Goal: Task Accomplishment & Management: Use online tool/utility

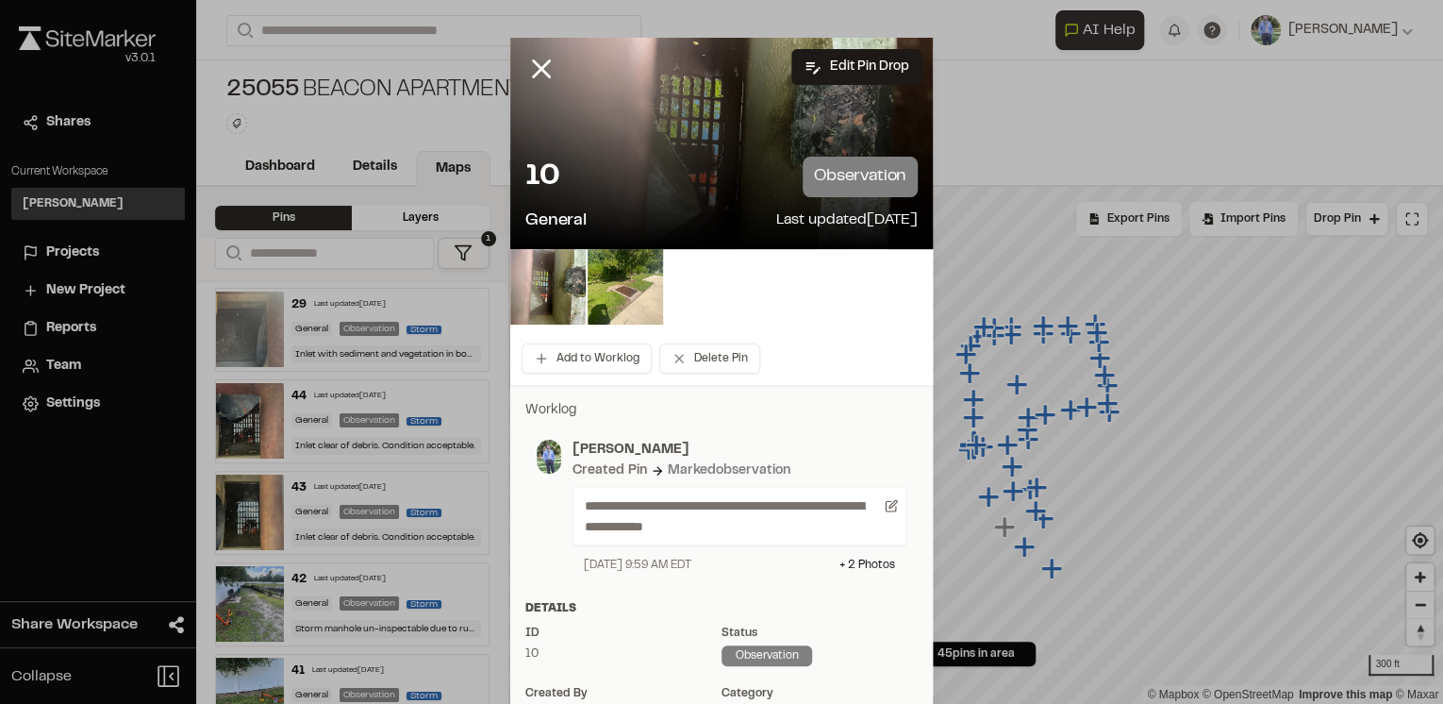
scroll to position [2263, 0]
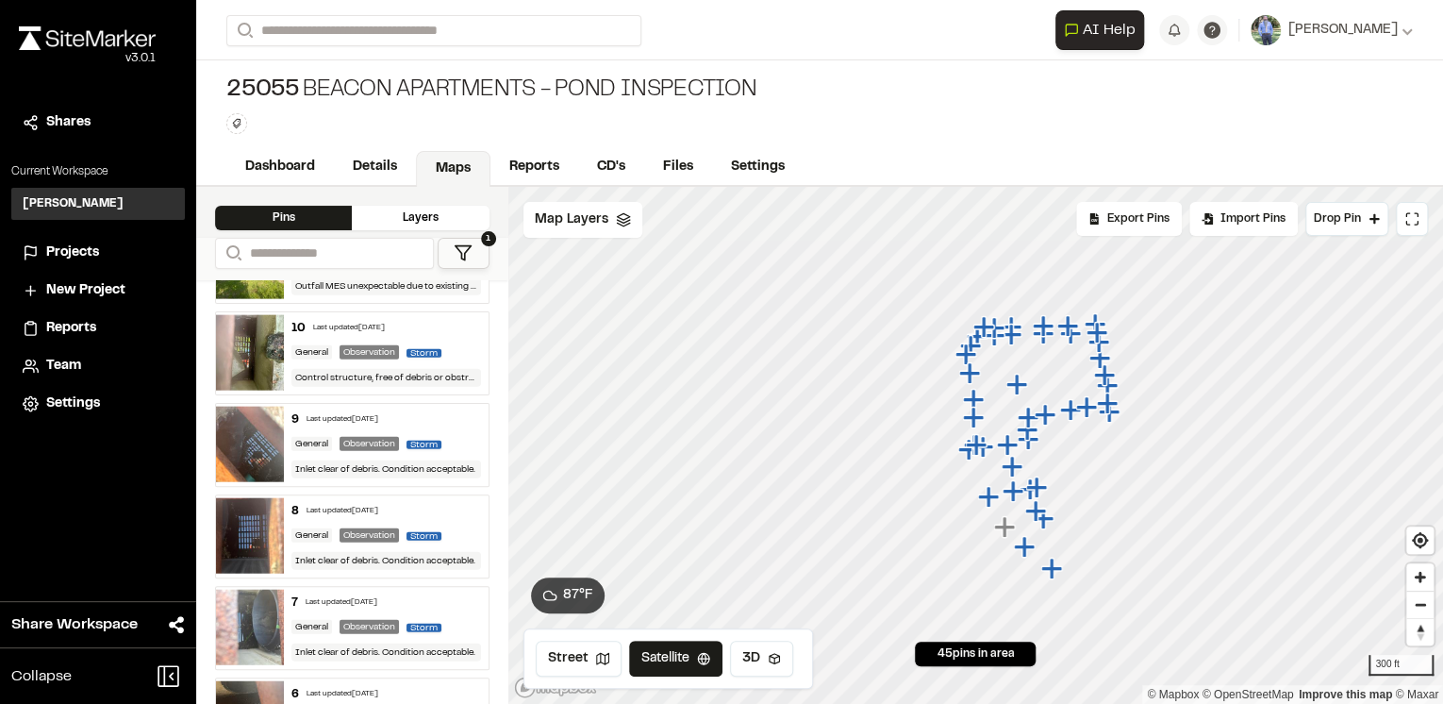
click at [438, 320] on div "10 Last updated [DATE]" at bounding box center [385, 328] width 189 height 17
click at [468, 411] on div "9 Last updated [DATE]" at bounding box center [385, 419] width 189 height 17
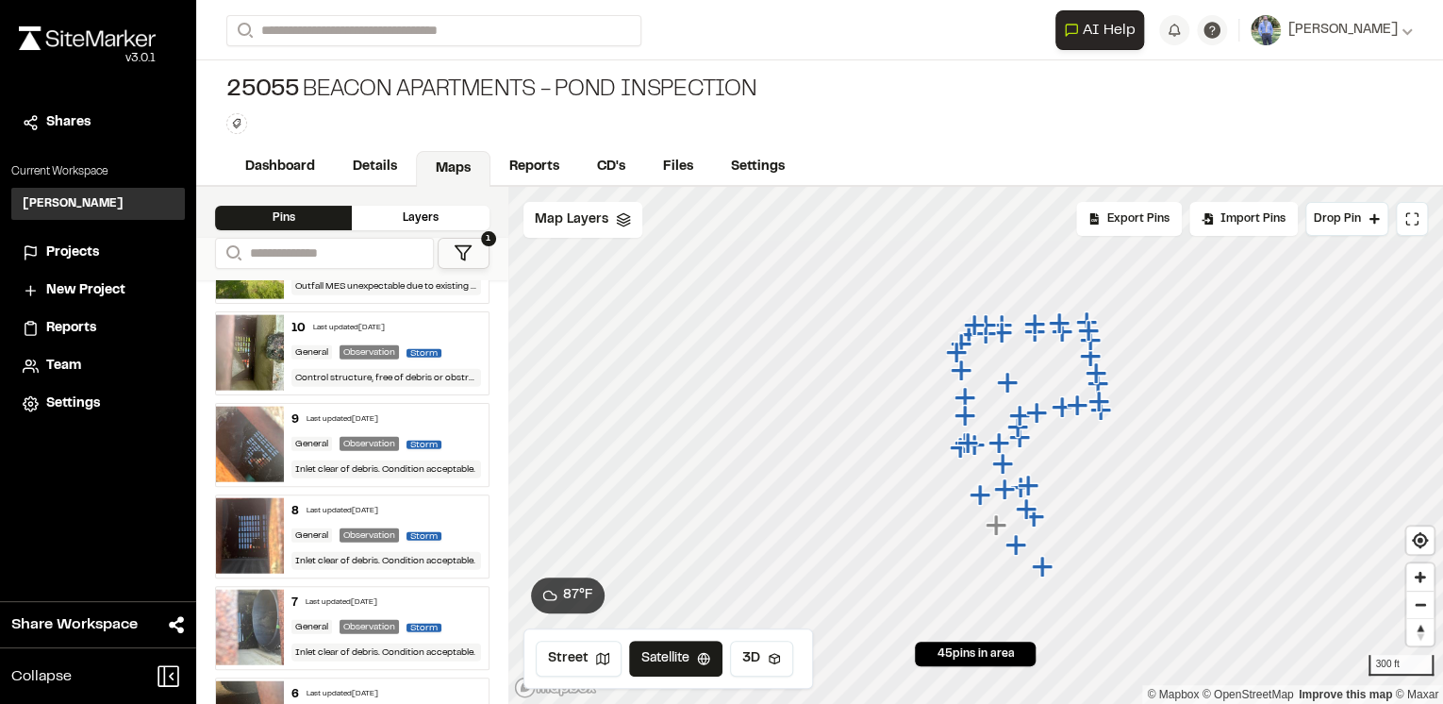
click at [439, 511] on div "8 Last updated [DATE] General Observation Storm Inlet clear of debris. Conditio…" at bounding box center [386, 536] width 204 height 82
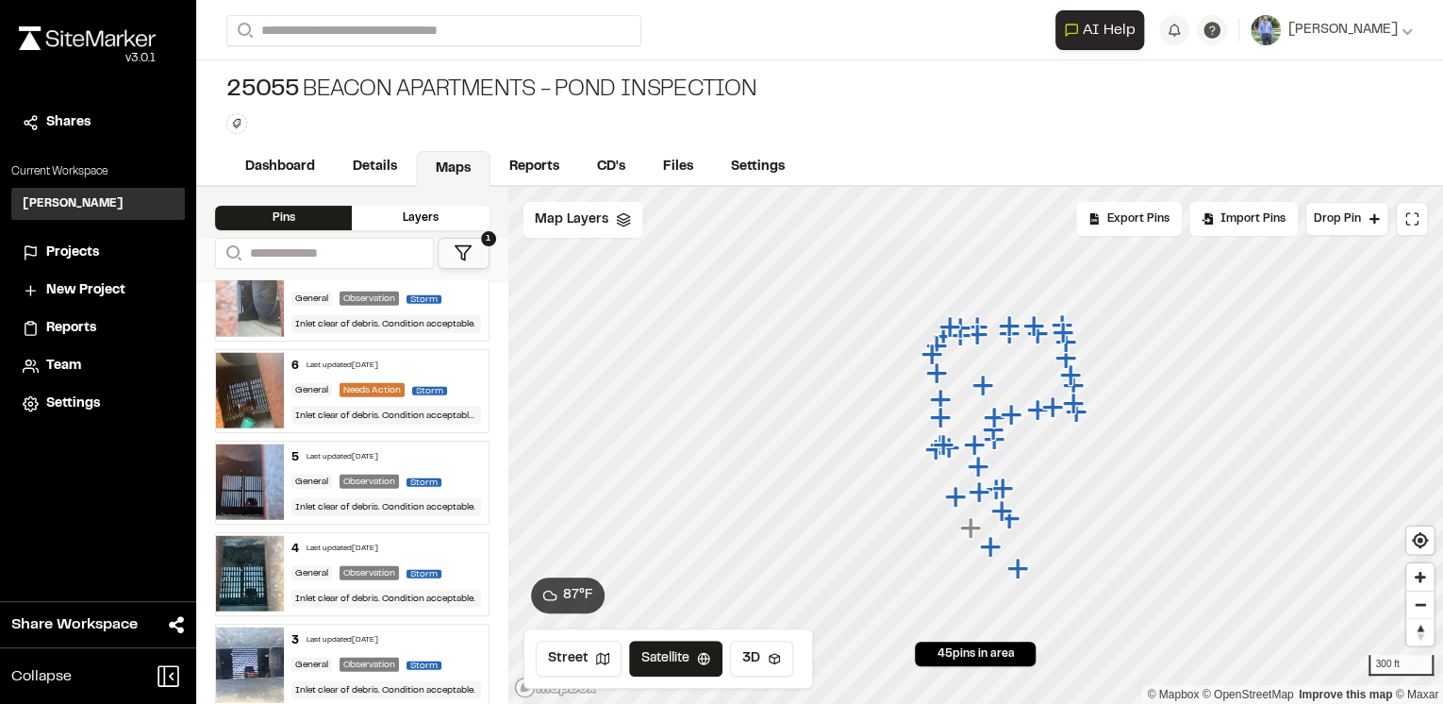
scroll to position [2565, 0]
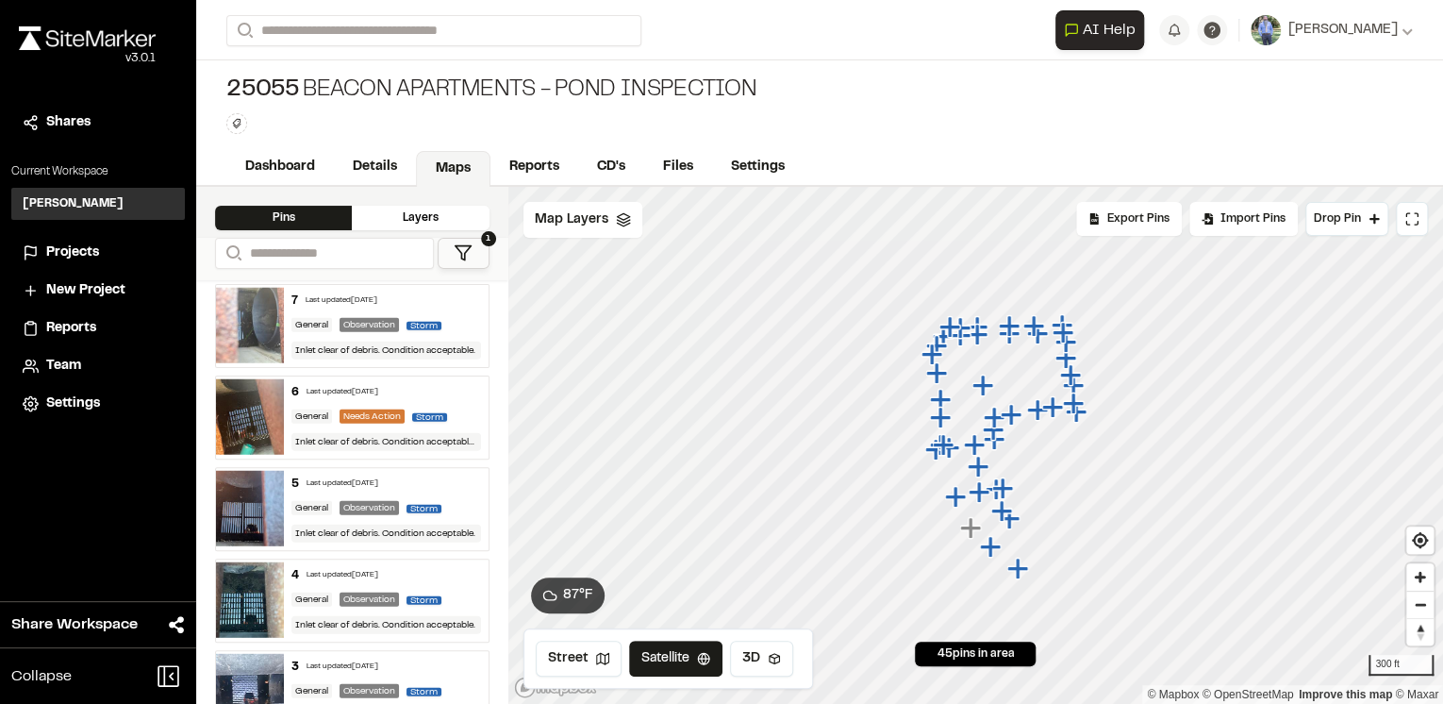
click at [453, 293] on div "7 Last updated [DATE]" at bounding box center [385, 300] width 189 height 17
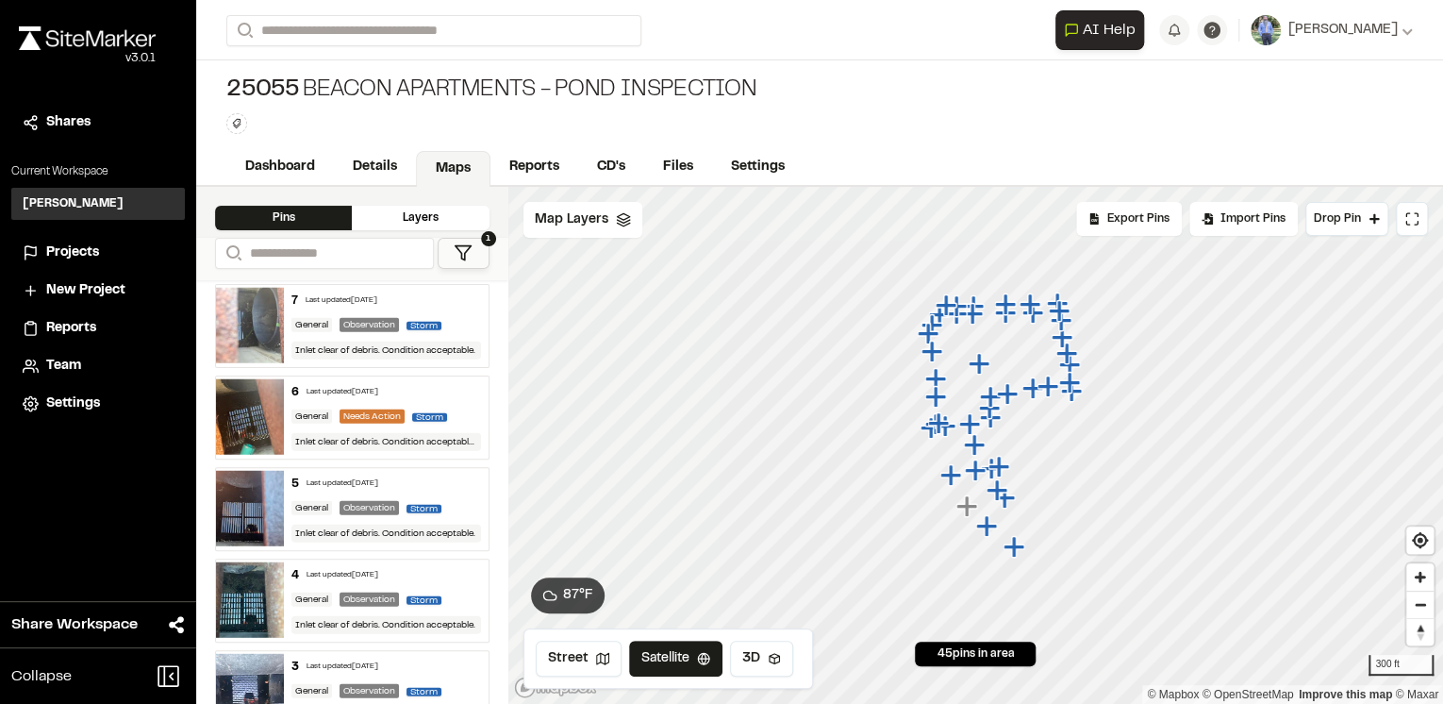
click at [449, 384] on div "6 Last updated [DATE]" at bounding box center [385, 392] width 189 height 17
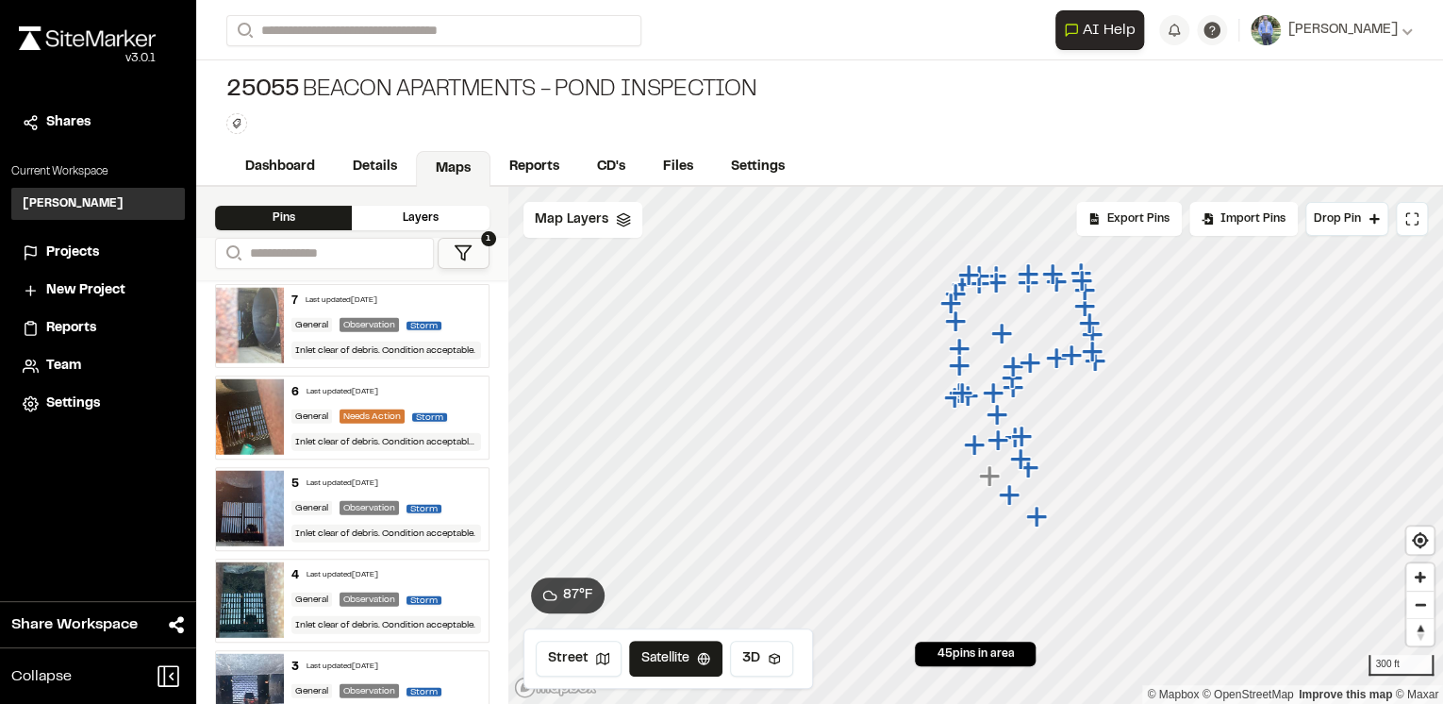
click at [450, 475] on div "5 Last updated [DATE]" at bounding box center [385, 483] width 189 height 17
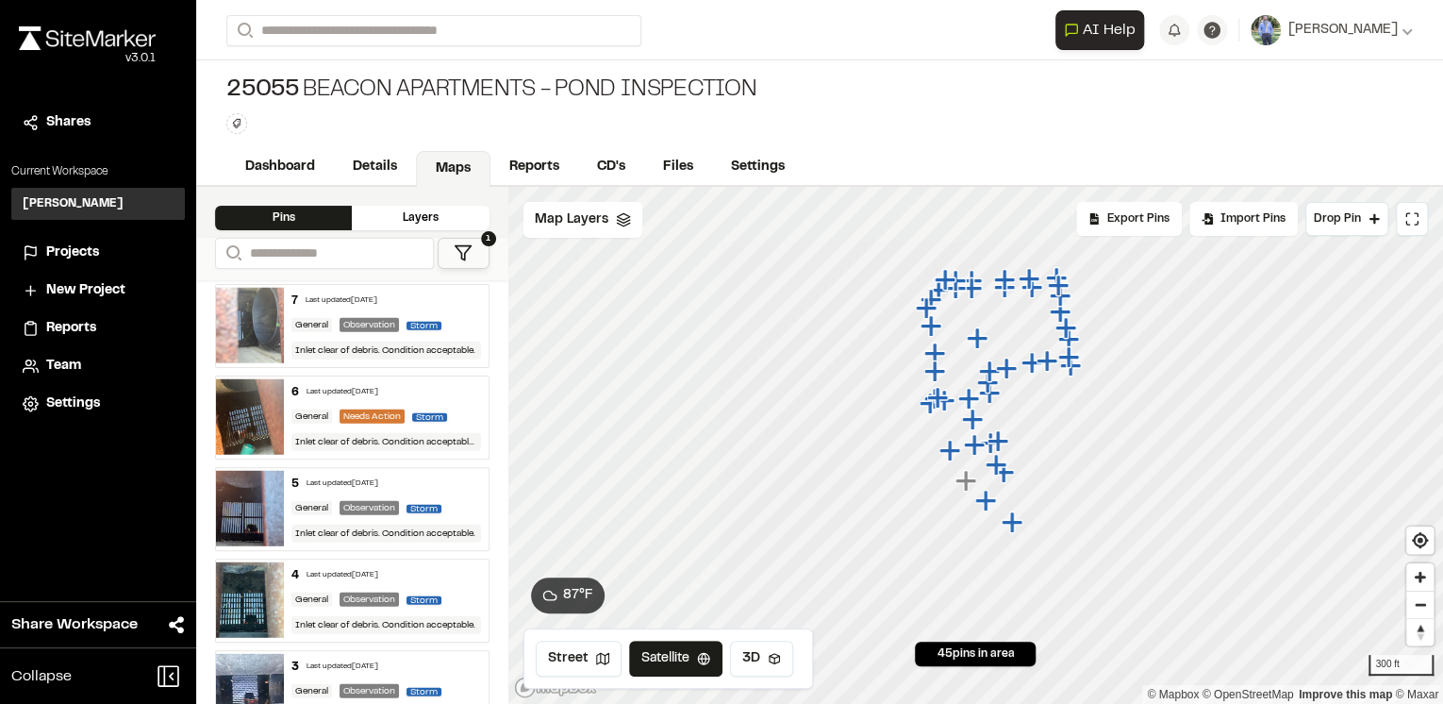
click at [454, 384] on div "6 Last updated [DATE]" at bounding box center [385, 392] width 189 height 17
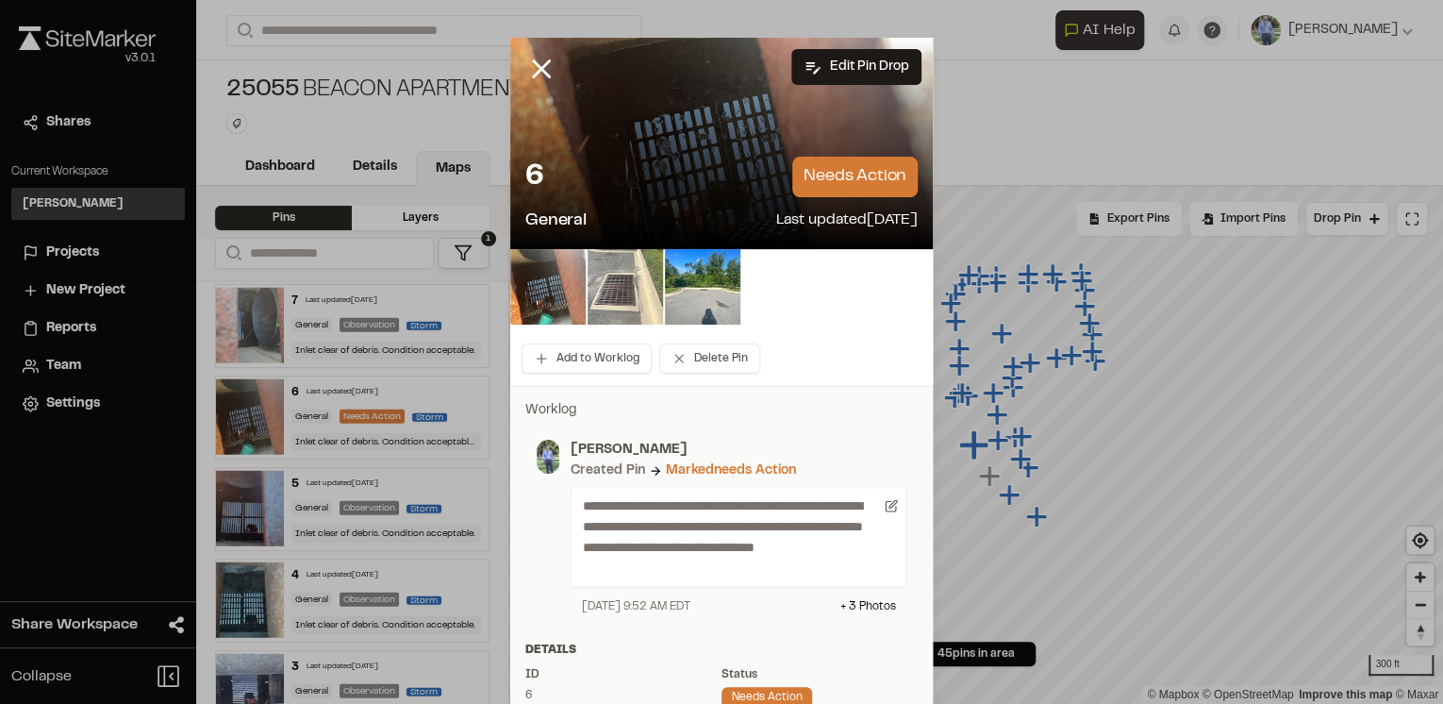
click at [621, 287] on img at bounding box center [625, 286] width 75 height 75
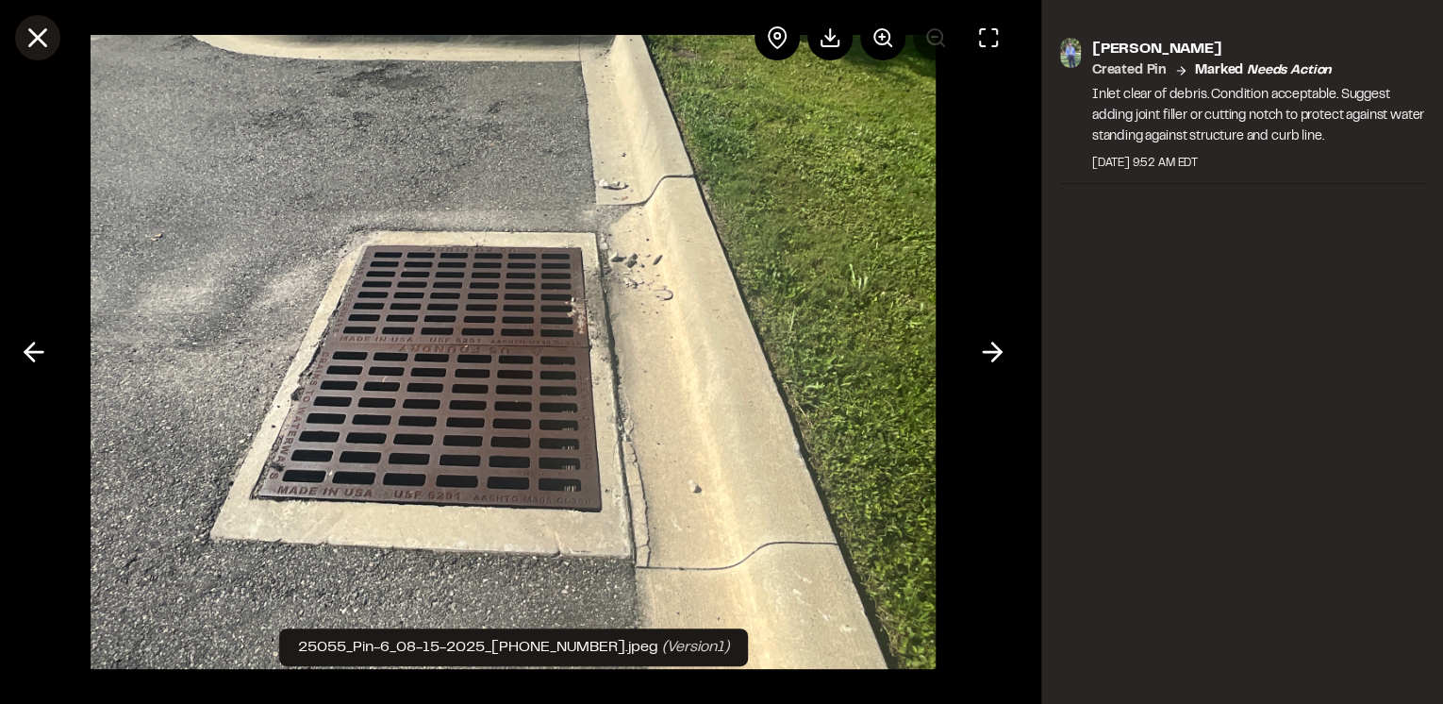
click at [54, 38] on button at bounding box center [37, 37] width 45 height 45
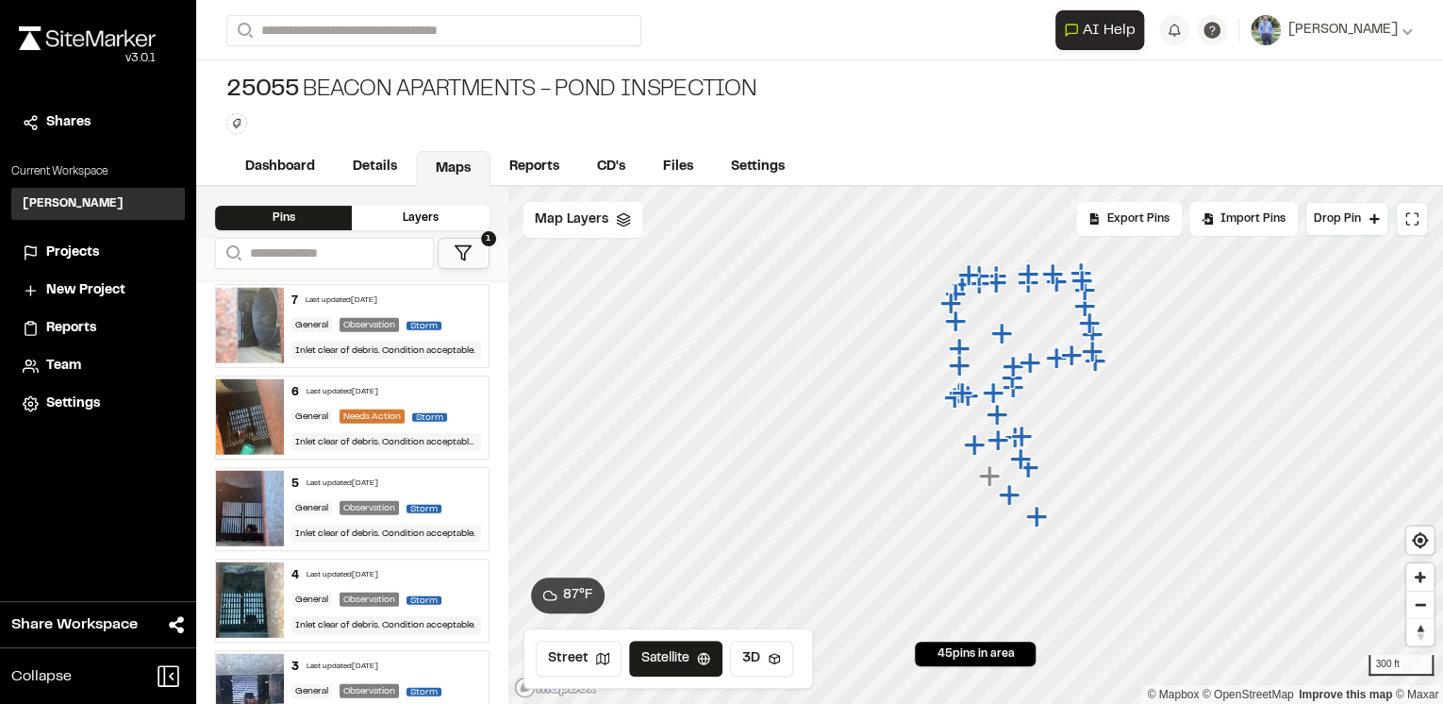
click at [456, 475] on div "5 Last updated [DATE]" at bounding box center [385, 483] width 189 height 17
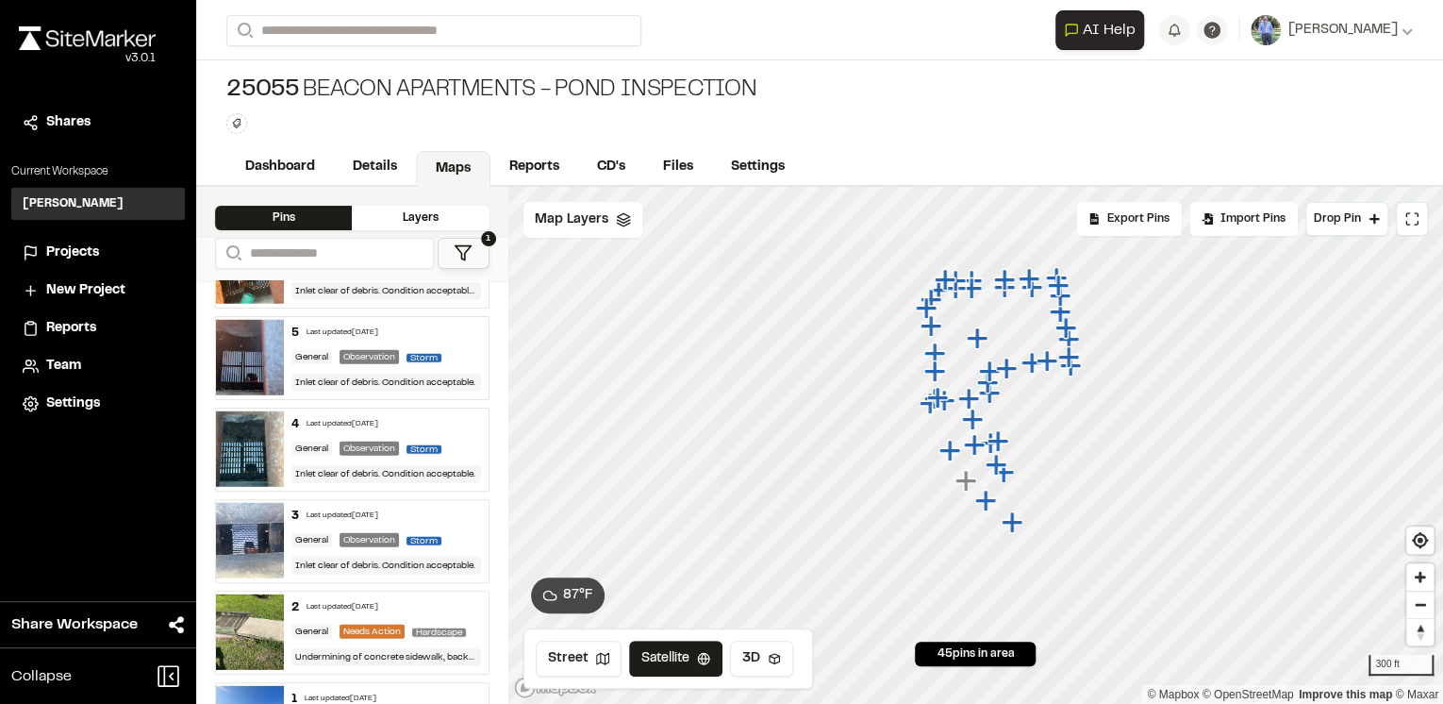
scroll to position [2792, 0]
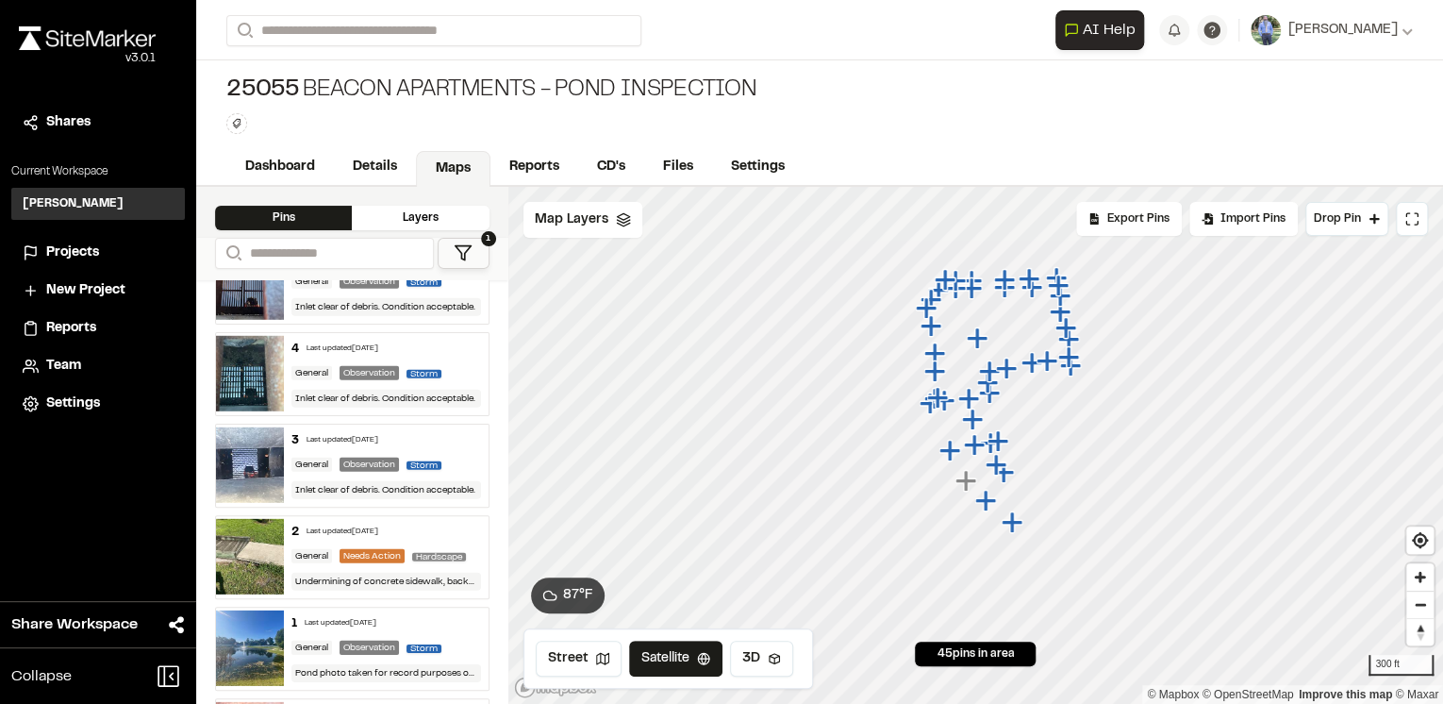
click at [455, 340] on div "4 Last updated [DATE]" at bounding box center [385, 348] width 189 height 17
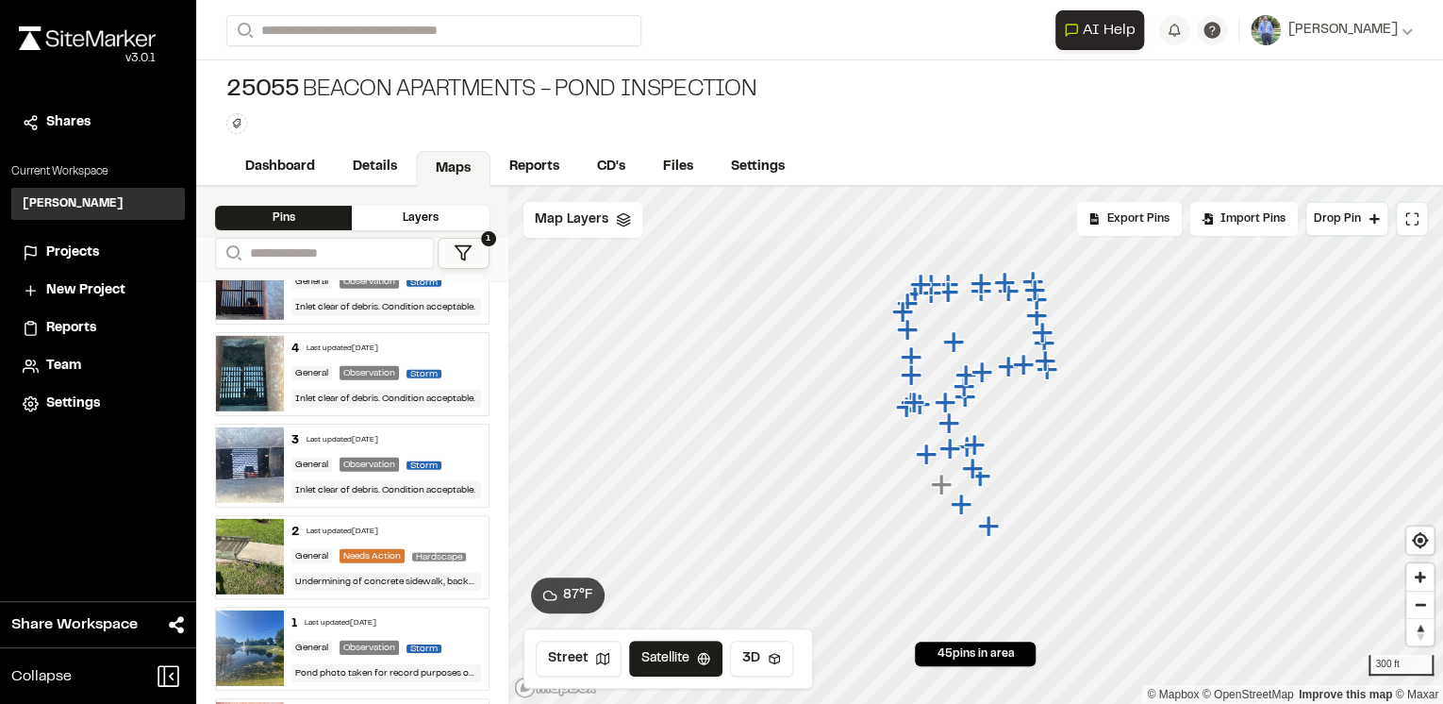
click at [464, 432] on div "3 Last updated [DATE]" at bounding box center [385, 440] width 189 height 17
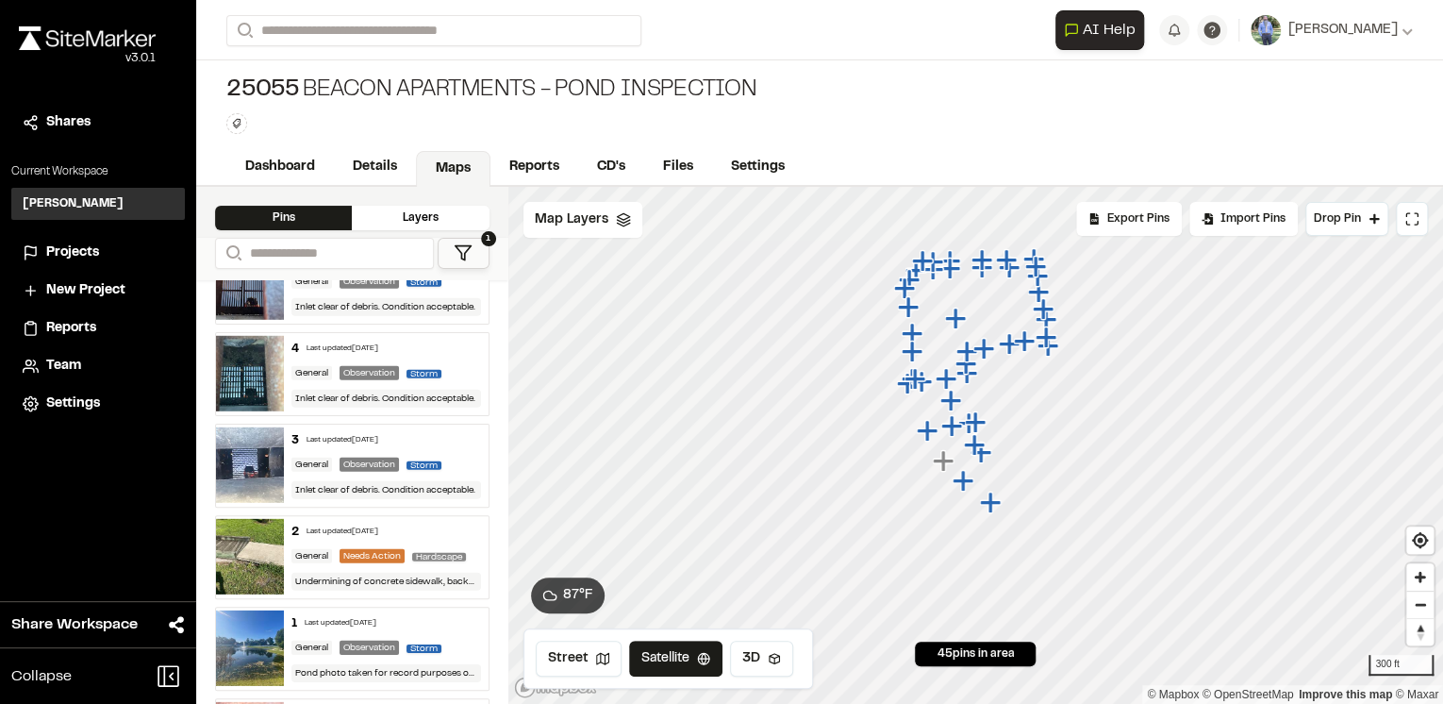
click at [441, 548] on div "General Needs Action Hardscape" at bounding box center [385, 556] width 189 height 17
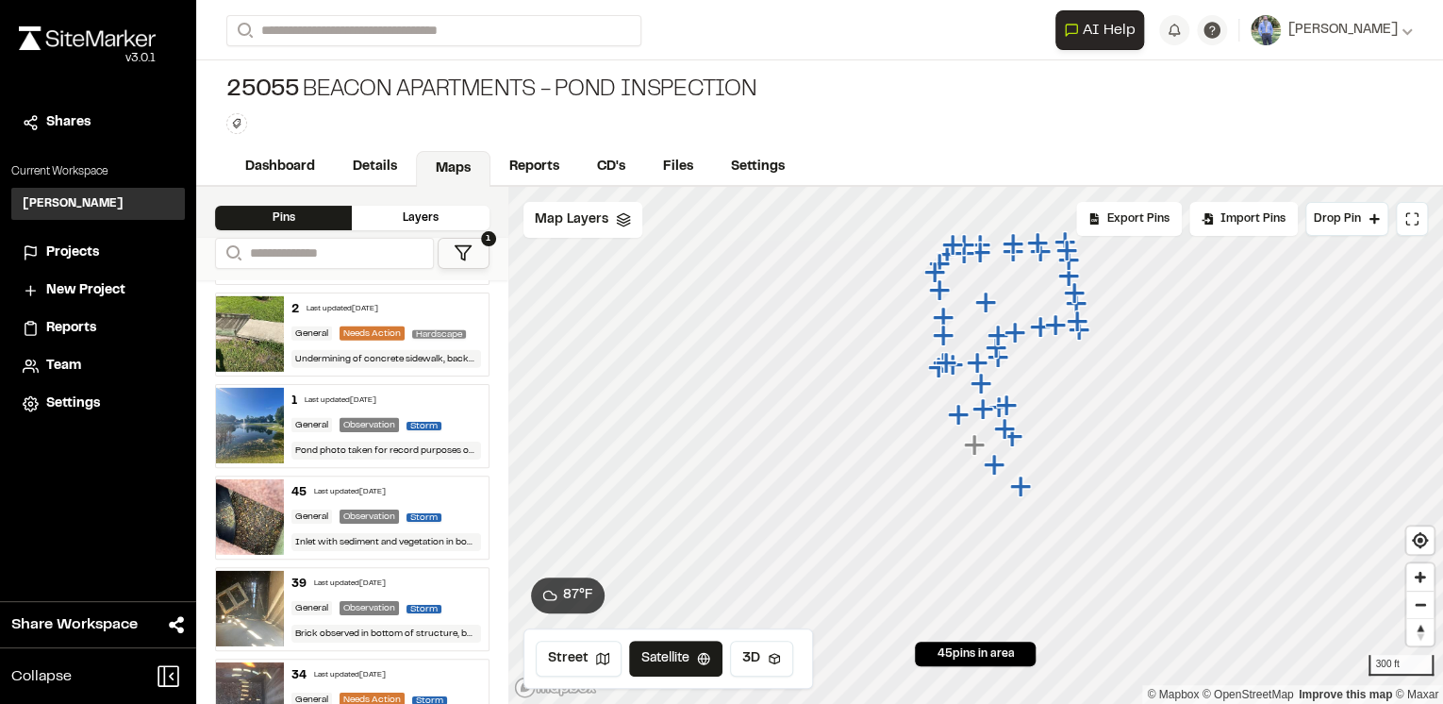
scroll to position [3018, 0]
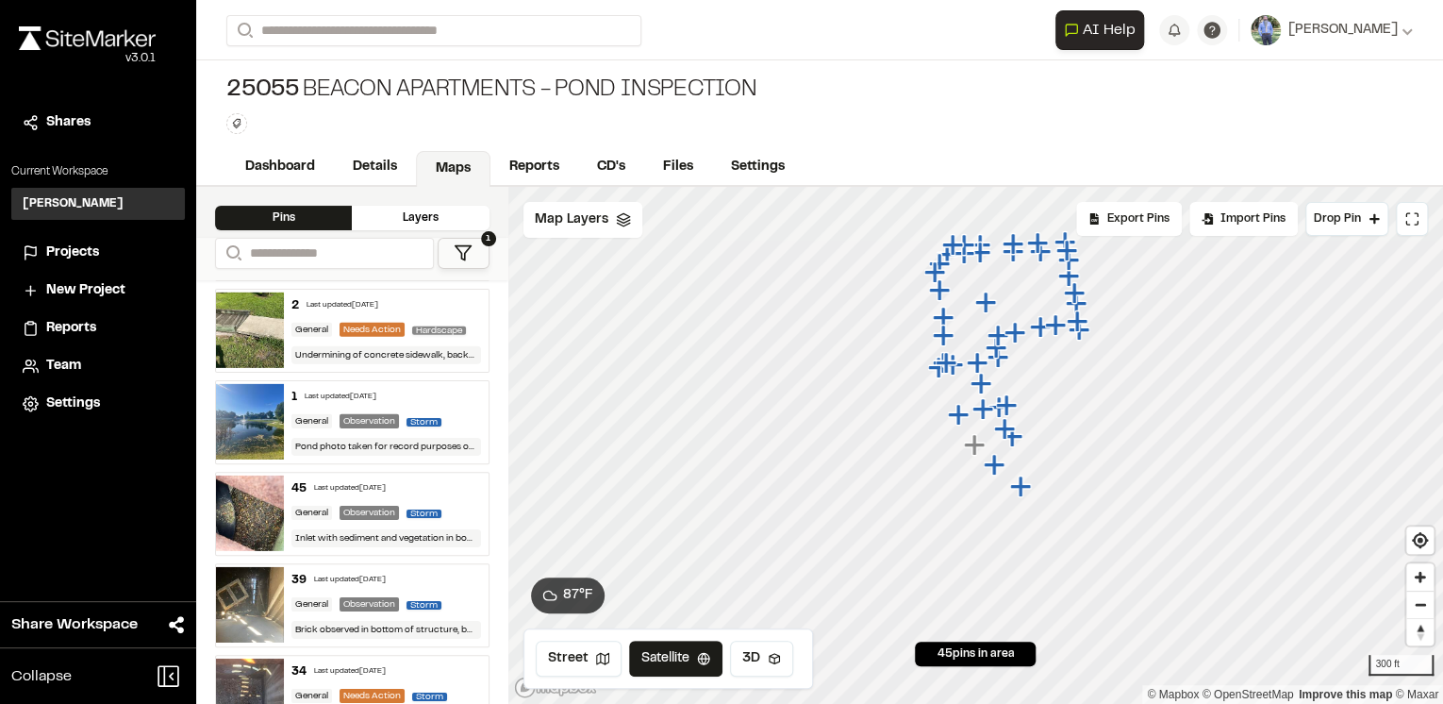
click at [457, 406] on div "1 Last updated [DATE] General Observation Storm Pond photo taken for record pur…" at bounding box center [386, 422] width 204 height 82
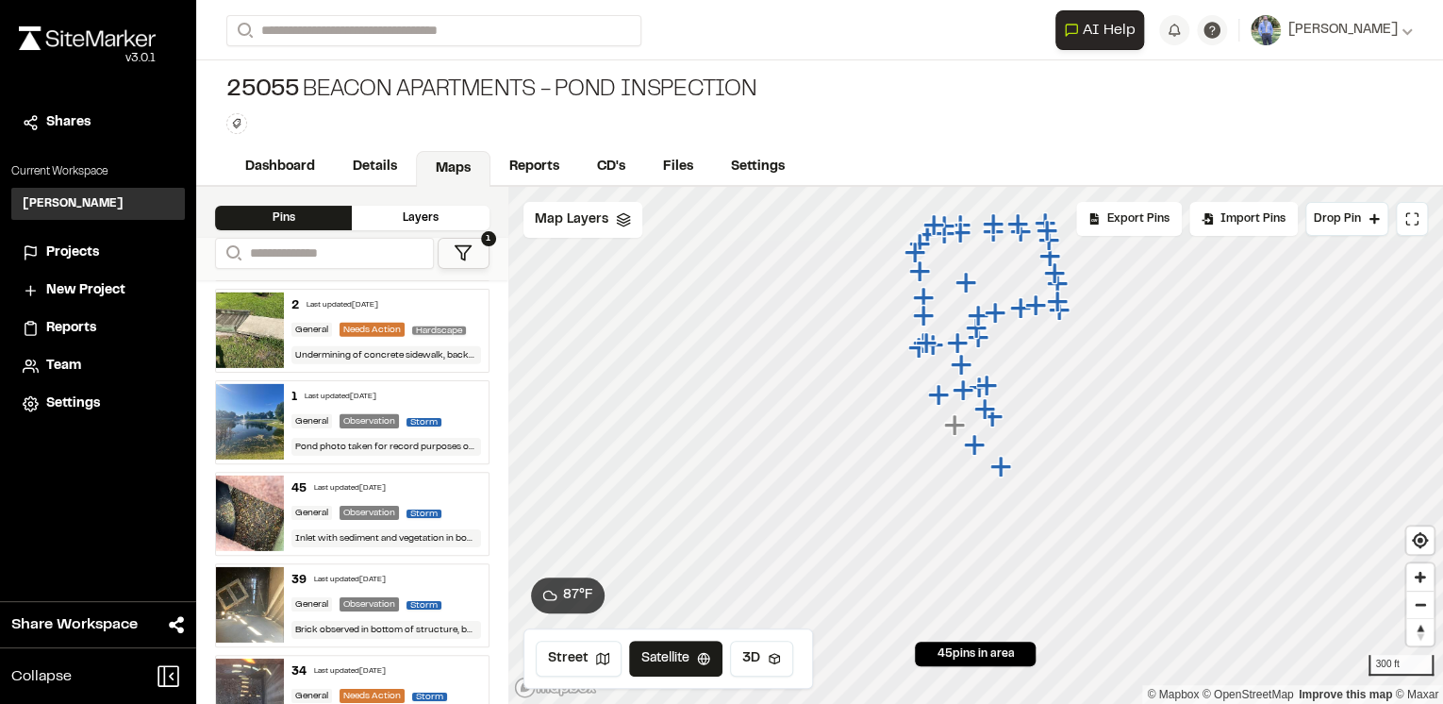
click at [456, 489] on div "45 Last updated [DATE]" at bounding box center [385, 488] width 189 height 17
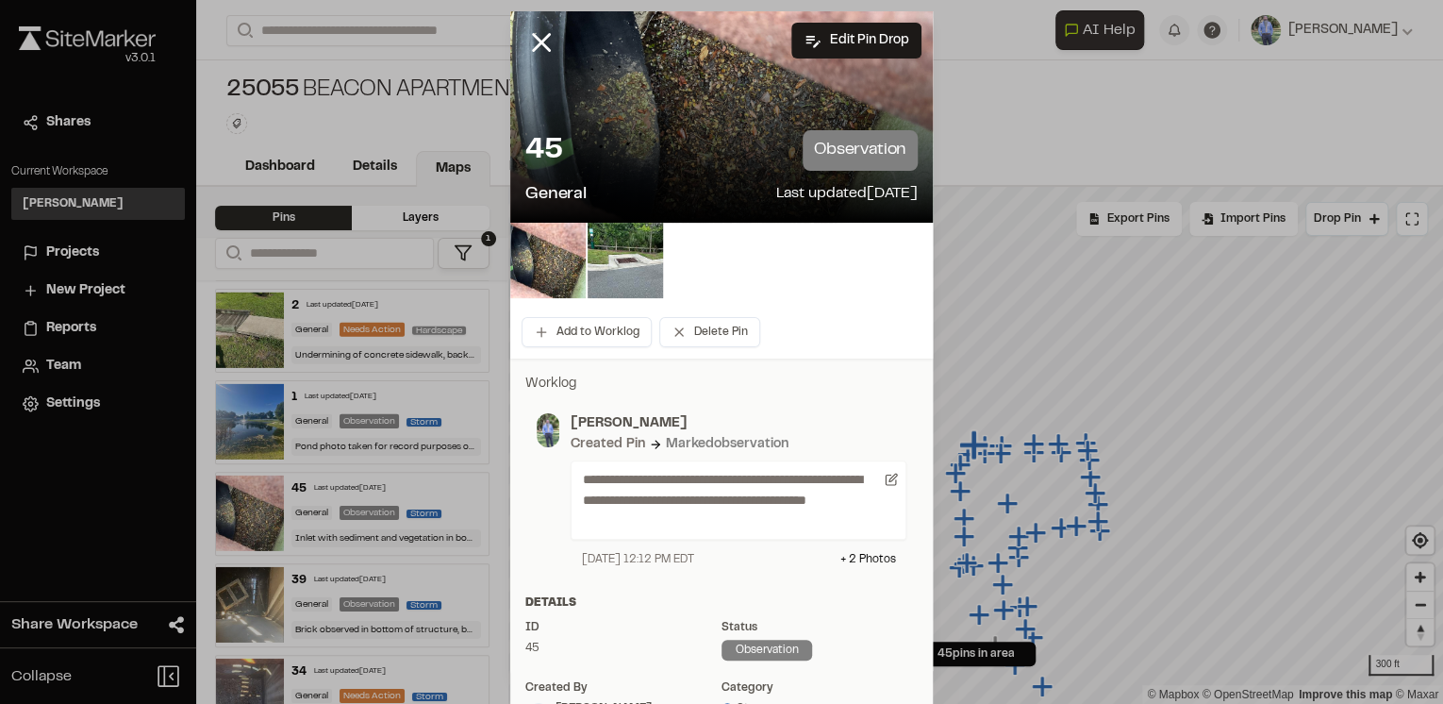
scroll to position [0, 0]
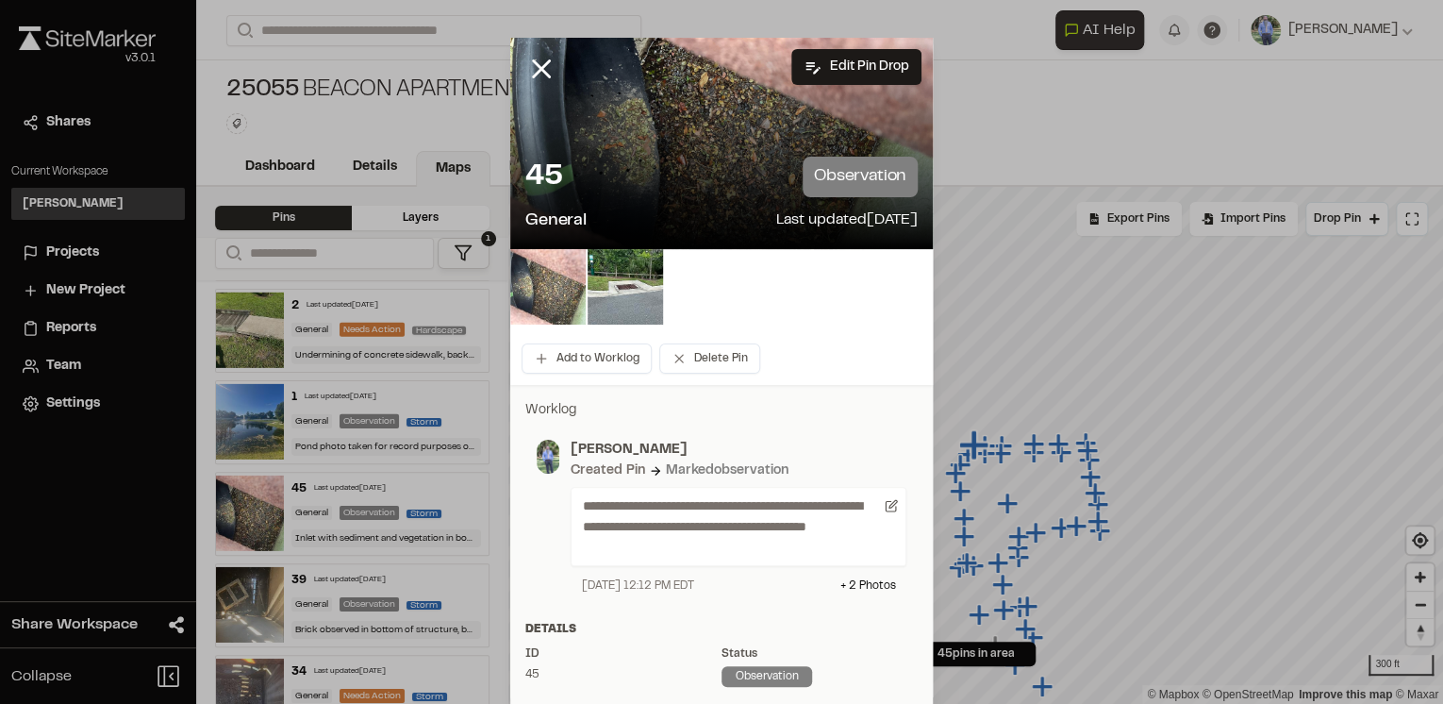
click at [532, 299] on img at bounding box center [547, 286] width 75 height 75
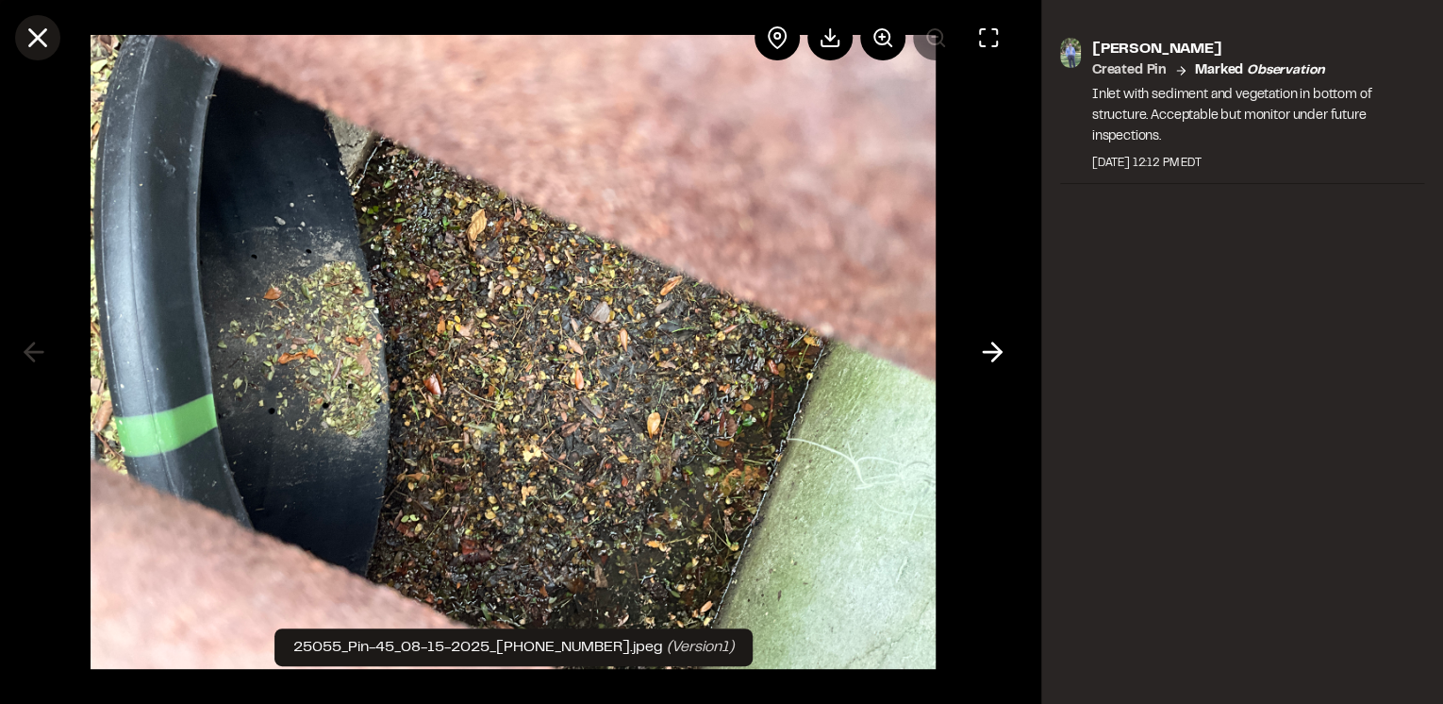
click at [44, 34] on icon at bounding box center [38, 38] width 32 height 32
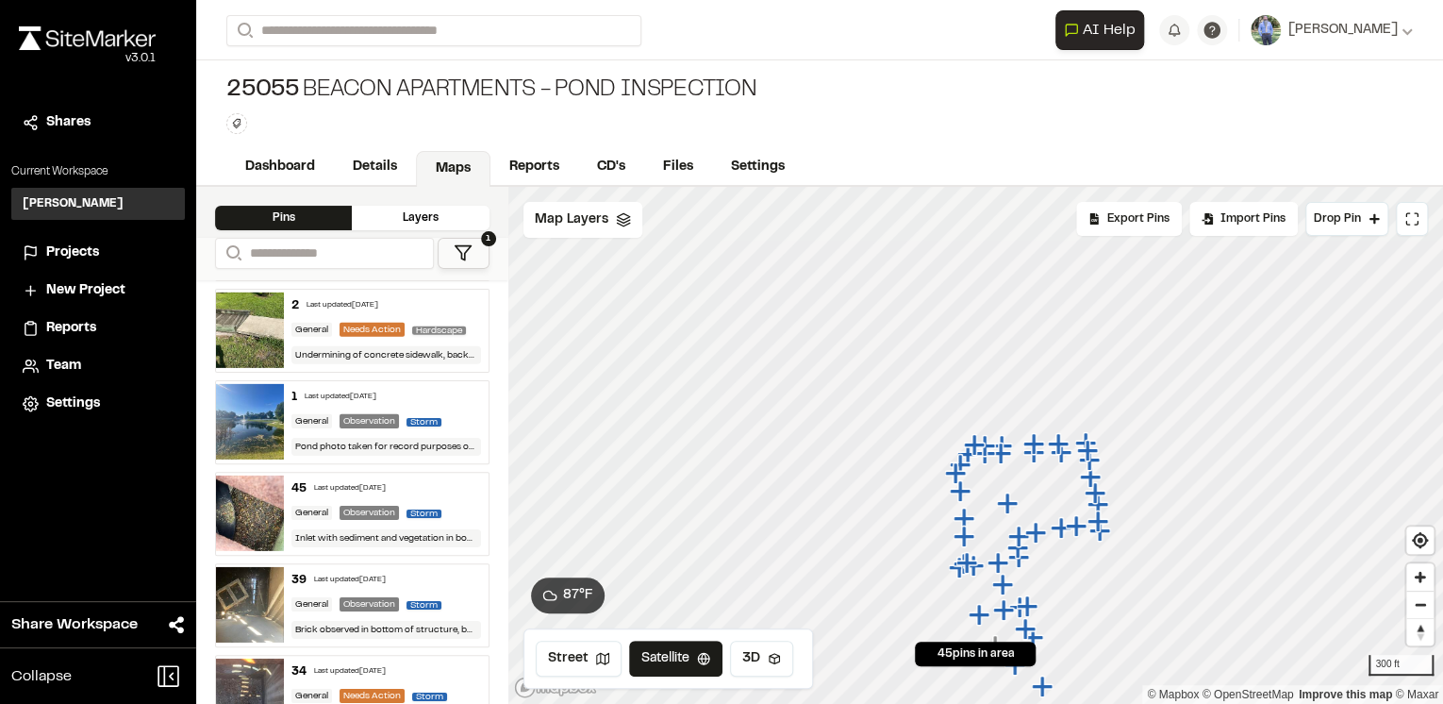
click at [443, 583] on div "39 Last updated [DATE]" at bounding box center [385, 580] width 189 height 17
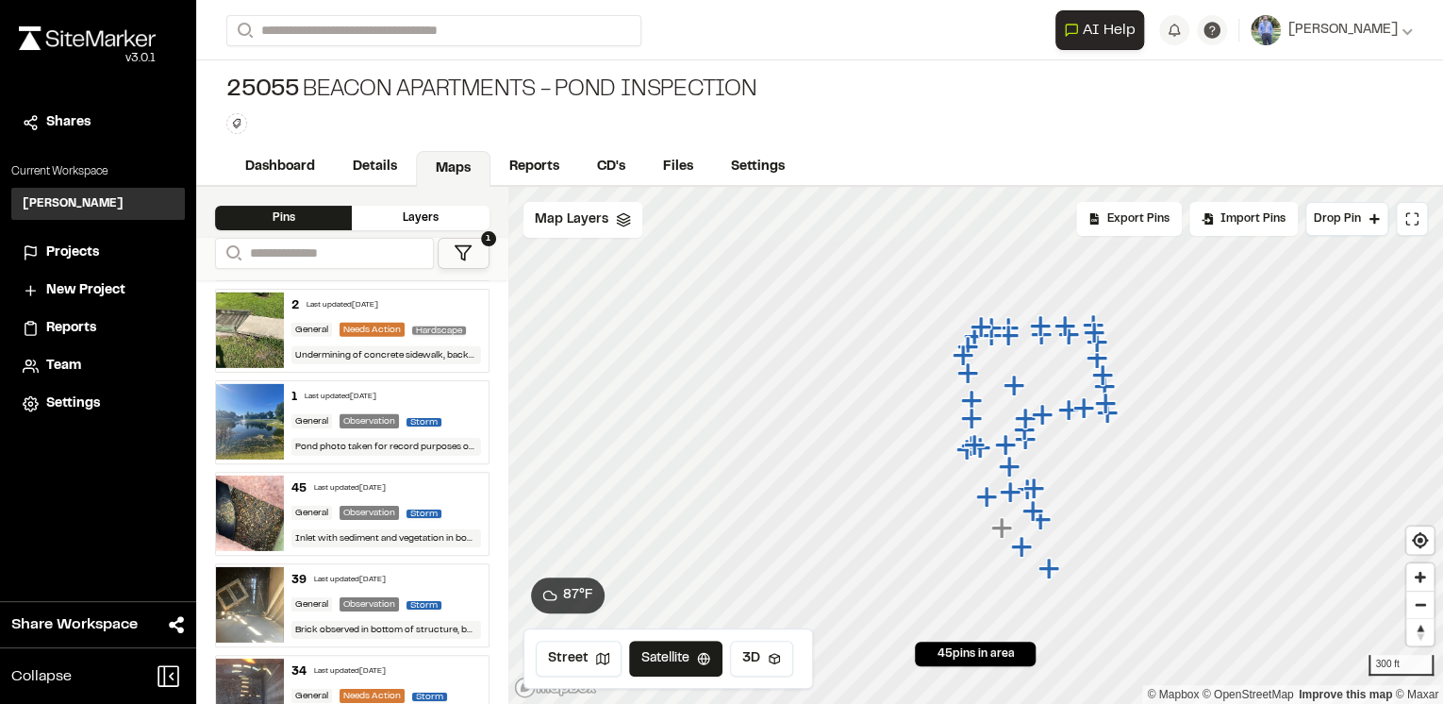
click at [443, 486] on div "45 Last updated [DATE]" at bounding box center [385, 488] width 189 height 17
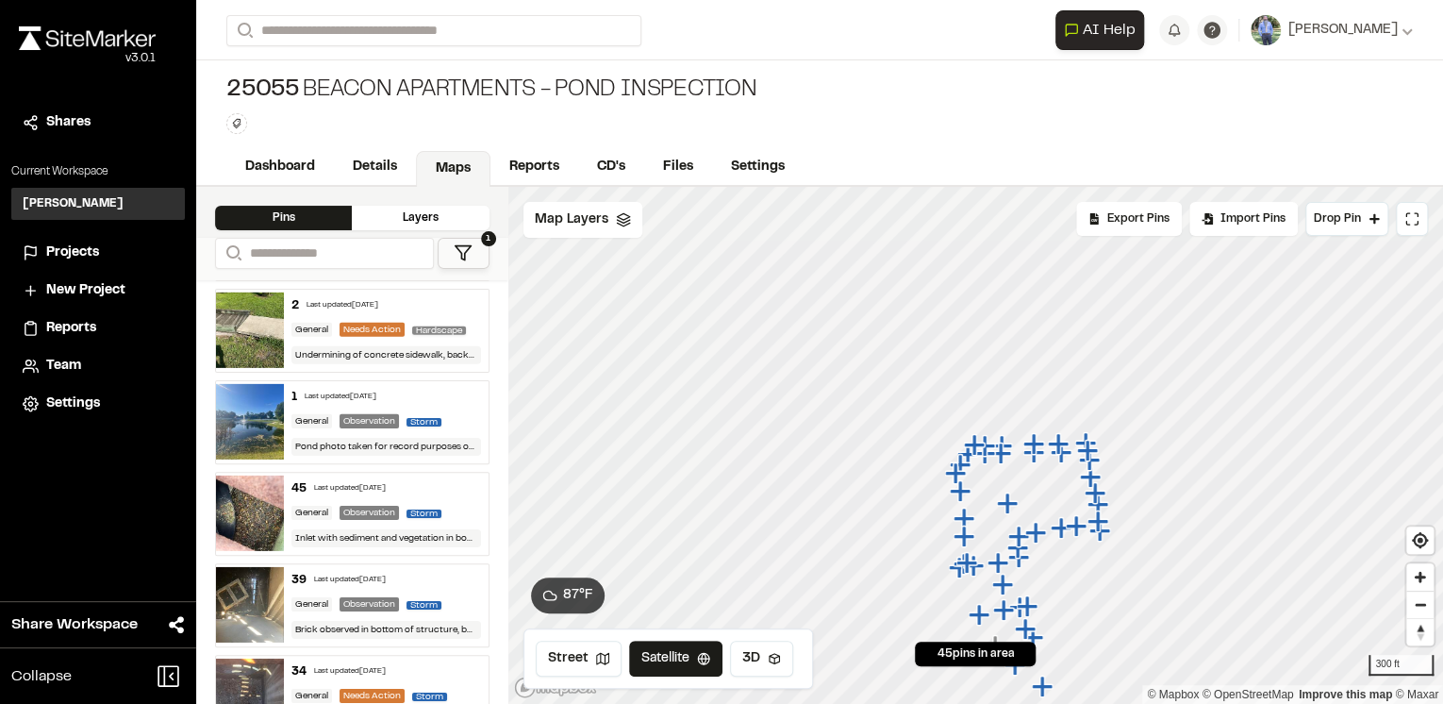
click at [453, 572] on div "39 Last updated [DATE]" at bounding box center [385, 580] width 189 height 17
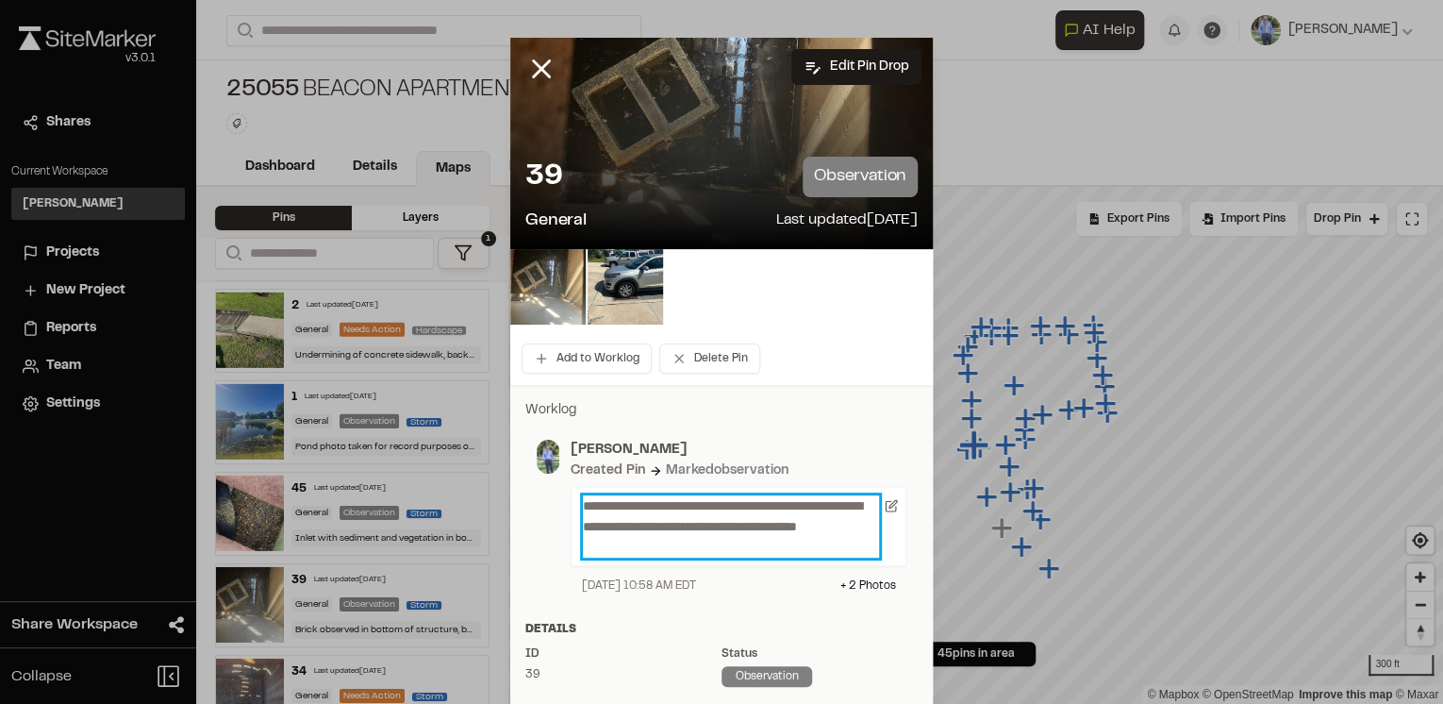
click at [691, 544] on p "**********" at bounding box center [731, 526] width 296 height 62
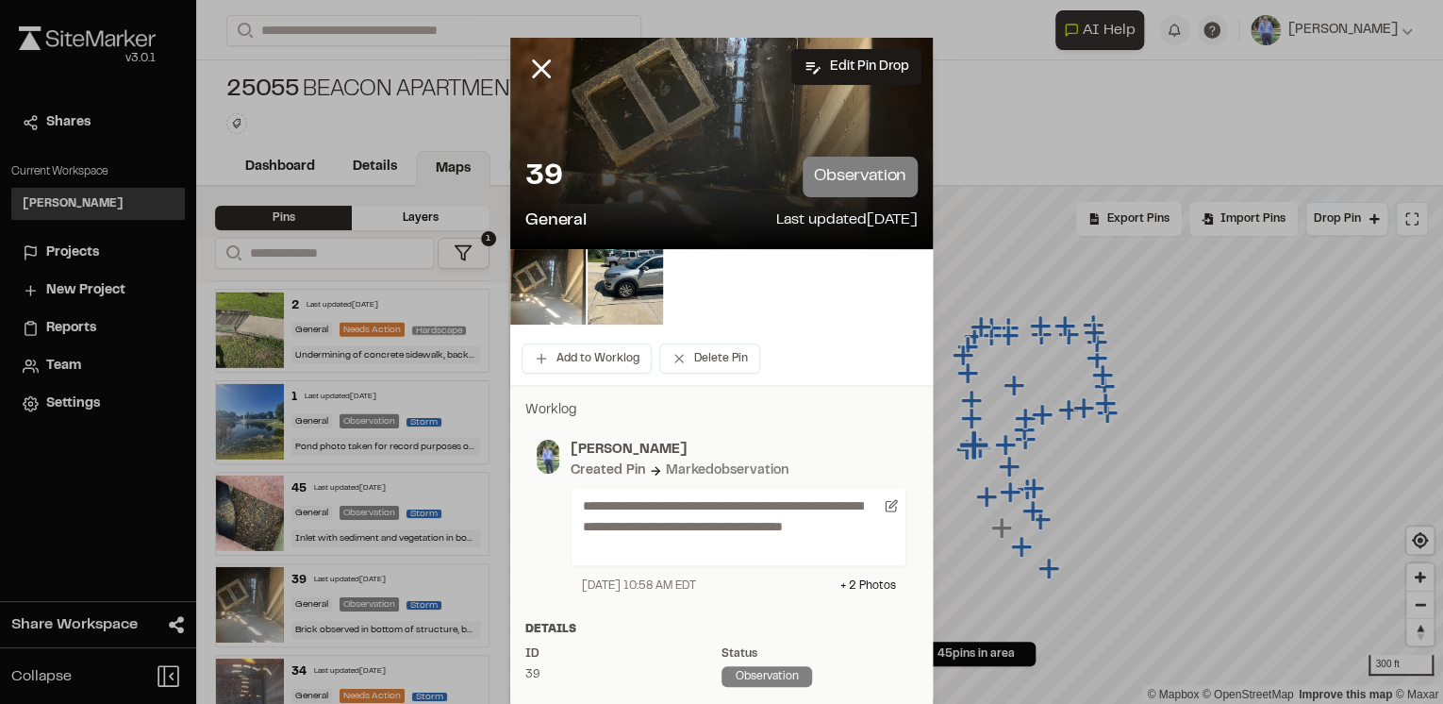
click at [819, 317] on div at bounding box center [721, 286] width 423 height 75
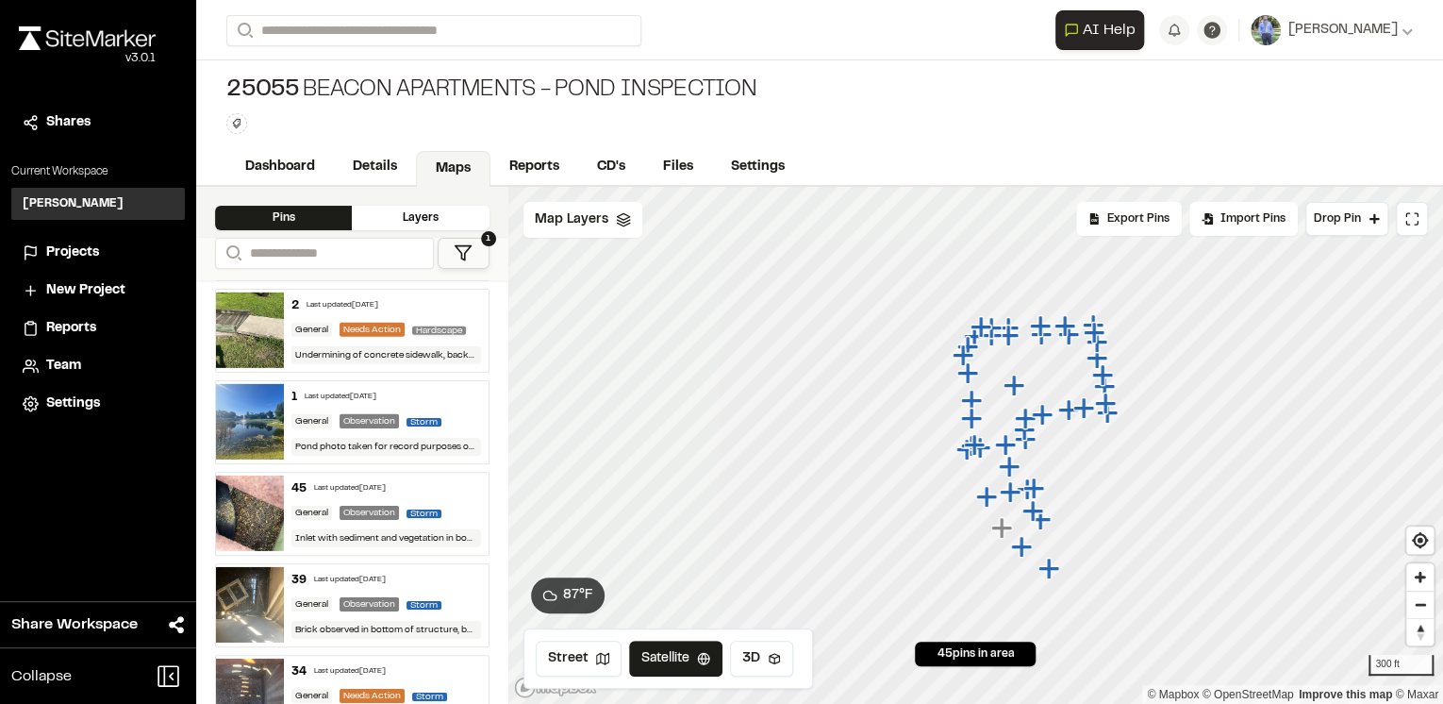
click at [449, 668] on div "34 Last updated [DATE]" at bounding box center [385, 671] width 189 height 17
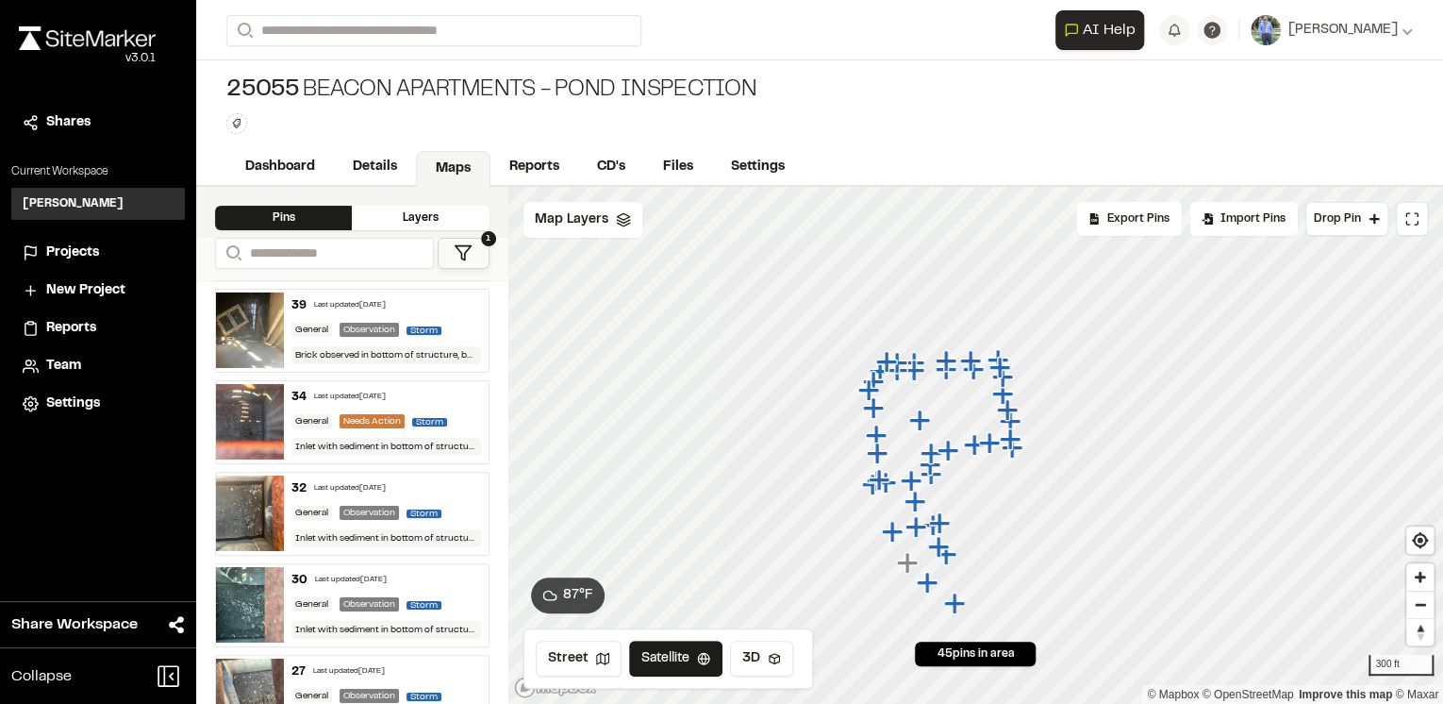
scroll to position [3320, 0]
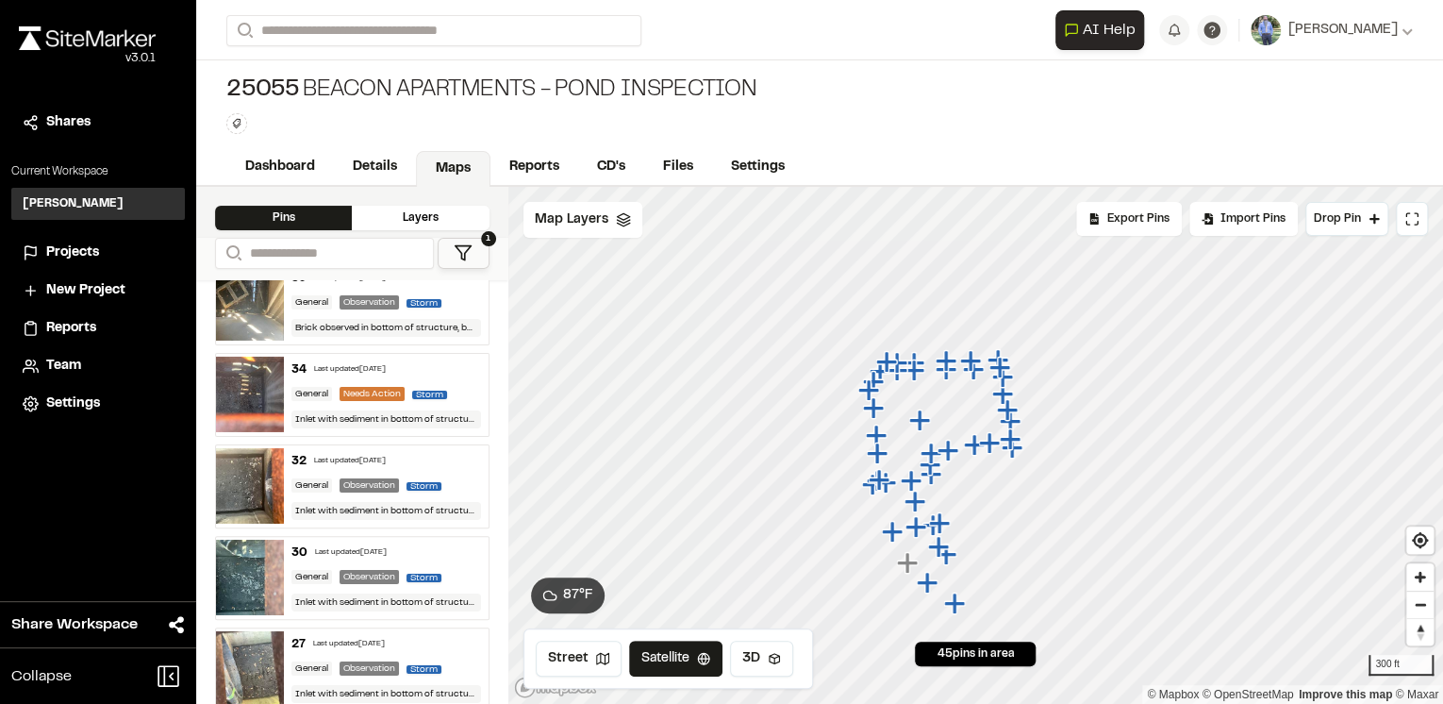
click at [442, 463] on div "32 Last updated [DATE]" at bounding box center [385, 461] width 189 height 17
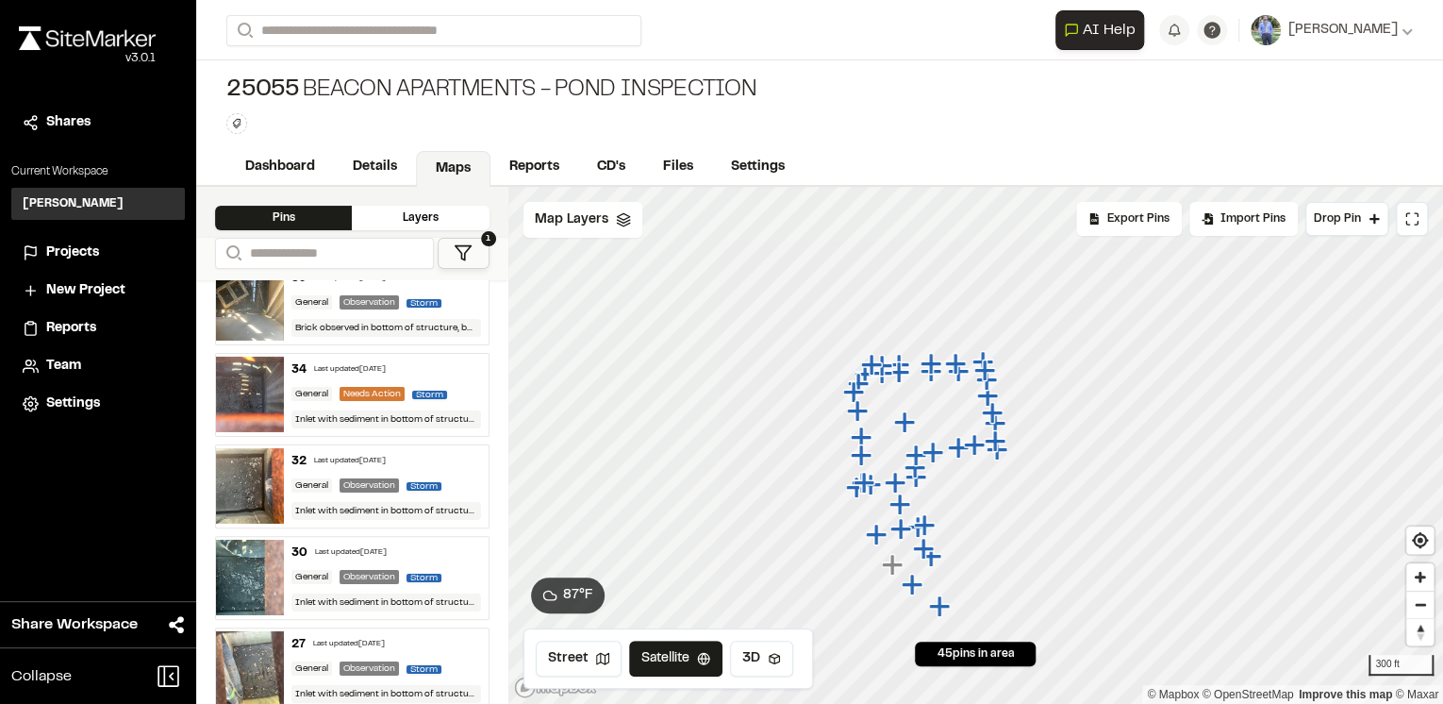
click at [449, 553] on div "30 Last updated [DATE]" at bounding box center [385, 552] width 189 height 17
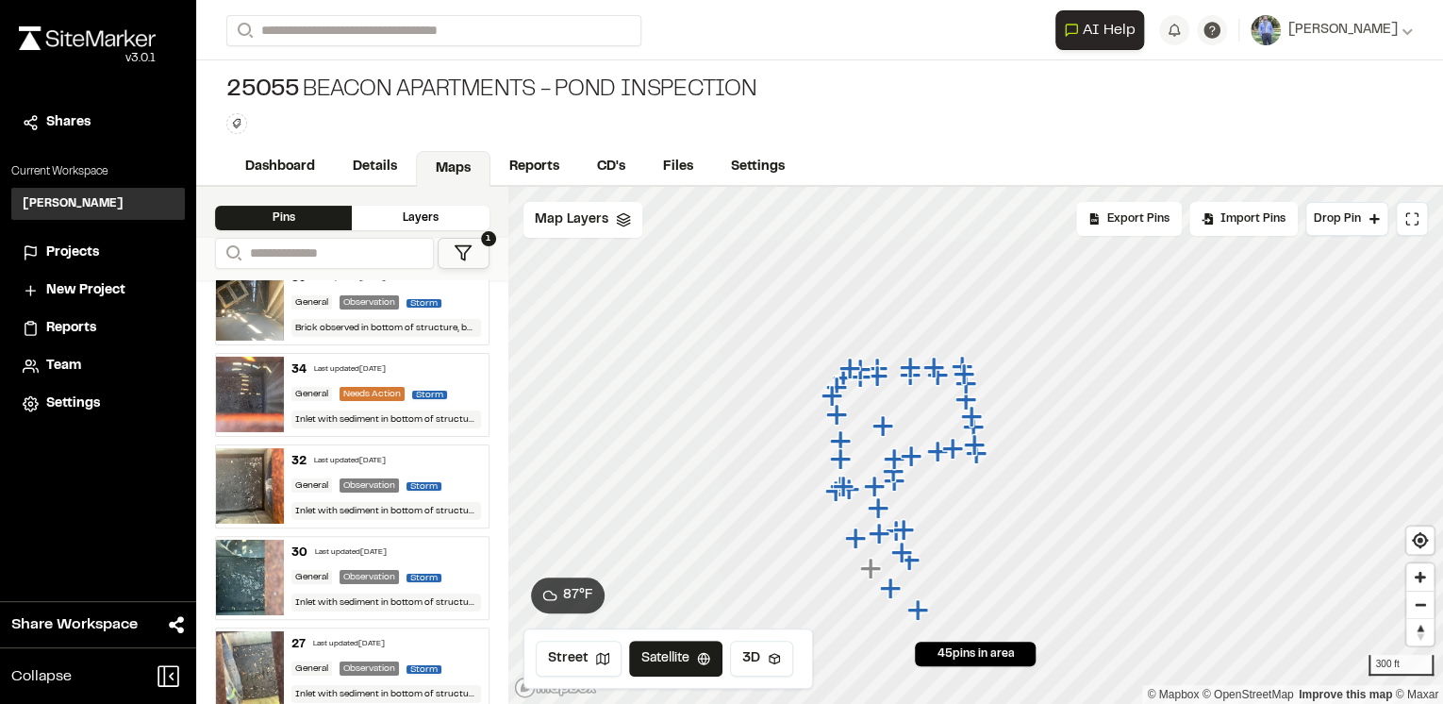
click at [452, 636] on div "27 Last updated [DATE]" at bounding box center [385, 644] width 189 height 17
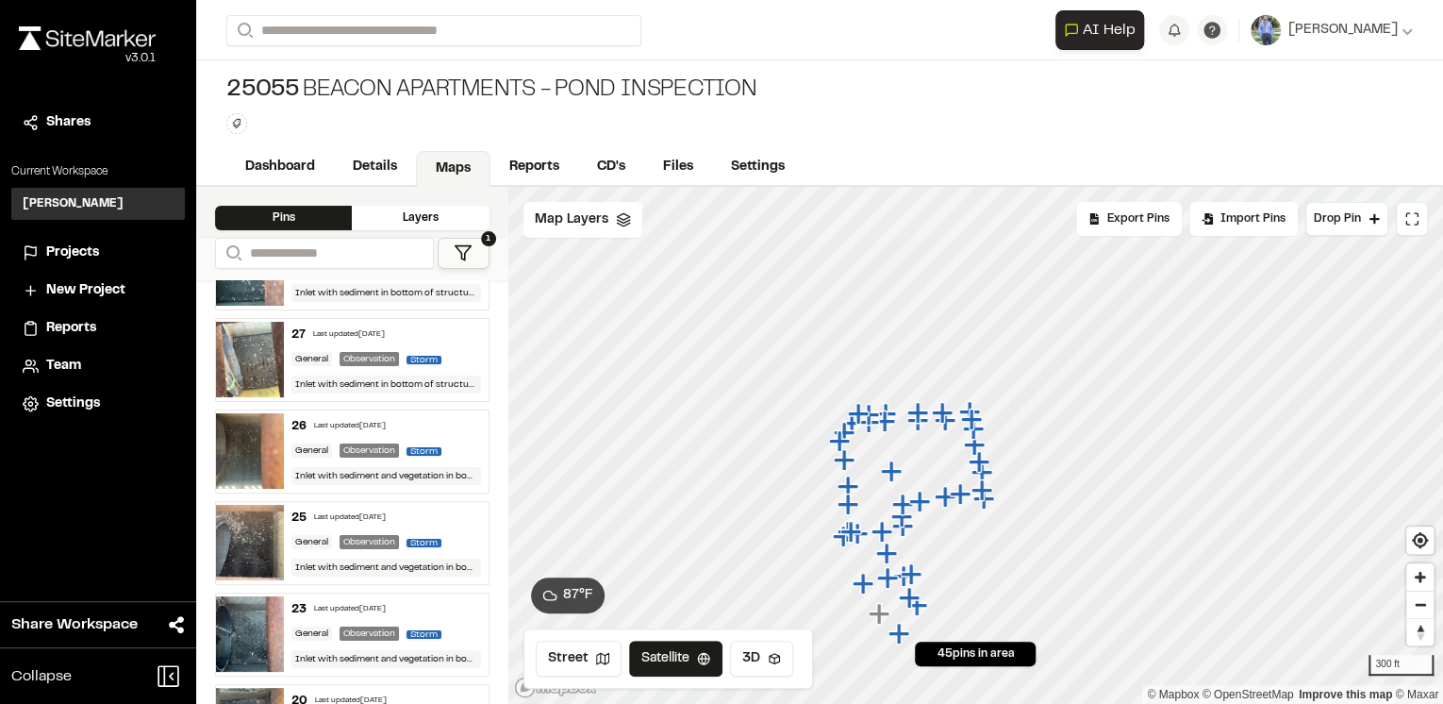
scroll to position [3697, 0]
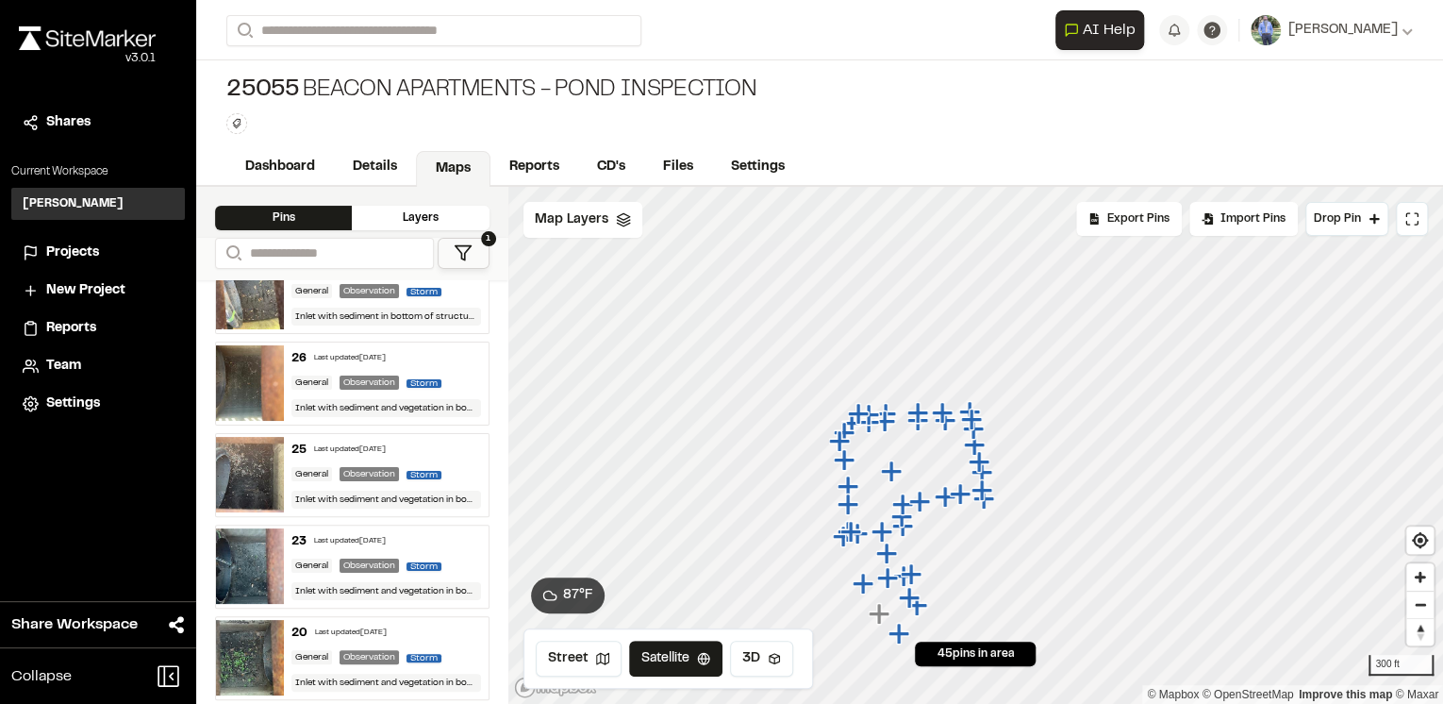
click at [451, 354] on div "26 Last updated [DATE]" at bounding box center [385, 358] width 189 height 17
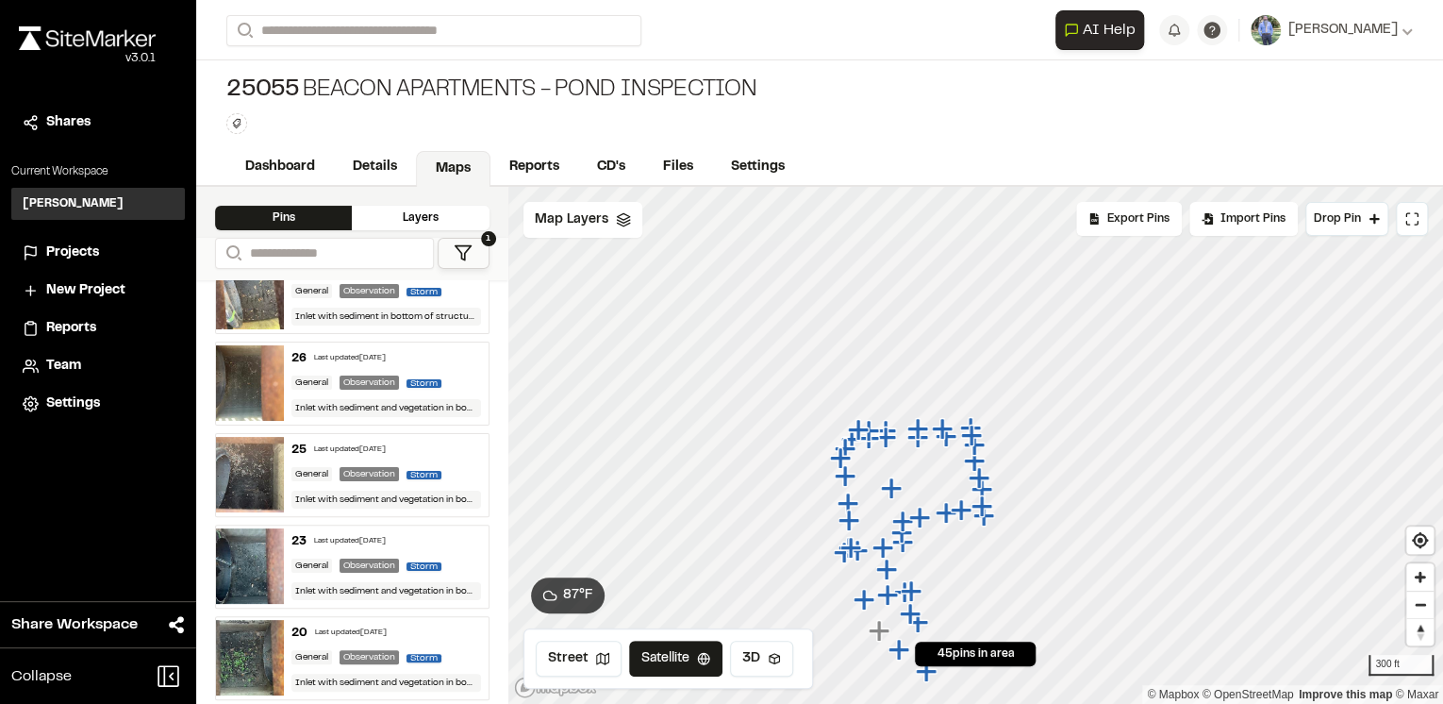
click at [450, 449] on div "25 Last updated [DATE]" at bounding box center [385, 449] width 189 height 17
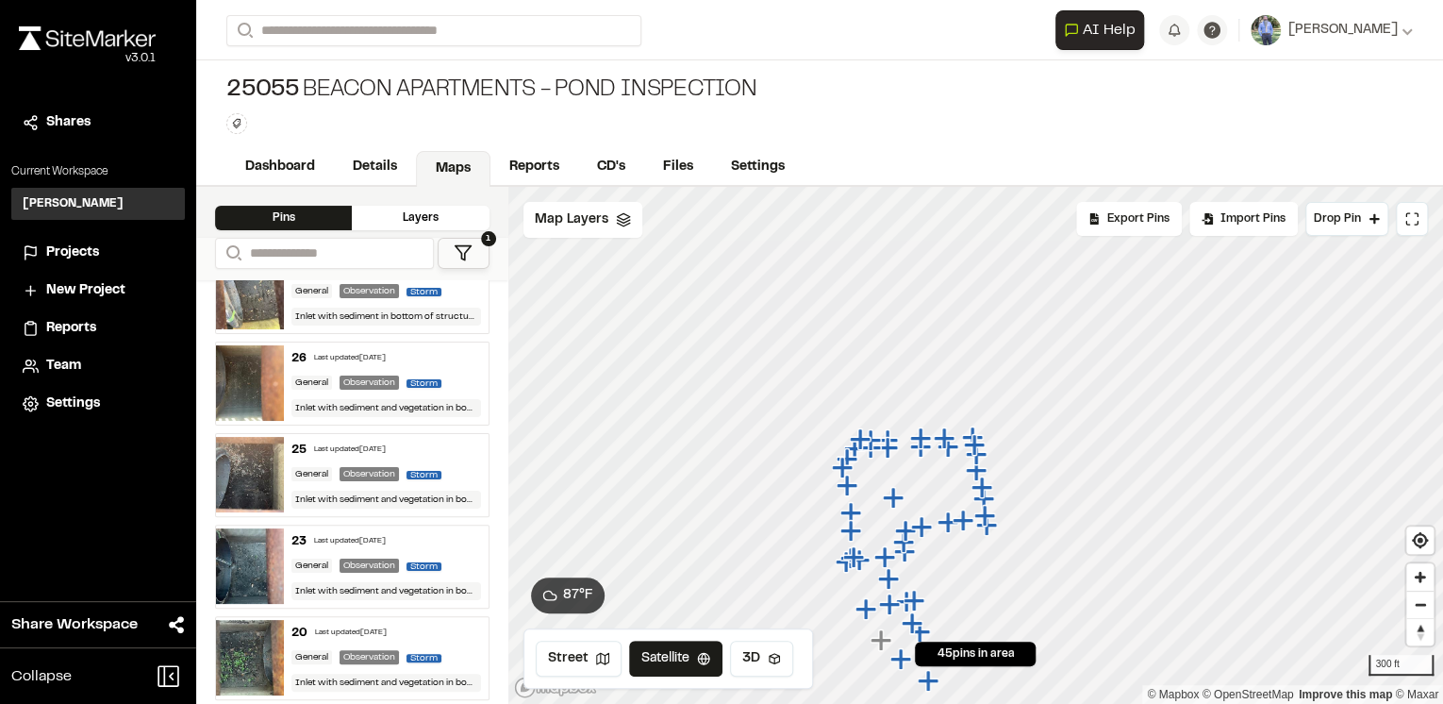
click at [446, 538] on div "23 Last updated [DATE]" at bounding box center [385, 541] width 189 height 17
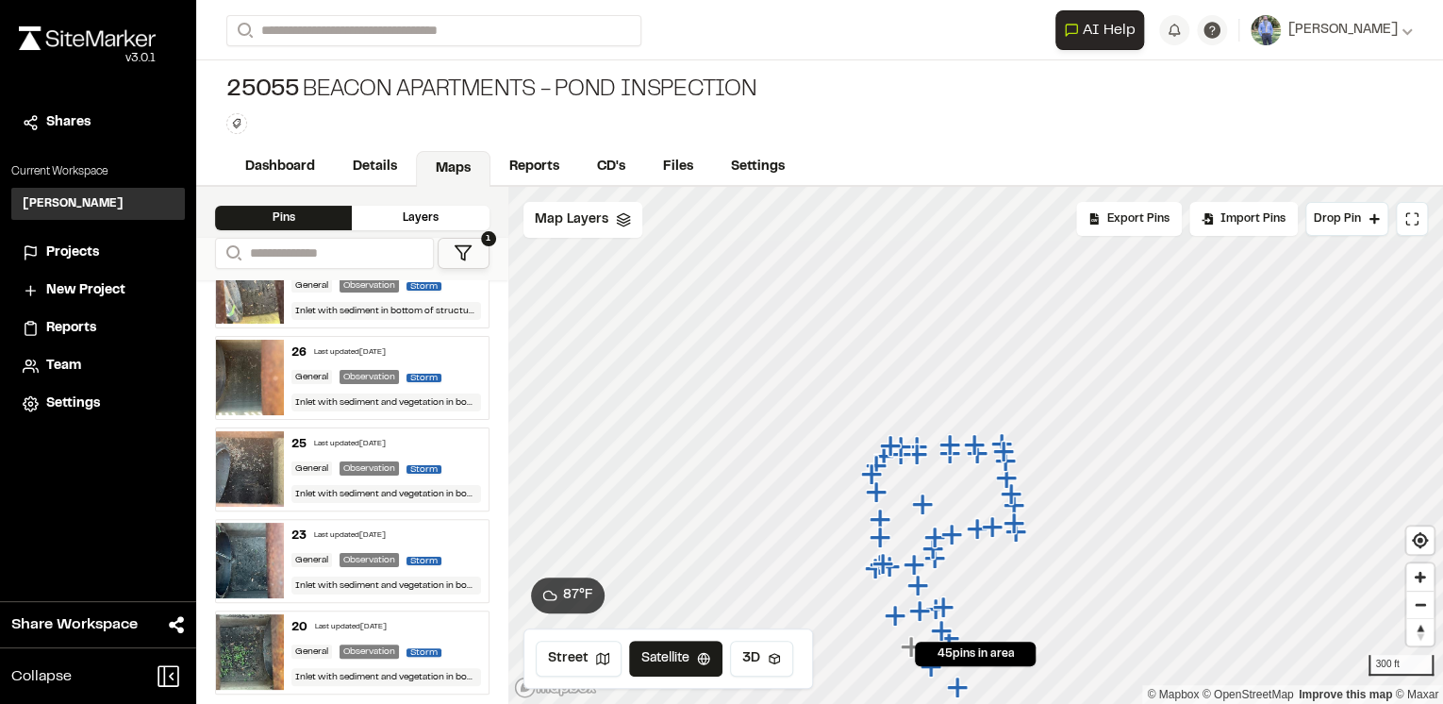
scroll to position [3704, 0]
click at [449, 626] on div "20 Last updated [DATE]" at bounding box center [385, 625] width 189 height 17
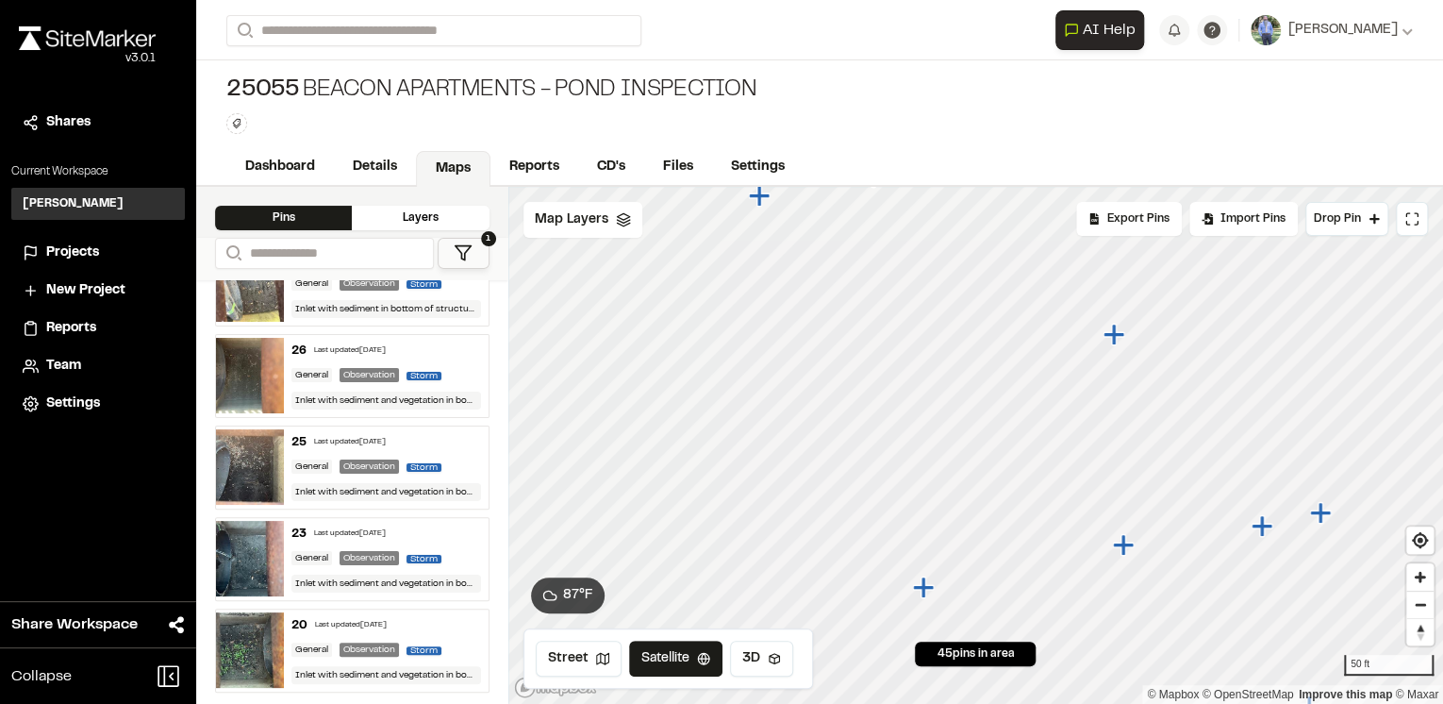
click at [922, 588] on icon "Map marker" at bounding box center [922, 586] width 21 height 21
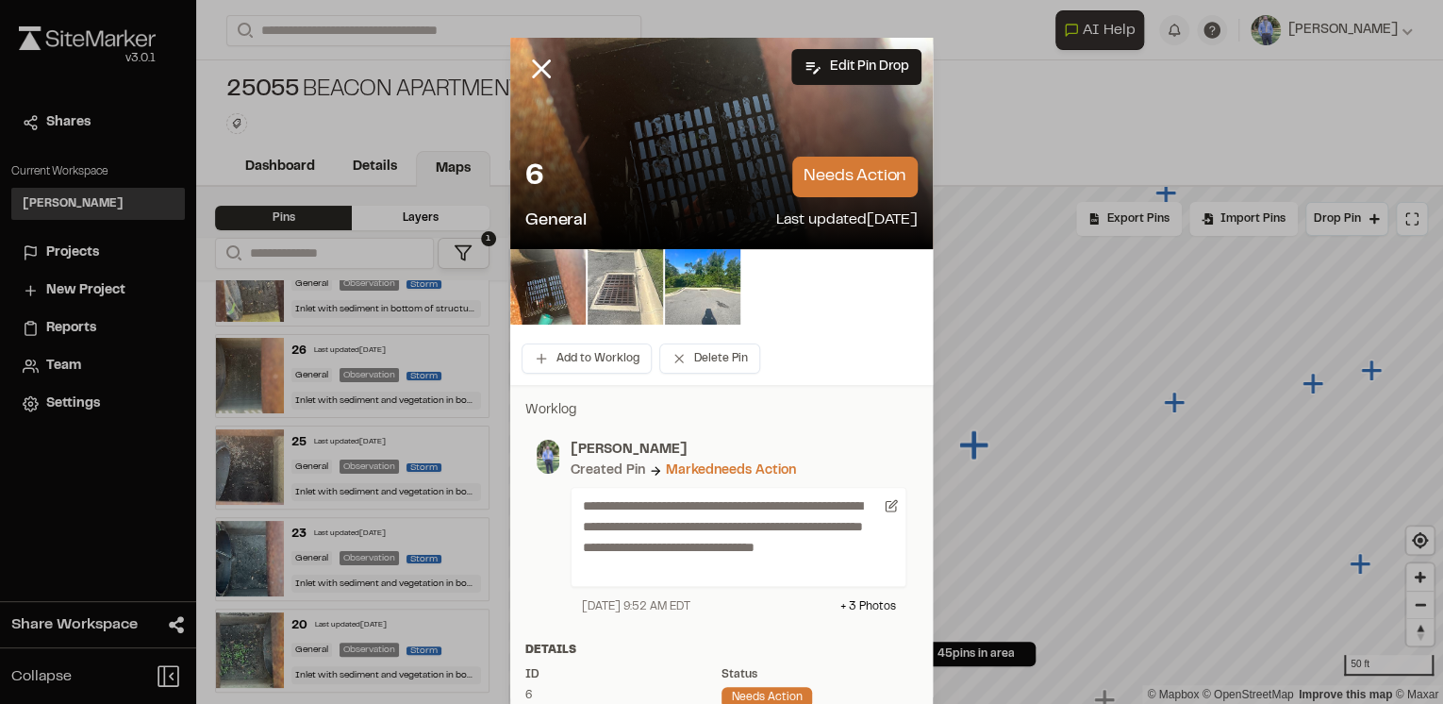
click at [618, 290] on img at bounding box center [625, 286] width 75 height 75
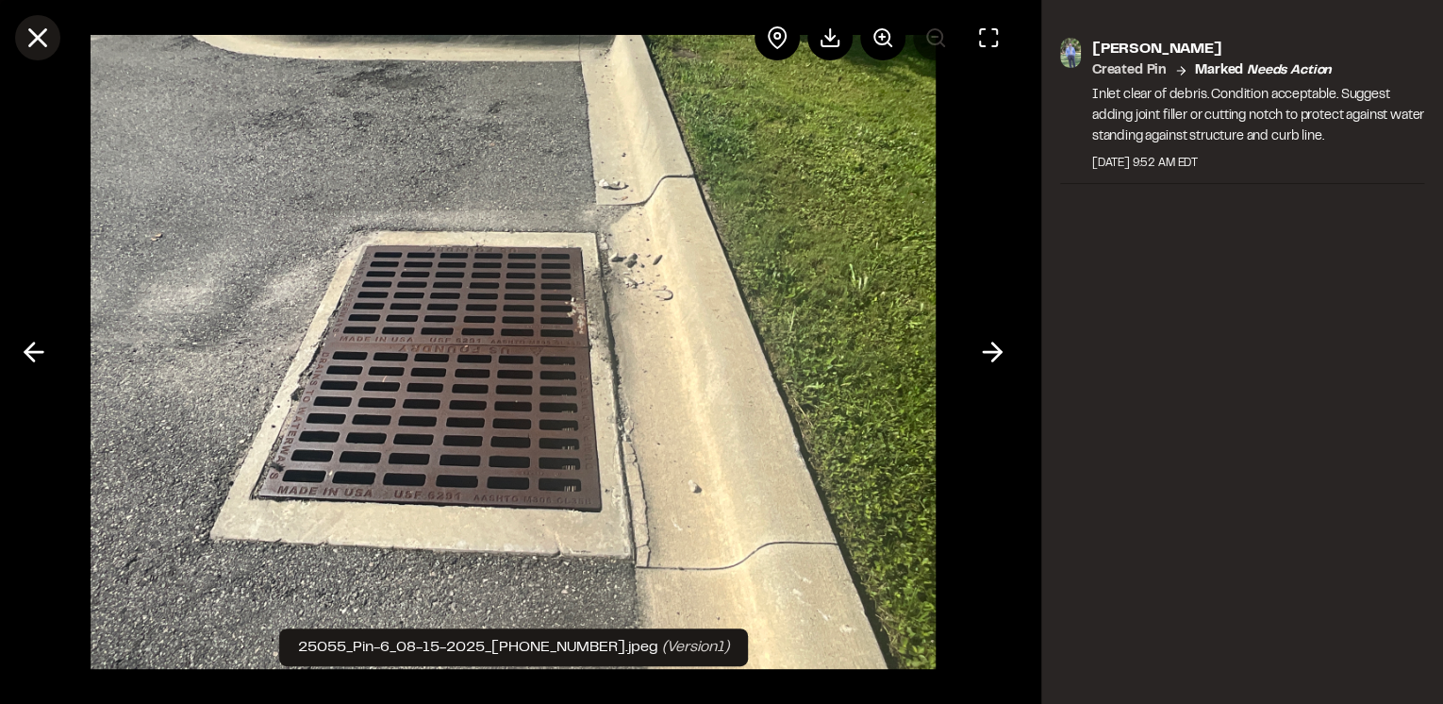
click at [35, 41] on icon at bounding box center [38, 38] width 32 height 32
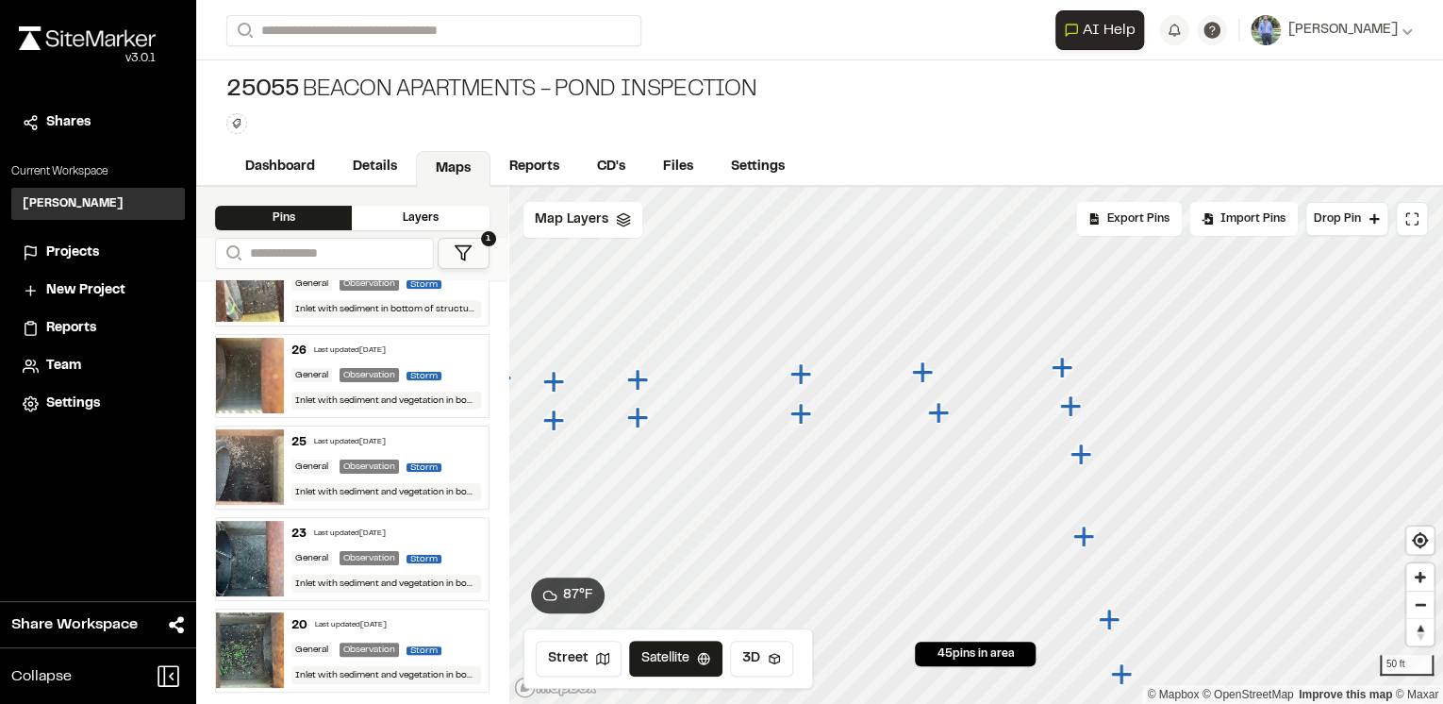
click at [1084, 456] on icon "Map marker" at bounding box center [1081, 454] width 25 height 25
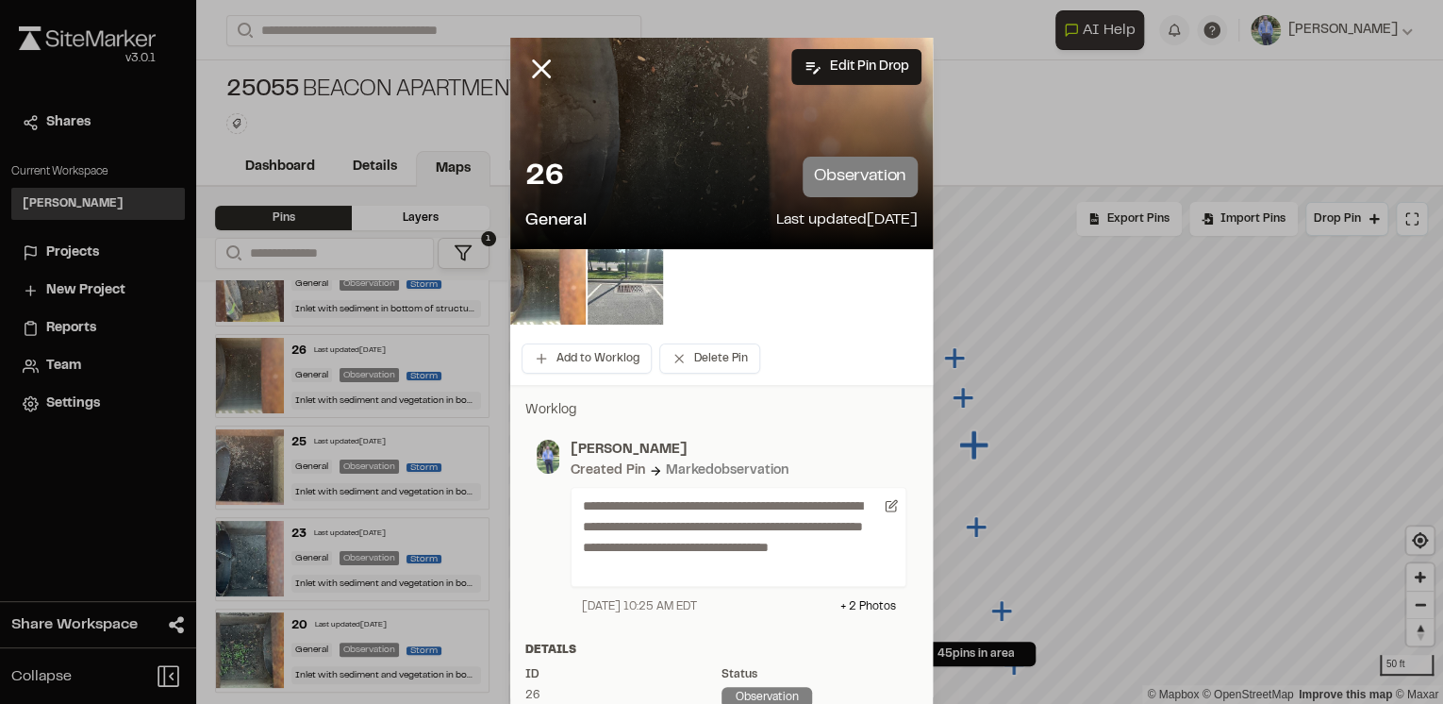
click at [625, 280] on img at bounding box center [625, 286] width 75 height 75
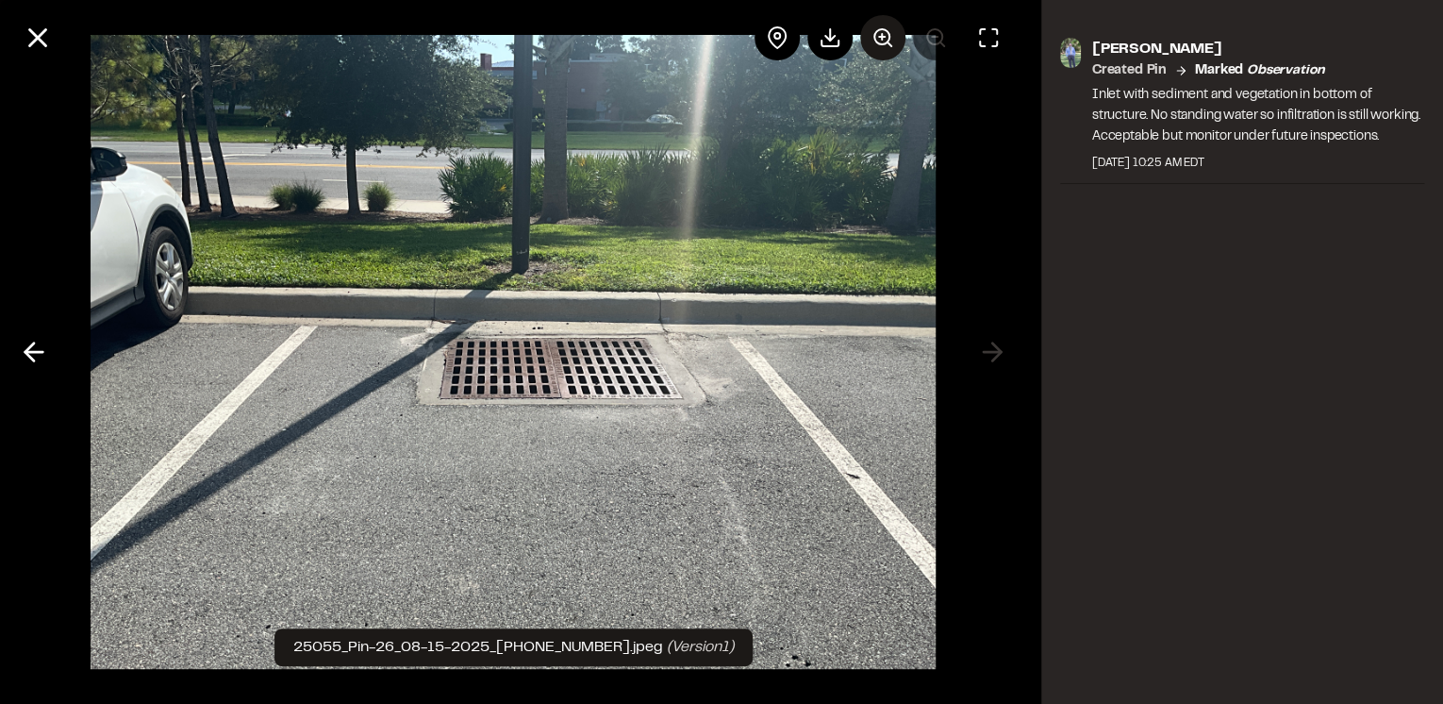
click at [879, 43] on circle at bounding box center [881, 36] width 15 height 15
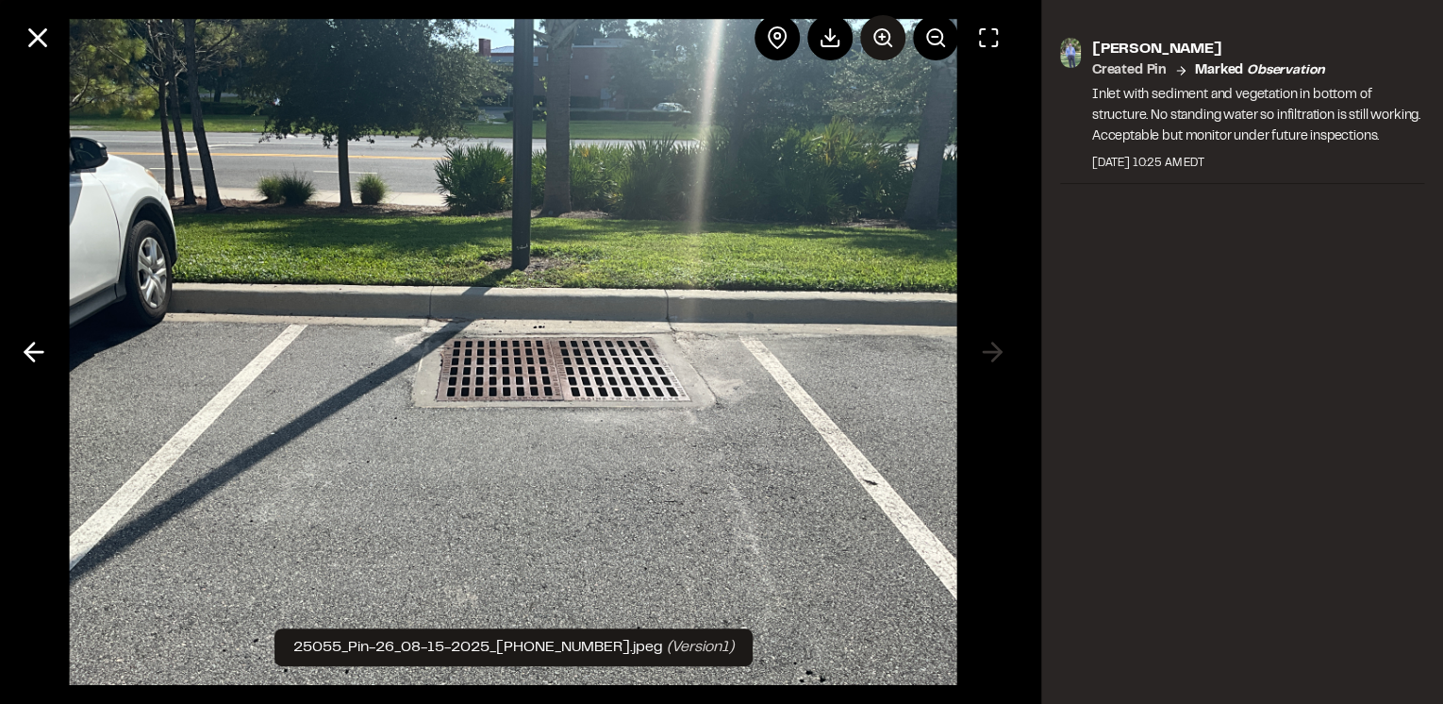
click at [879, 43] on circle at bounding box center [881, 36] width 15 height 15
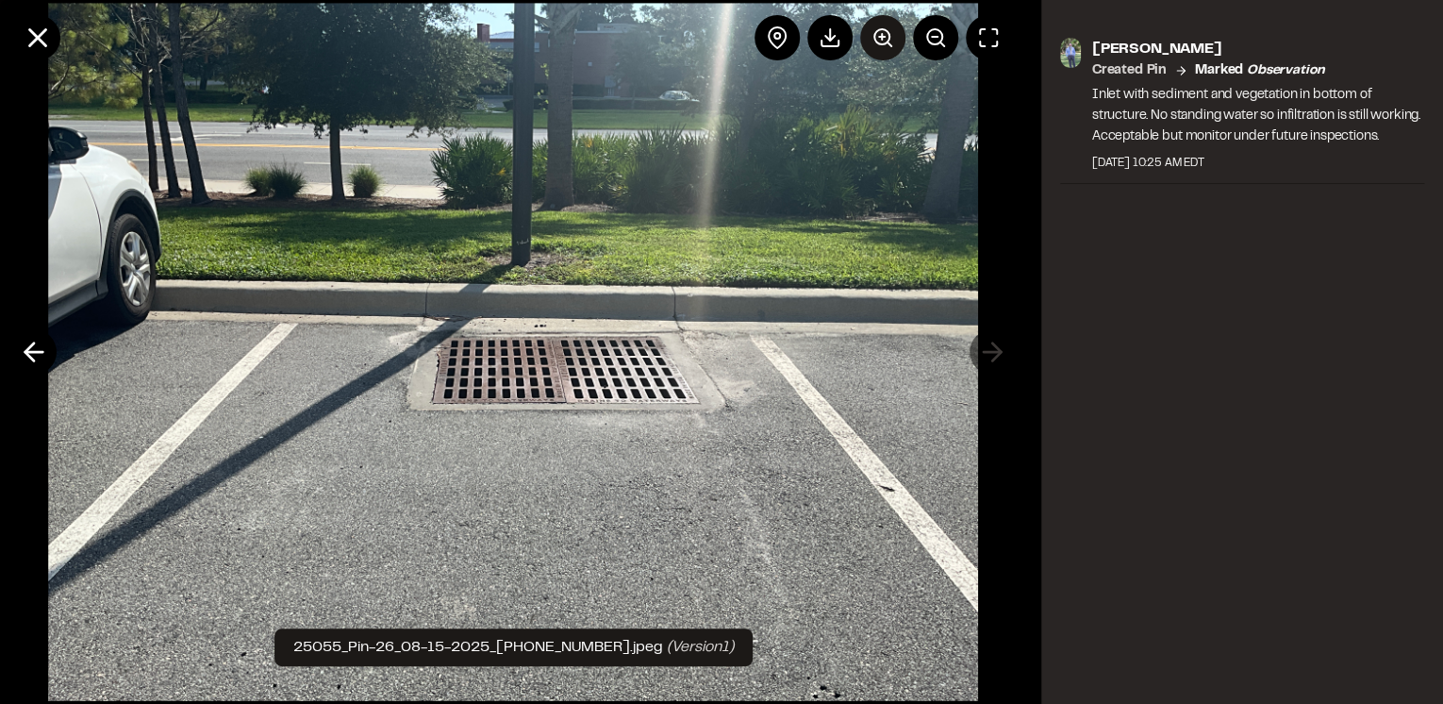
click at [879, 43] on circle at bounding box center [881, 36] width 15 height 15
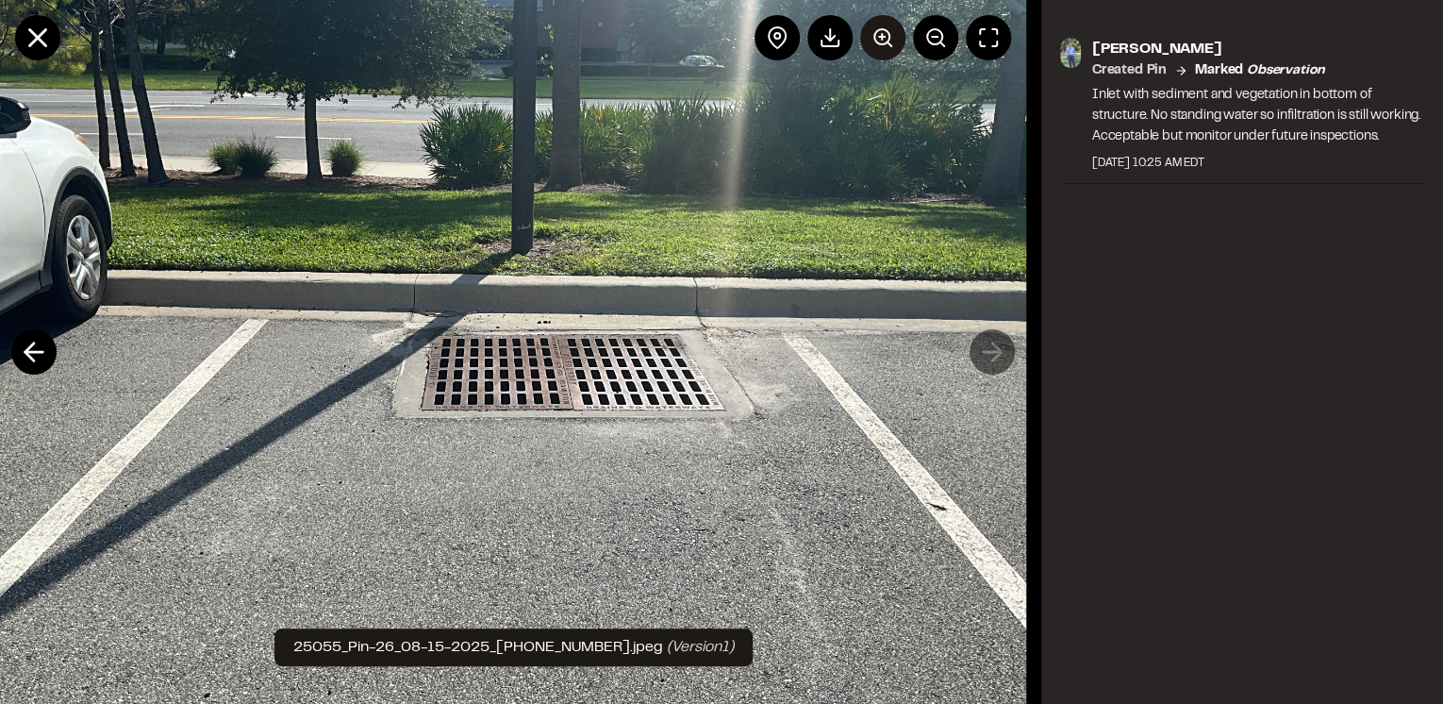
click at [879, 38] on icon at bounding box center [882, 37] width 23 height 23
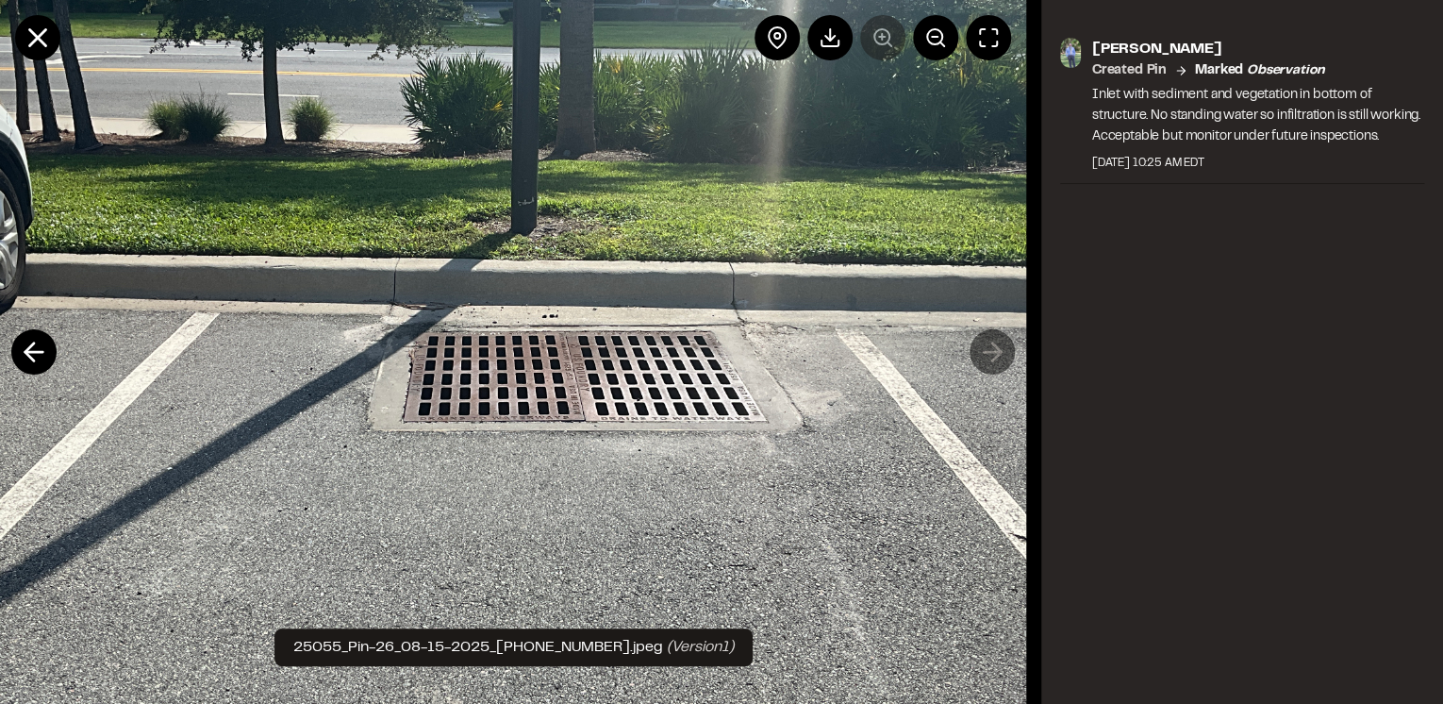
click at [879, 38] on div at bounding box center [882, 37] width 257 height 45
drag, startPoint x: 26, startPoint y: 44, endPoint x: 57, endPoint y: 72, distance: 40.7
click at [27, 44] on icon at bounding box center [38, 38] width 32 height 32
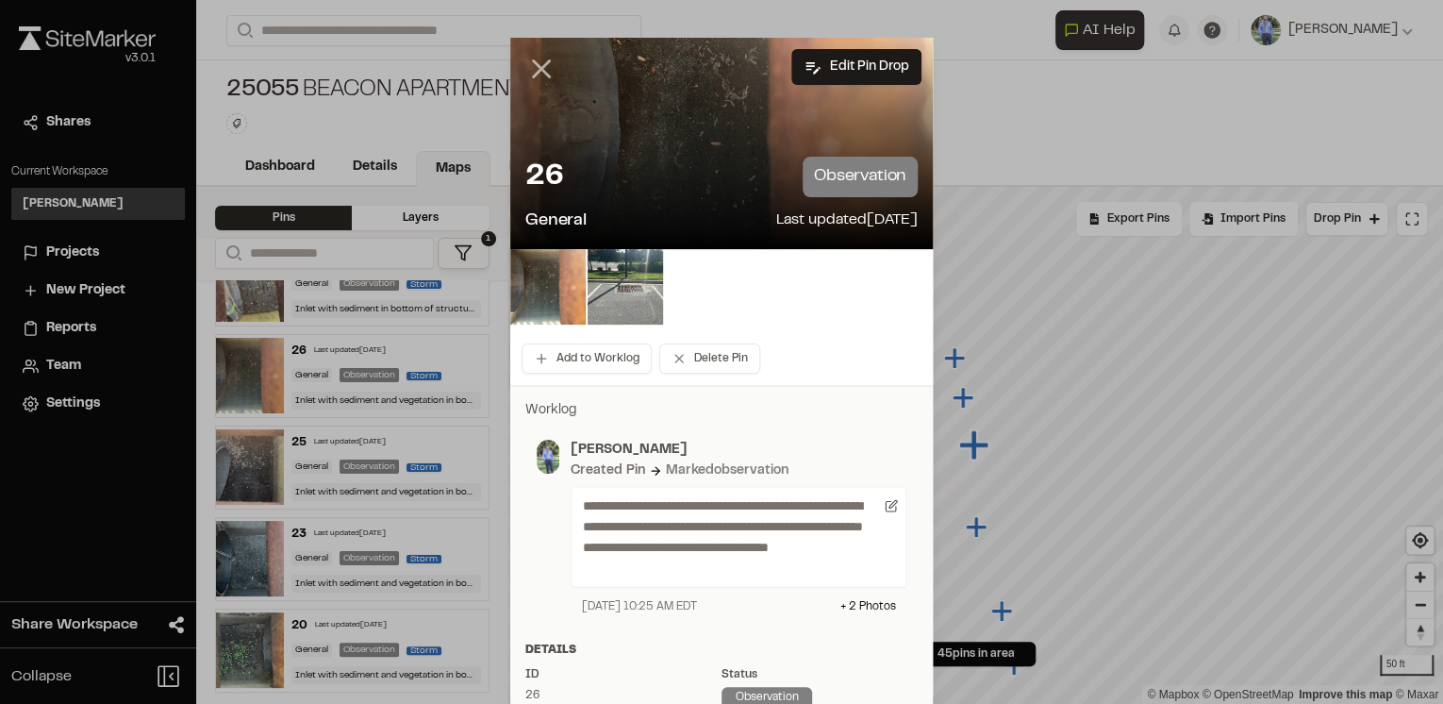
click at [540, 73] on line at bounding box center [542, 69] width 16 height 16
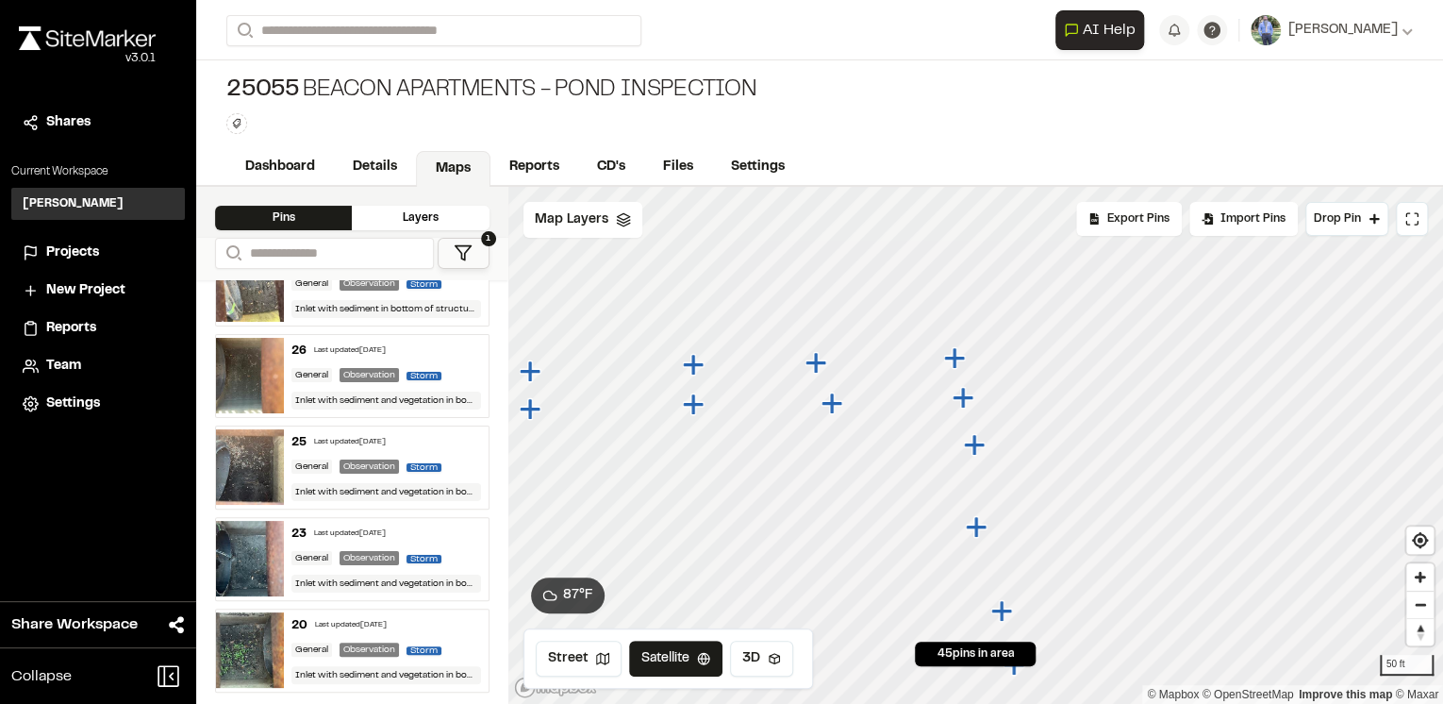
click at [965, 404] on icon "Map marker" at bounding box center [962, 397] width 21 height 21
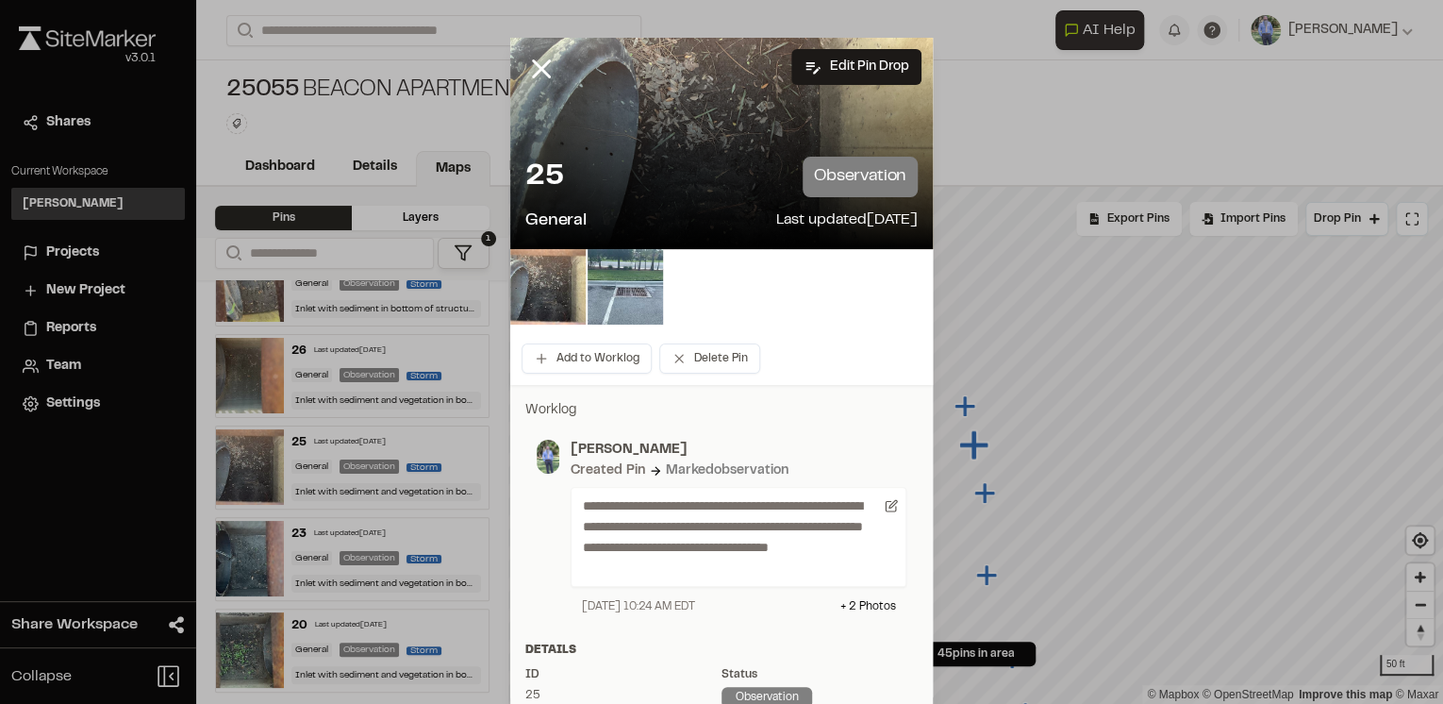
click at [623, 289] on img at bounding box center [625, 286] width 75 height 75
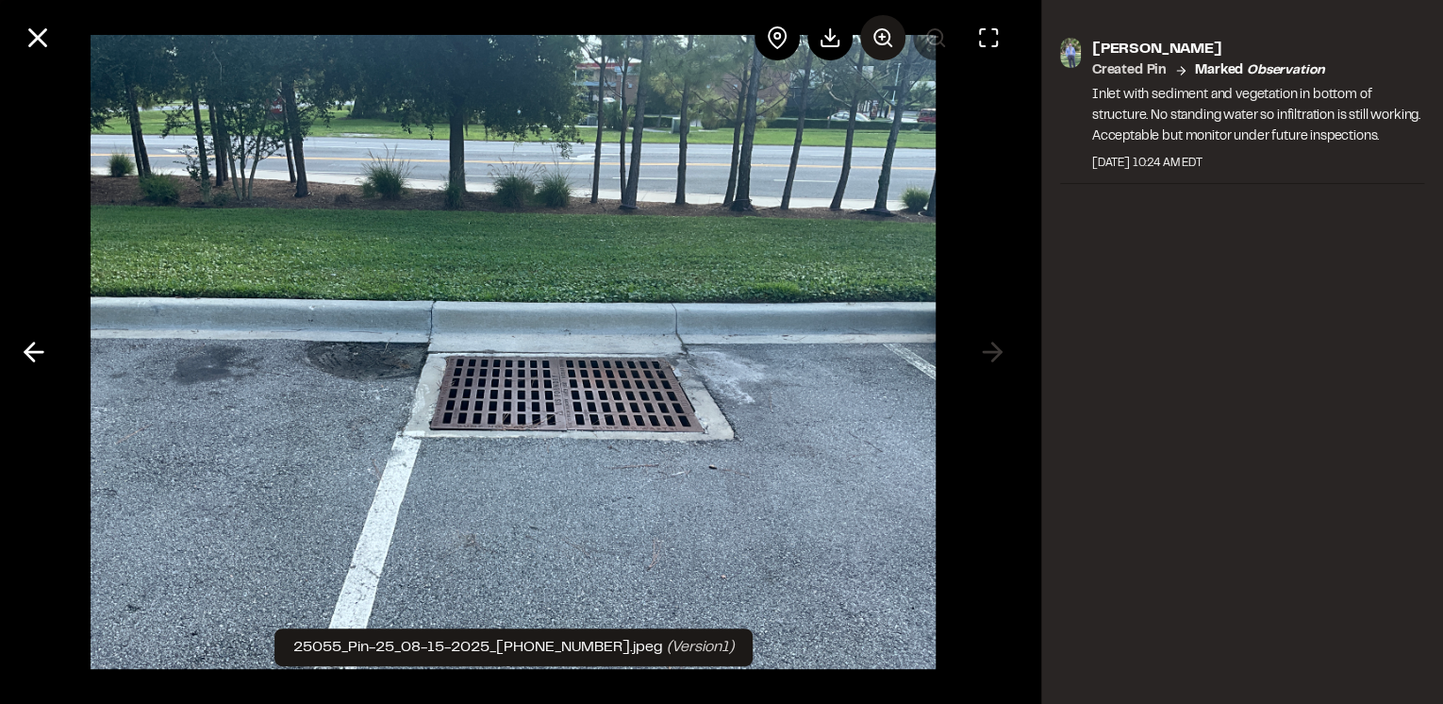
click at [885, 38] on icon at bounding box center [882, 37] width 23 height 23
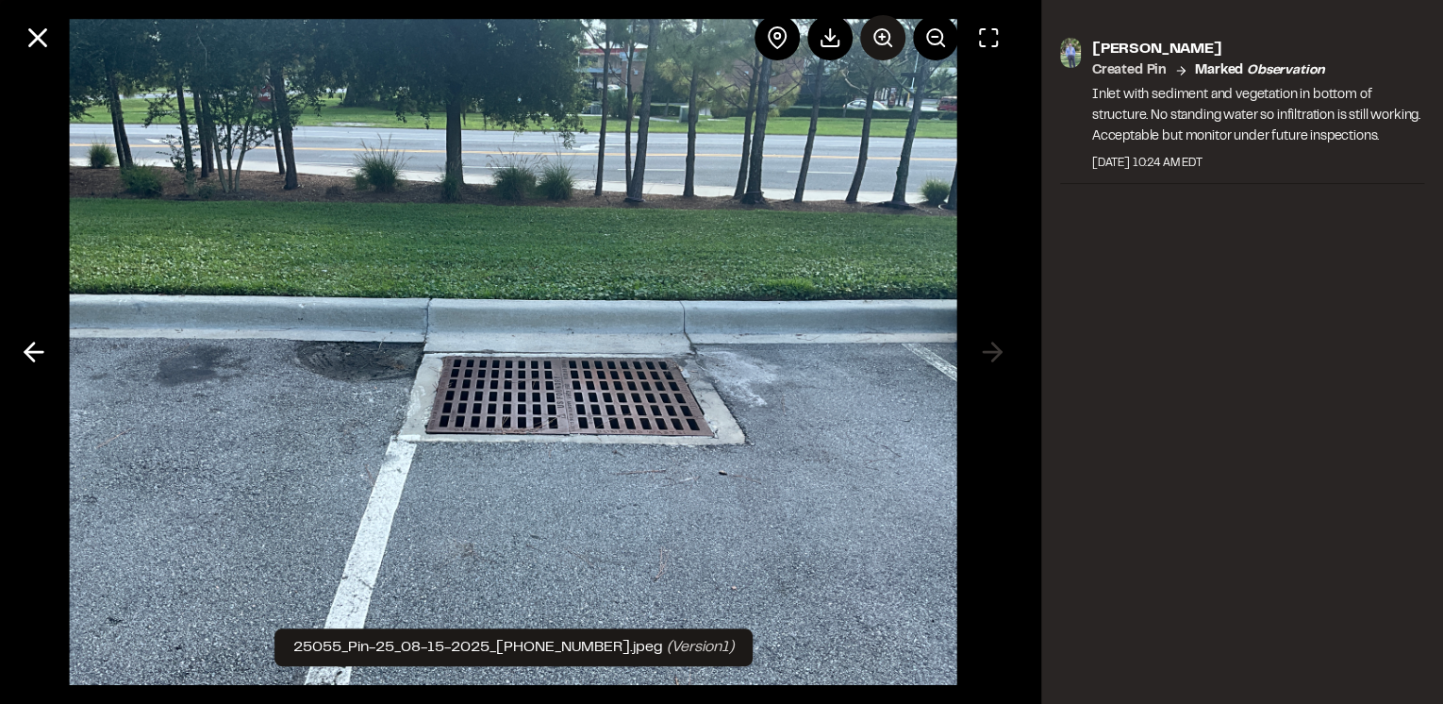
click at [885, 38] on icon at bounding box center [882, 37] width 23 height 23
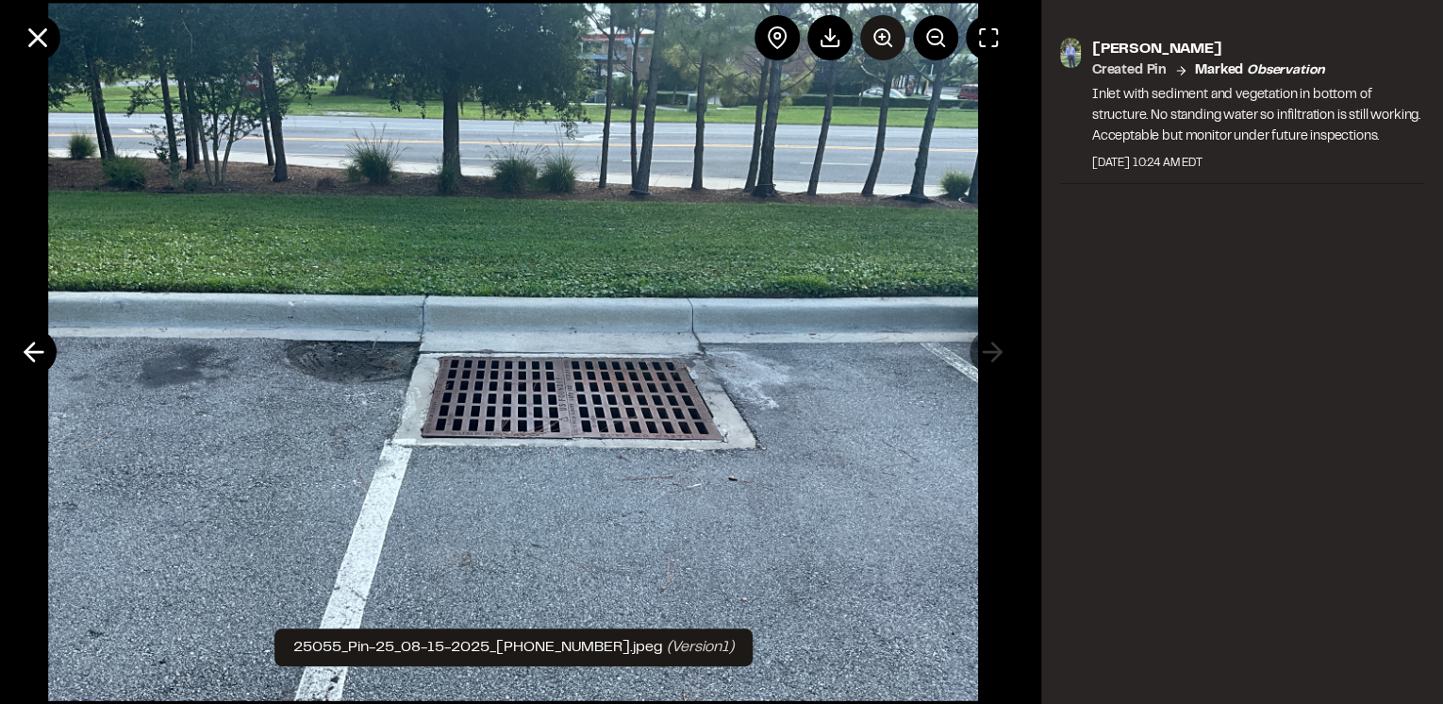
click at [885, 38] on icon at bounding box center [882, 37] width 23 height 23
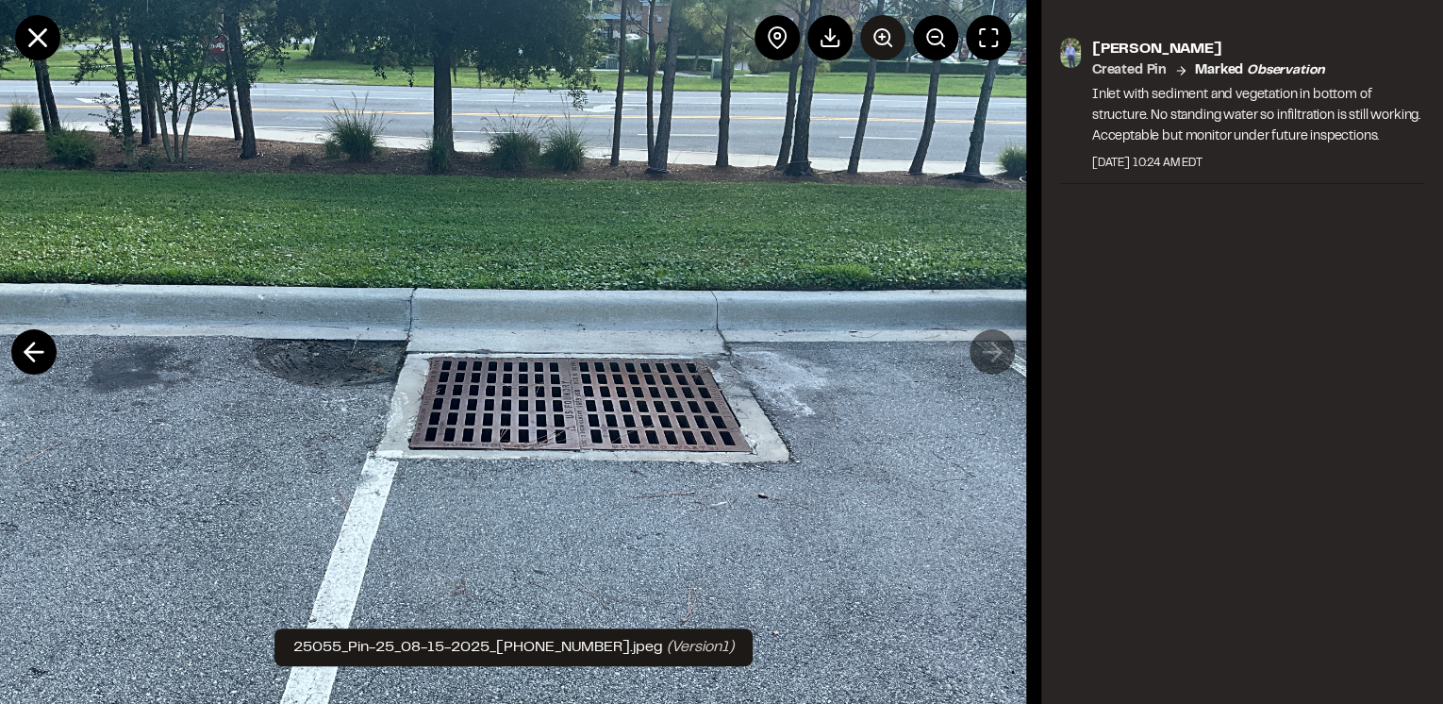
click at [885, 38] on icon at bounding box center [882, 37] width 23 height 23
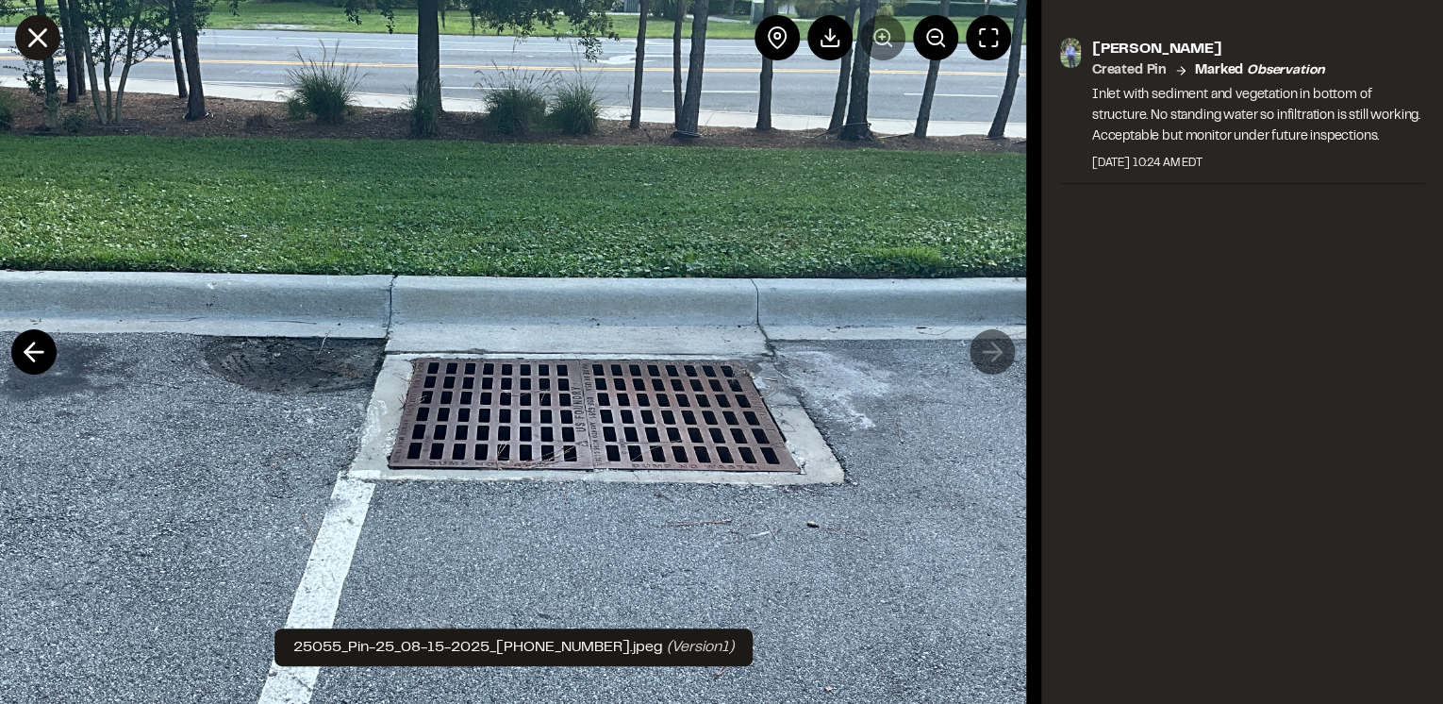
click at [40, 45] on icon at bounding box center [38, 38] width 32 height 32
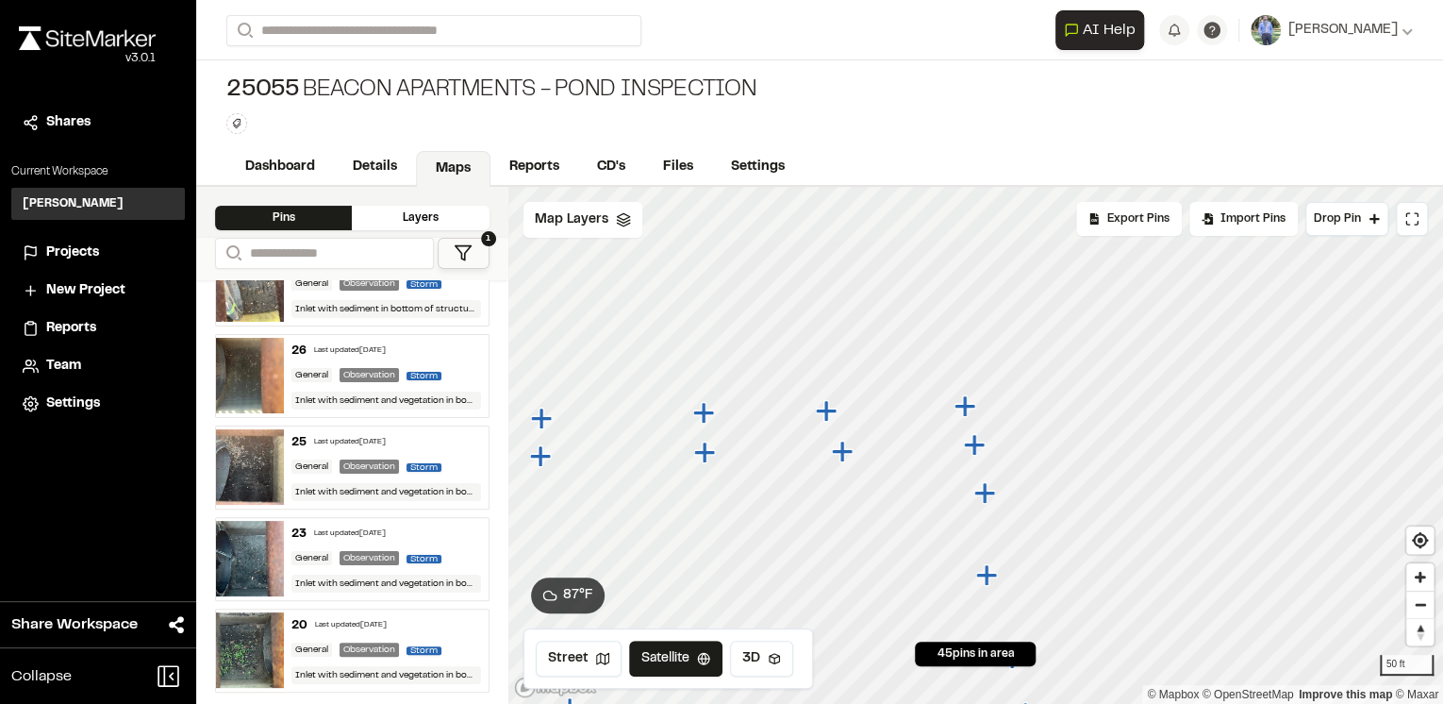
click at [986, 495] on icon "Map marker" at bounding box center [983, 492] width 21 height 21
click at [928, 393] on icon "Map marker" at bounding box center [928, 386] width 21 height 21
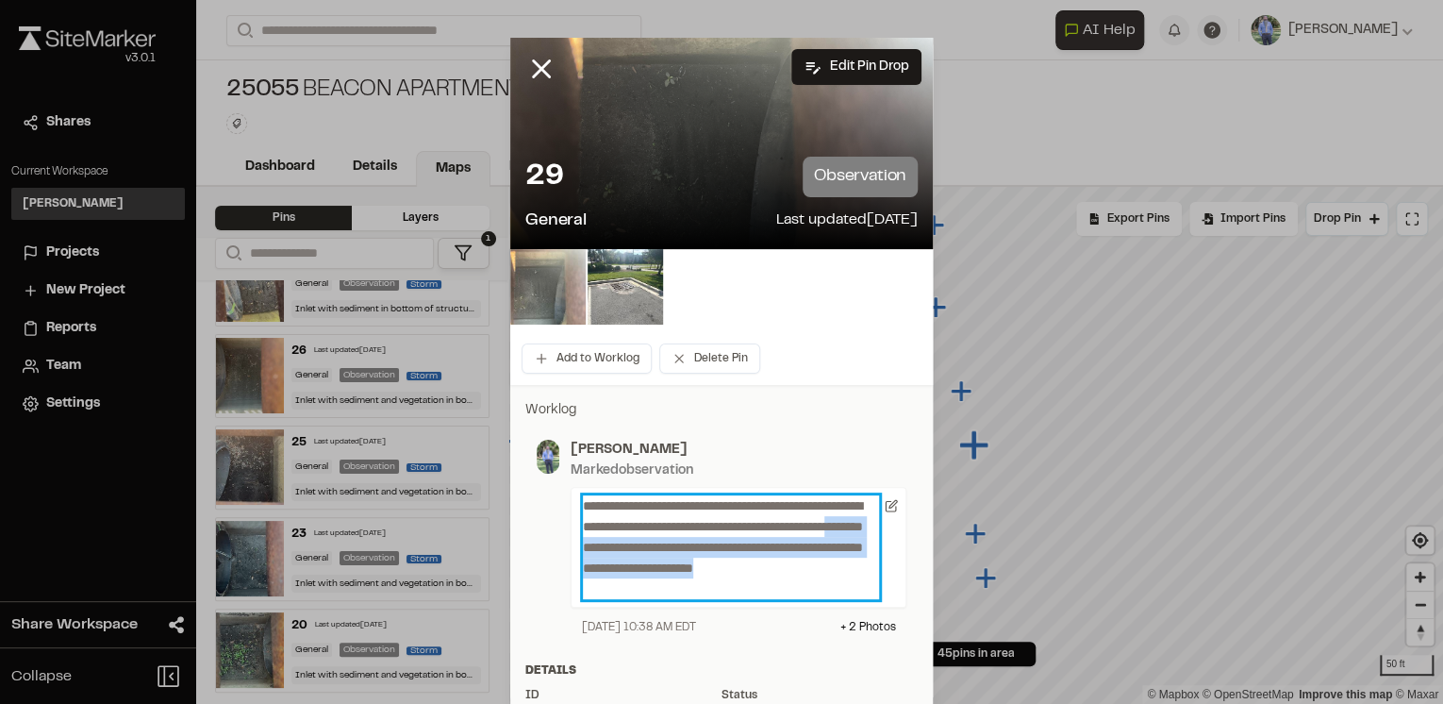
drag, startPoint x: 630, startPoint y: 547, endPoint x: 835, endPoint y: 580, distance: 207.3
click at [835, 580] on p "**********" at bounding box center [731, 547] width 296 height 104
copy p "**********"
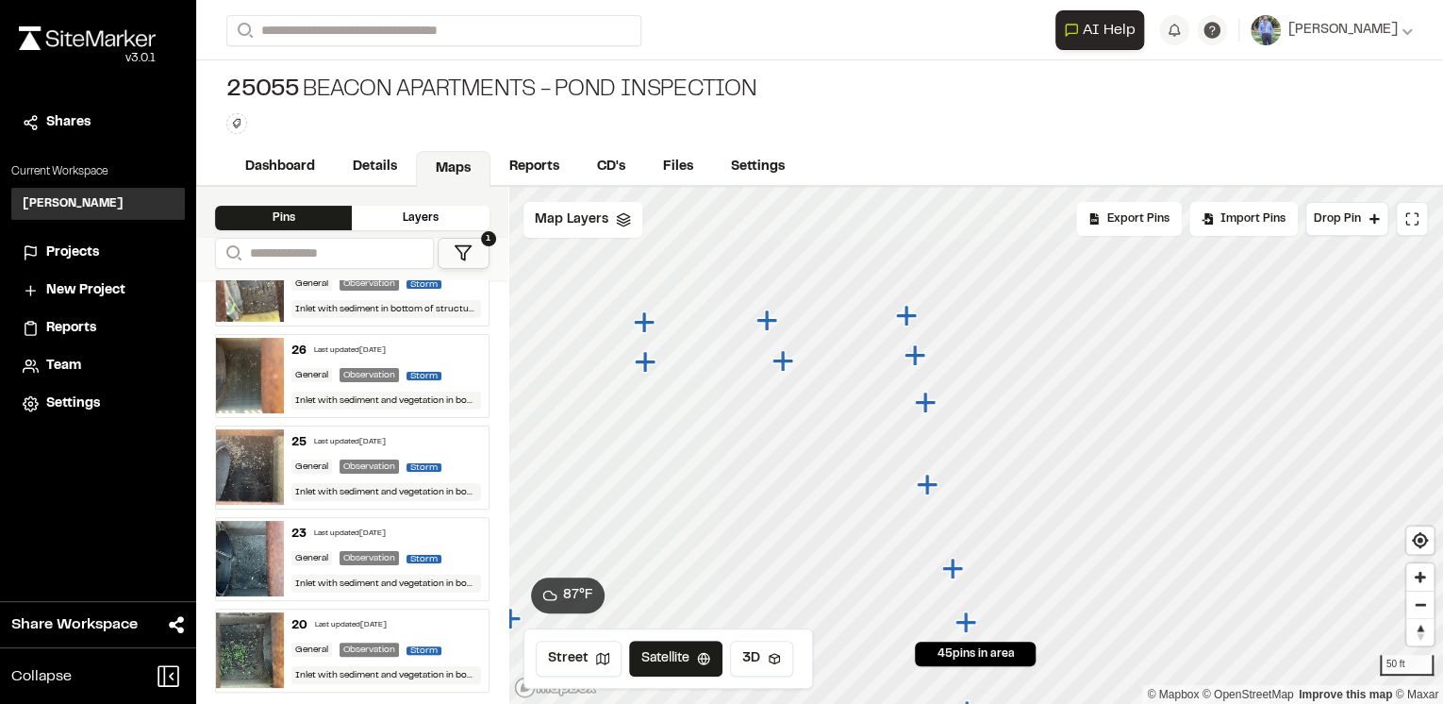
click at [925, 403] on icon "Map marker" at bounding box center [924, 401] width 21 height 21
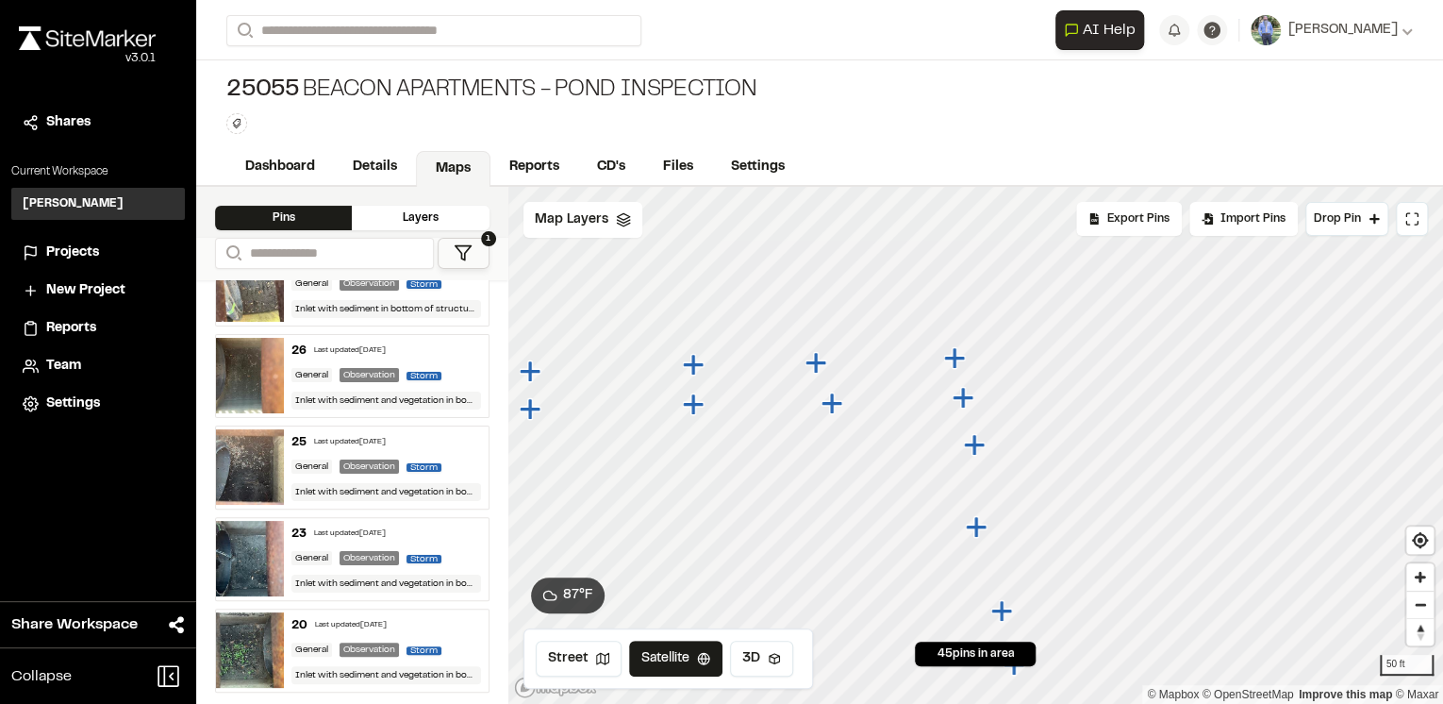
click at [966, 400] on icon "Map marker" at bounding box center [962, 397] width 21 height 21
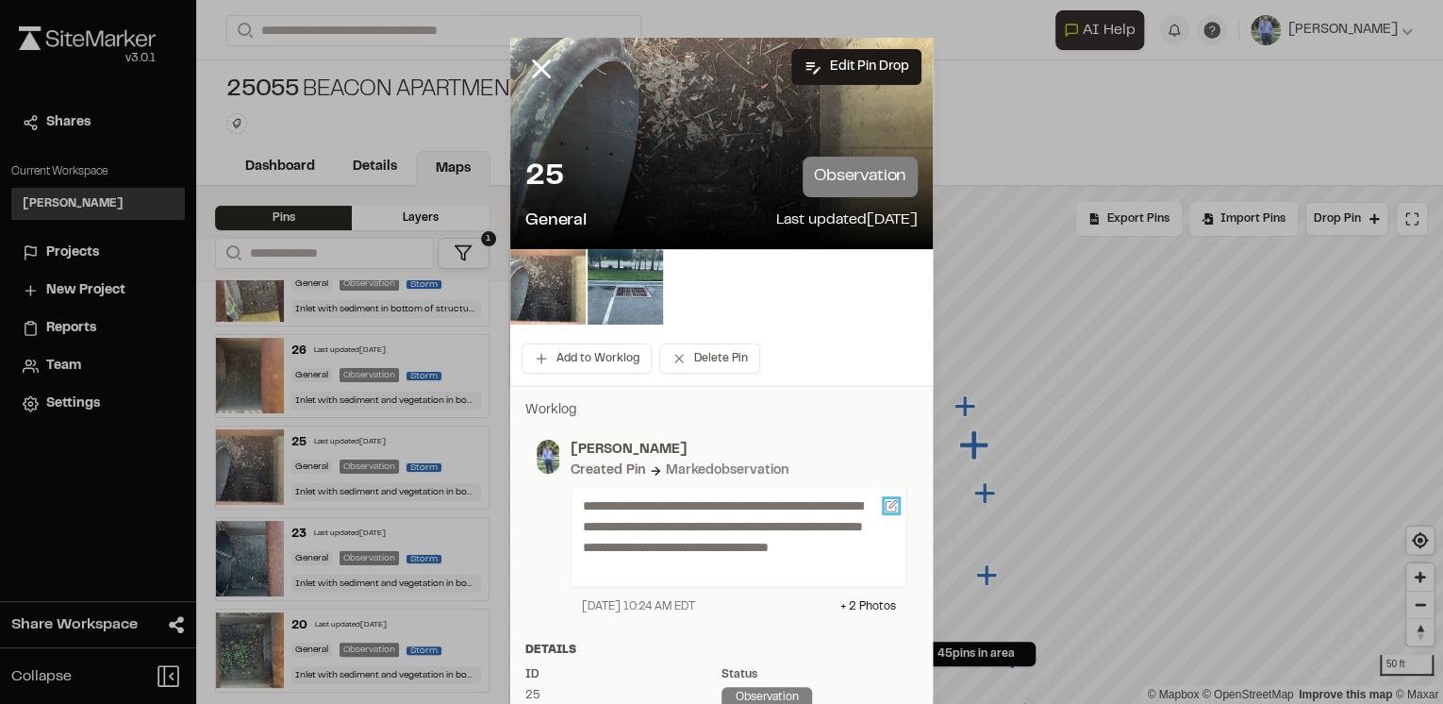
click at [885, 507] on icon at bounding box center [891, 505] width 13 height 13
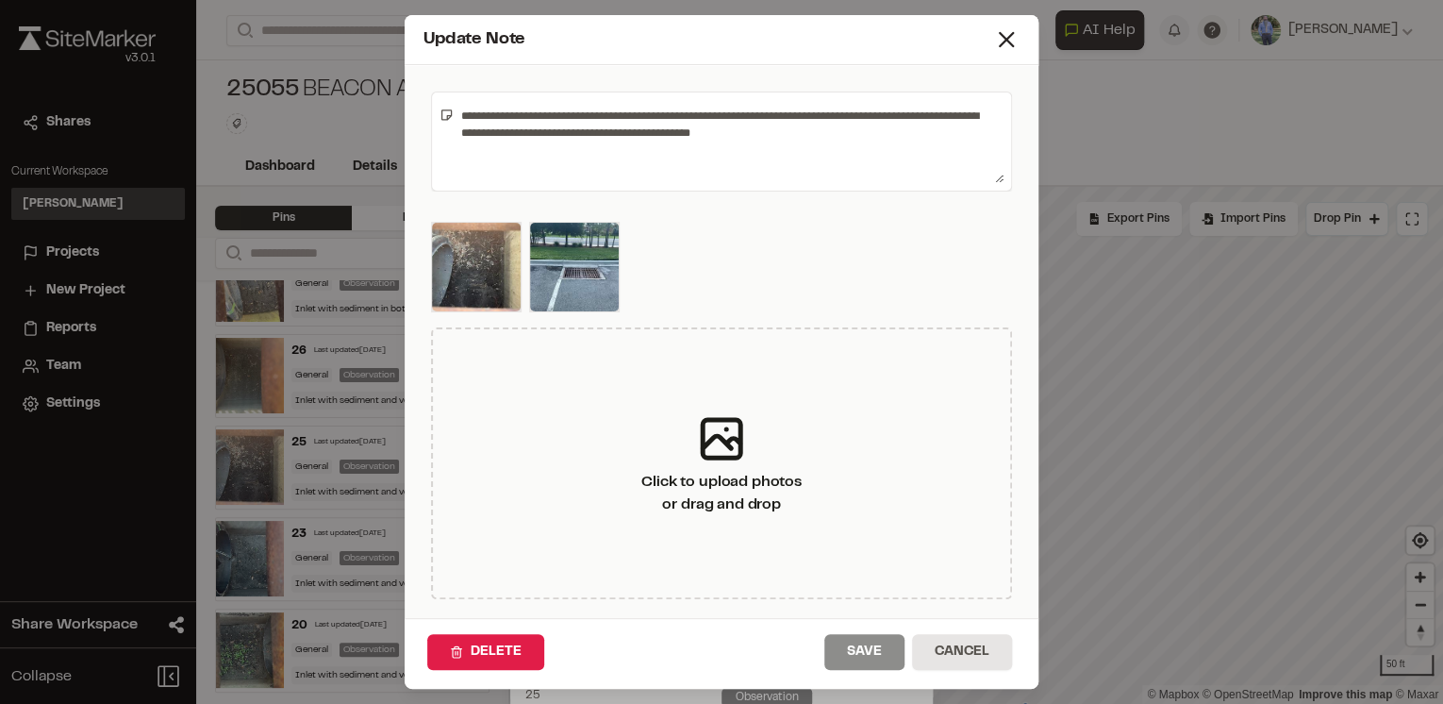
click at [804, 130] on textarea "**********" at bounding box center [729, 141] width 550 height 83
paste textarea "**********"
drag, startPoint x: 991, startPoint y: 133, endPoint x: 995, endPoint y: 142, distance: 10.2
click at [992, 133] on textarea "**********" at bounding box center [729, 141] width 550 height 83
type textarea "**********"
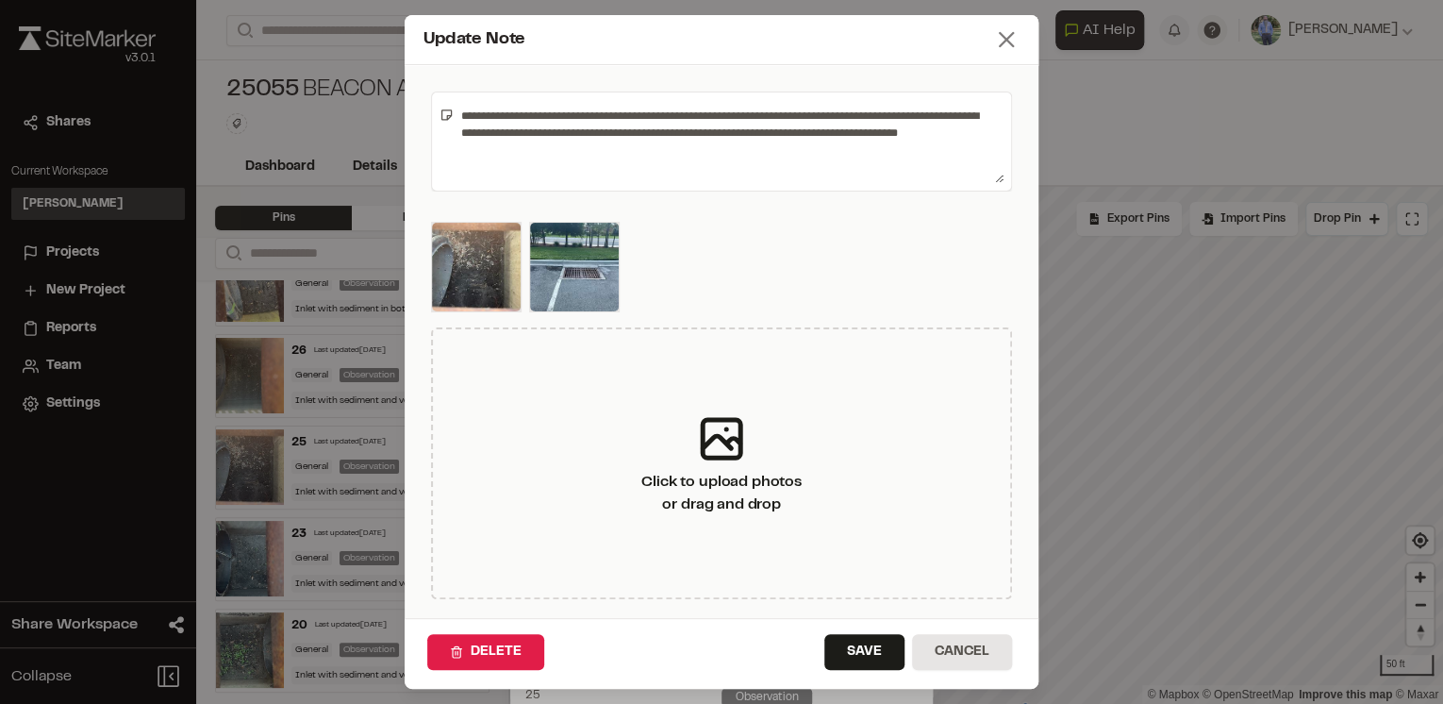
click at [1000, 43] on icon at bounding box center [1006, 39] width 26 height 26
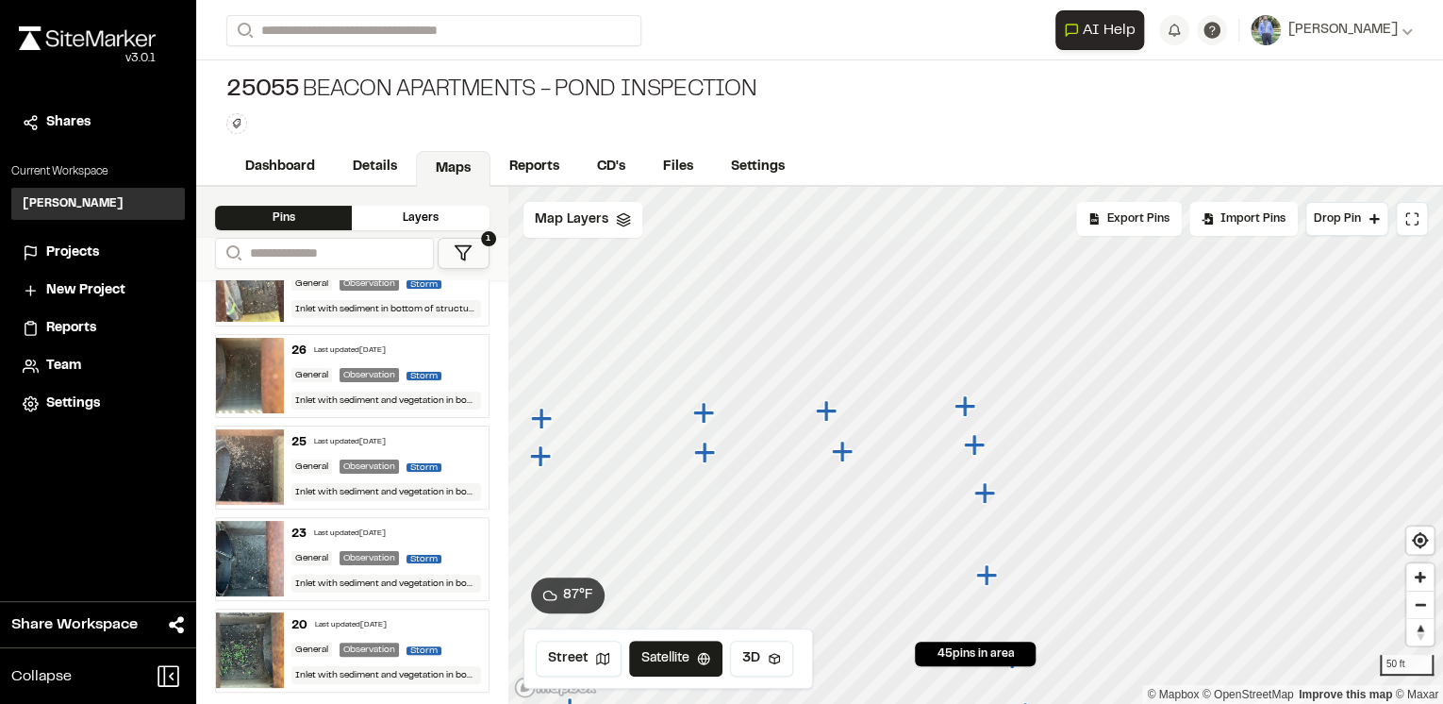
click at [986, 577] on icon "Map marker" at bounding box center [985, 574] width 21 height 21
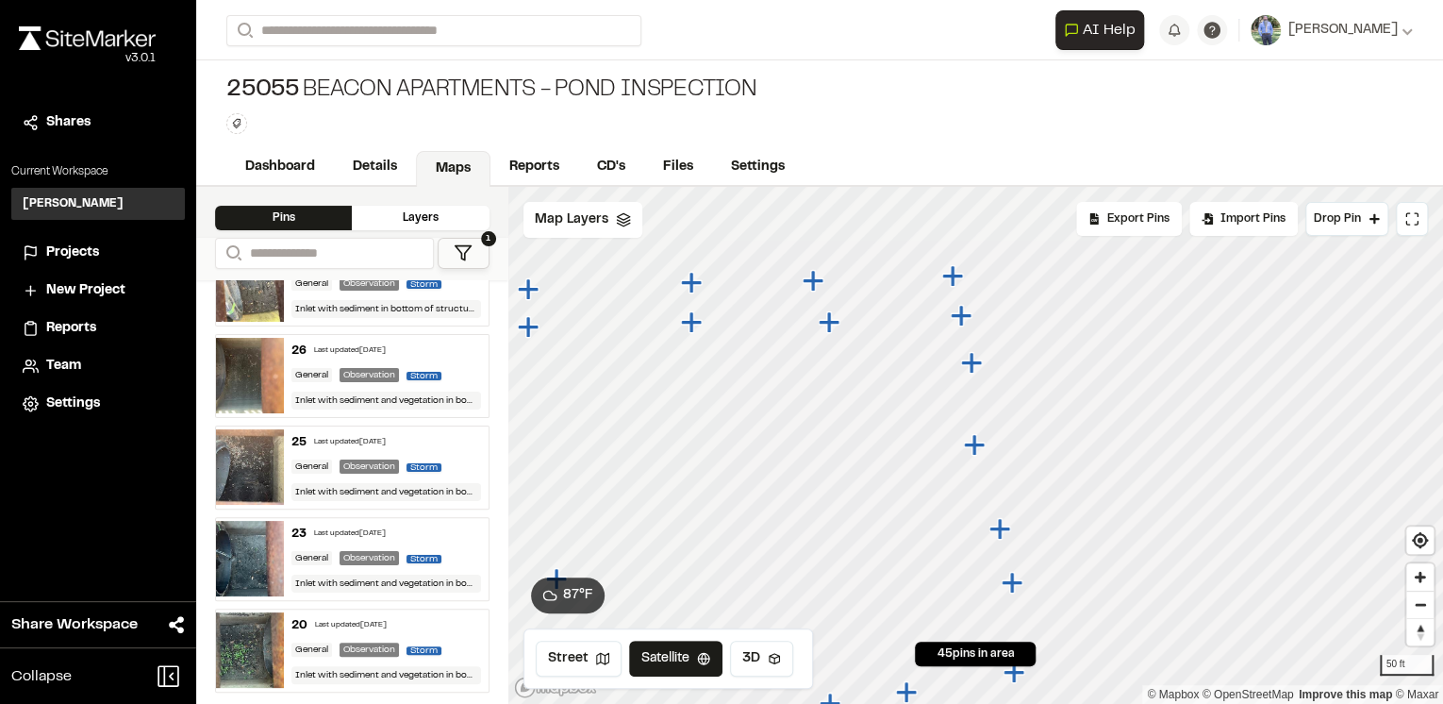
click at [1012, 585] on icon "Map marker" at bounding box center [1011, 582] width 21 height 21
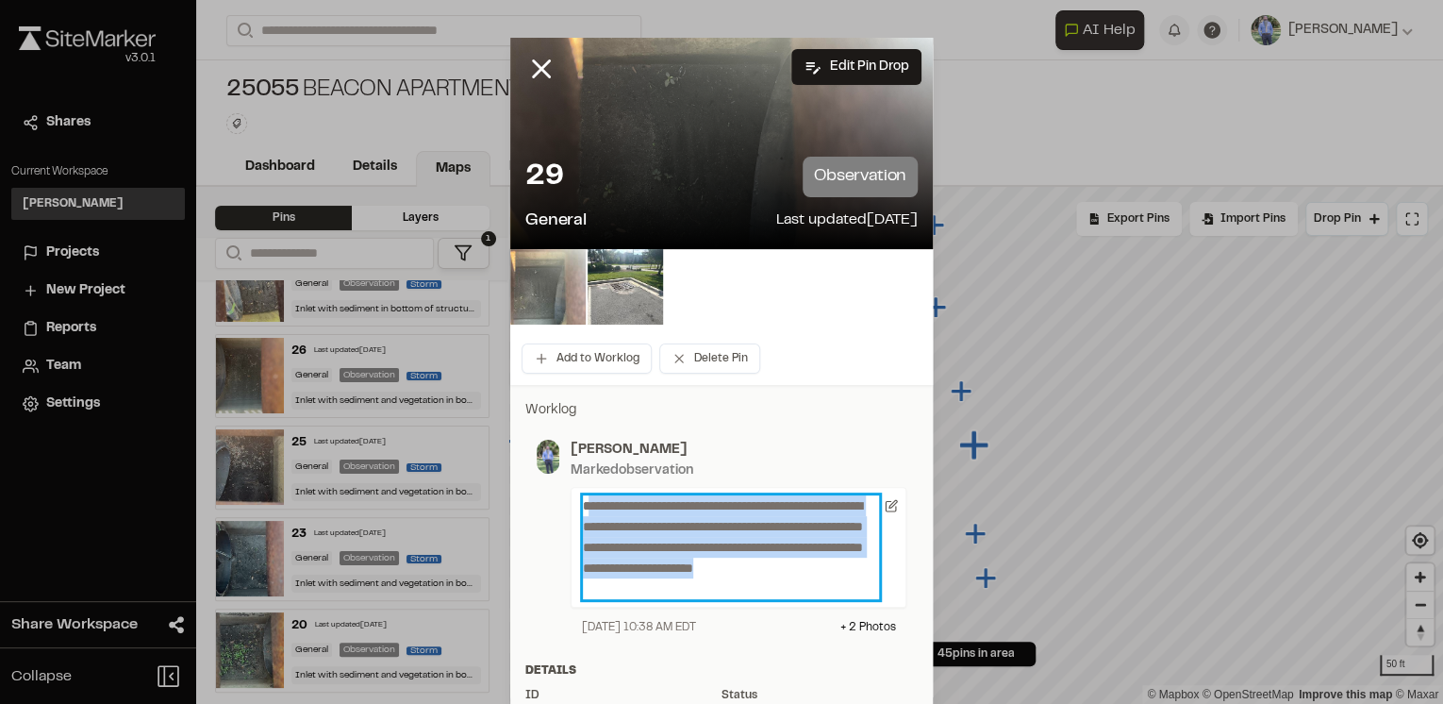
drag, startPoint x: 646, startPoint y: 592, endPoint x: 582, endPoint y: 505, distance: 107.9
click at [583, 505] on p "**********" at bounding box center [731, 547] width 296 height 104
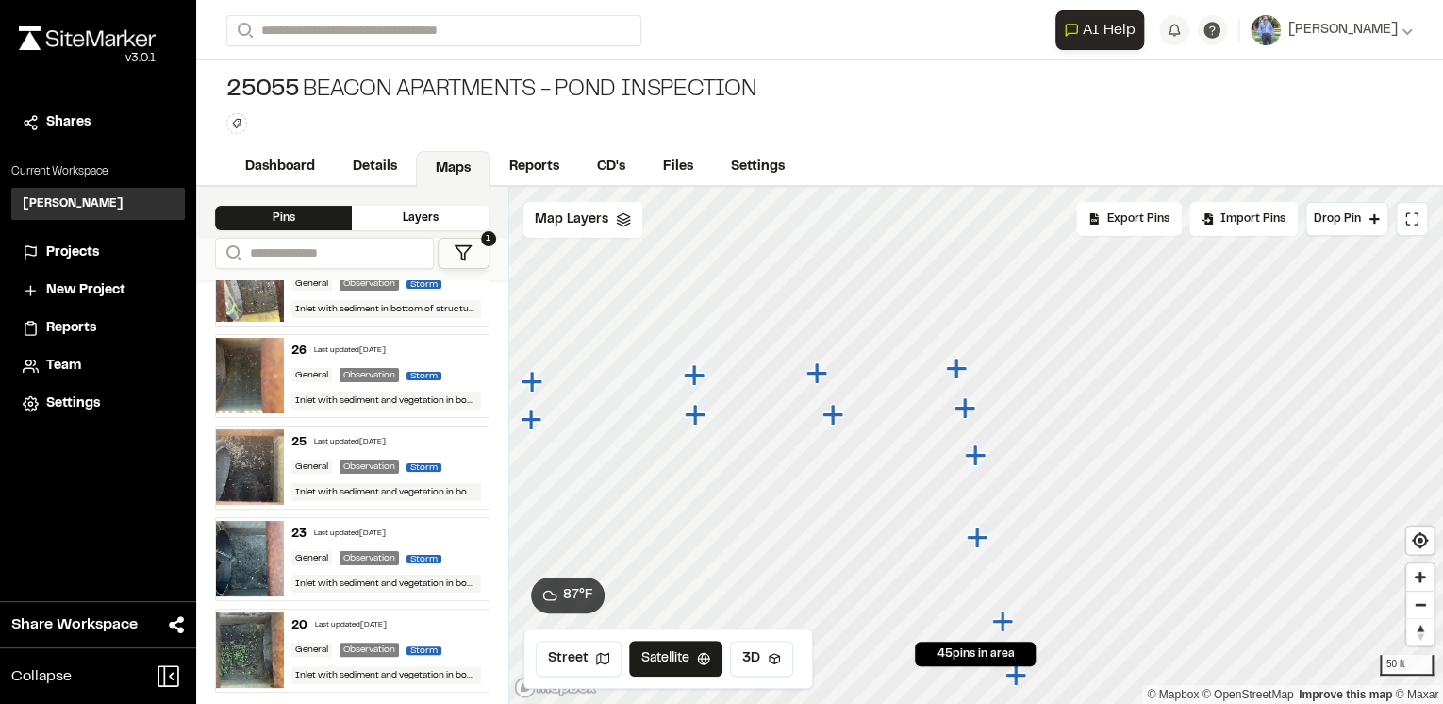
click at [966, 407] on icon "Map marker" at bounding box center [963, 407] width 21 height 21
click at [975, 453] on icon "Map marker" at bounding box center [973, 444] width 21 height 21
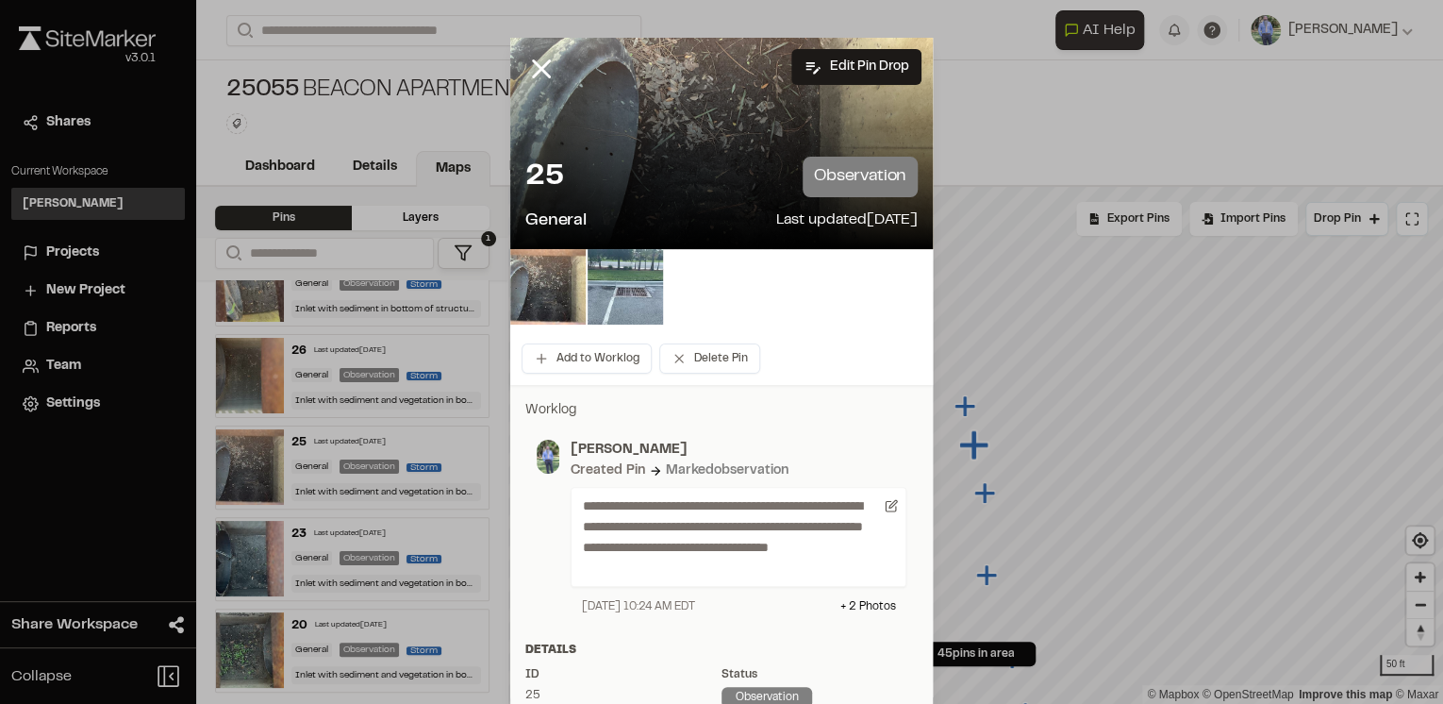
click at [653, 291] on img at bounding box center [625, 286] width 75 height 75
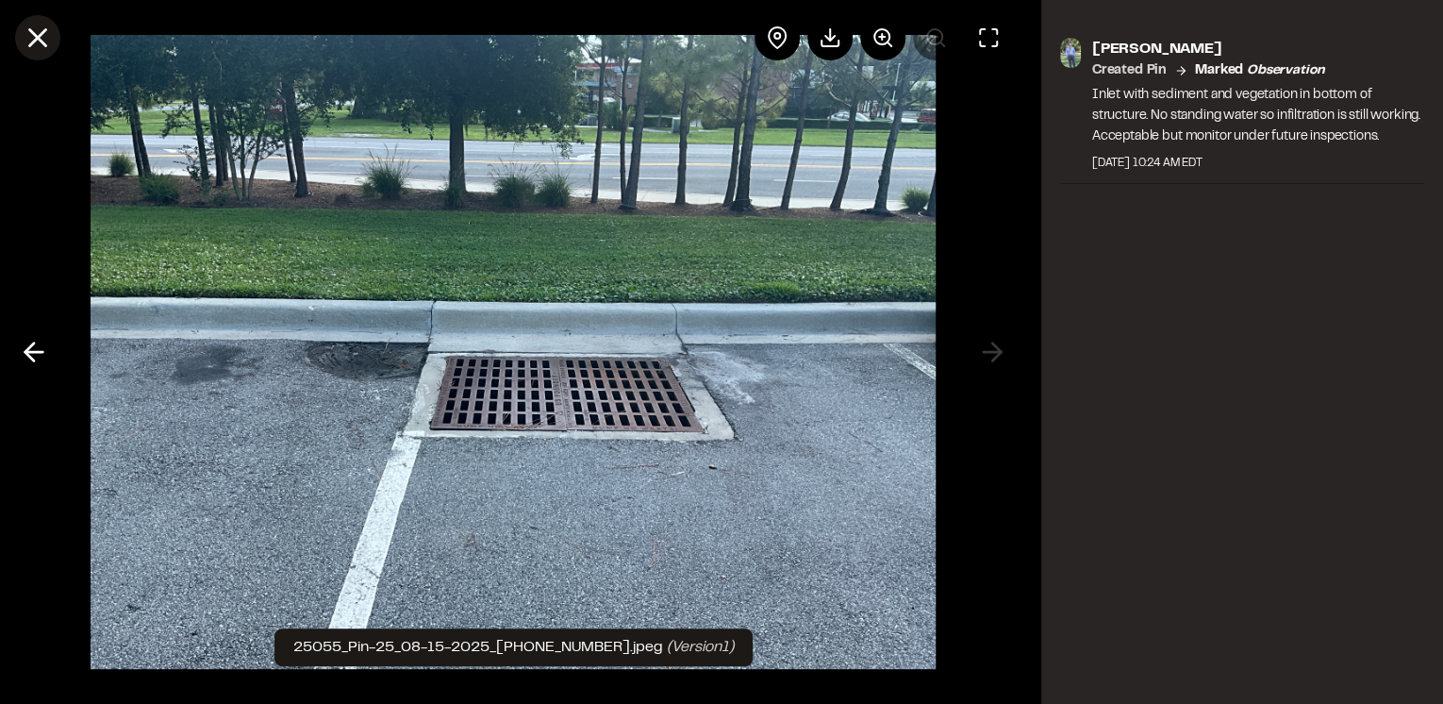
click at [34, 38] on icon at bounding box center [38, 38] width 32 height 32
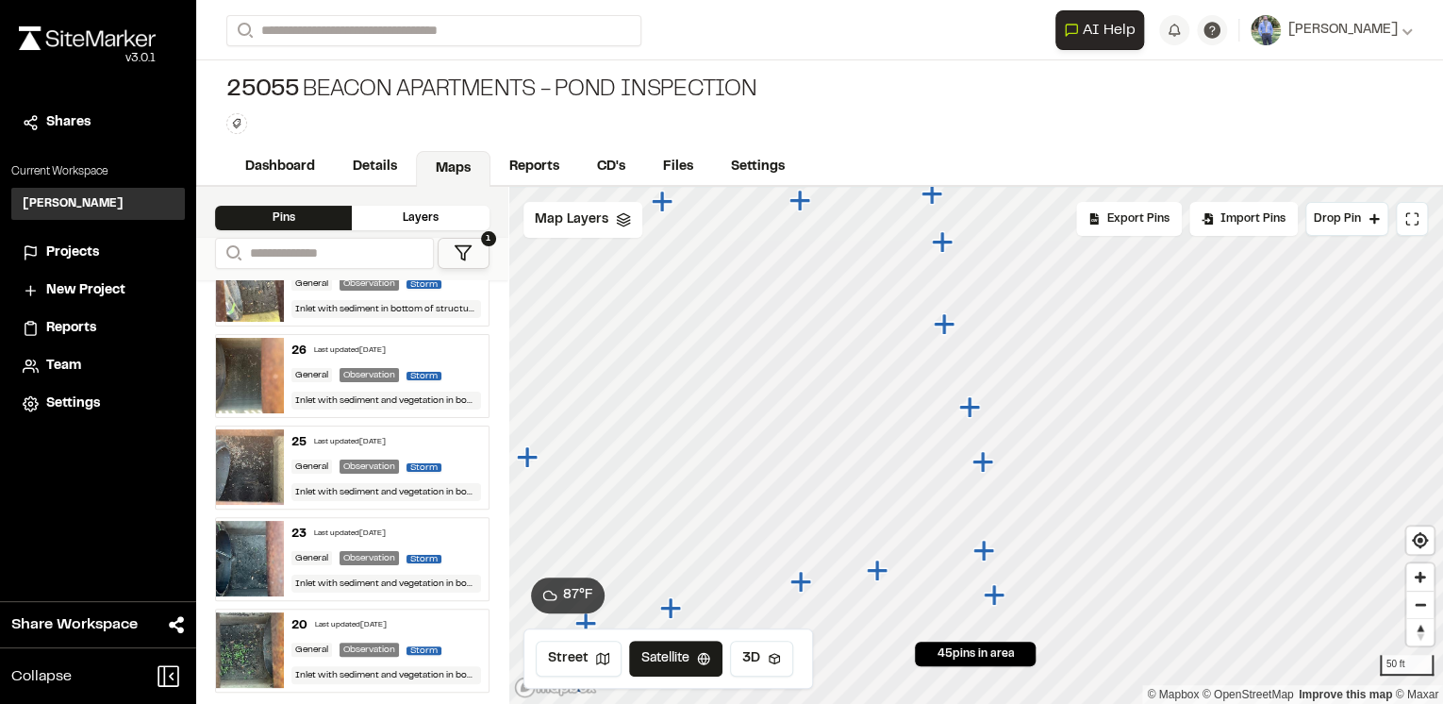
click at [988, 463] on icon "Map marker" at bounding box center [981, 461] width 21 height 21
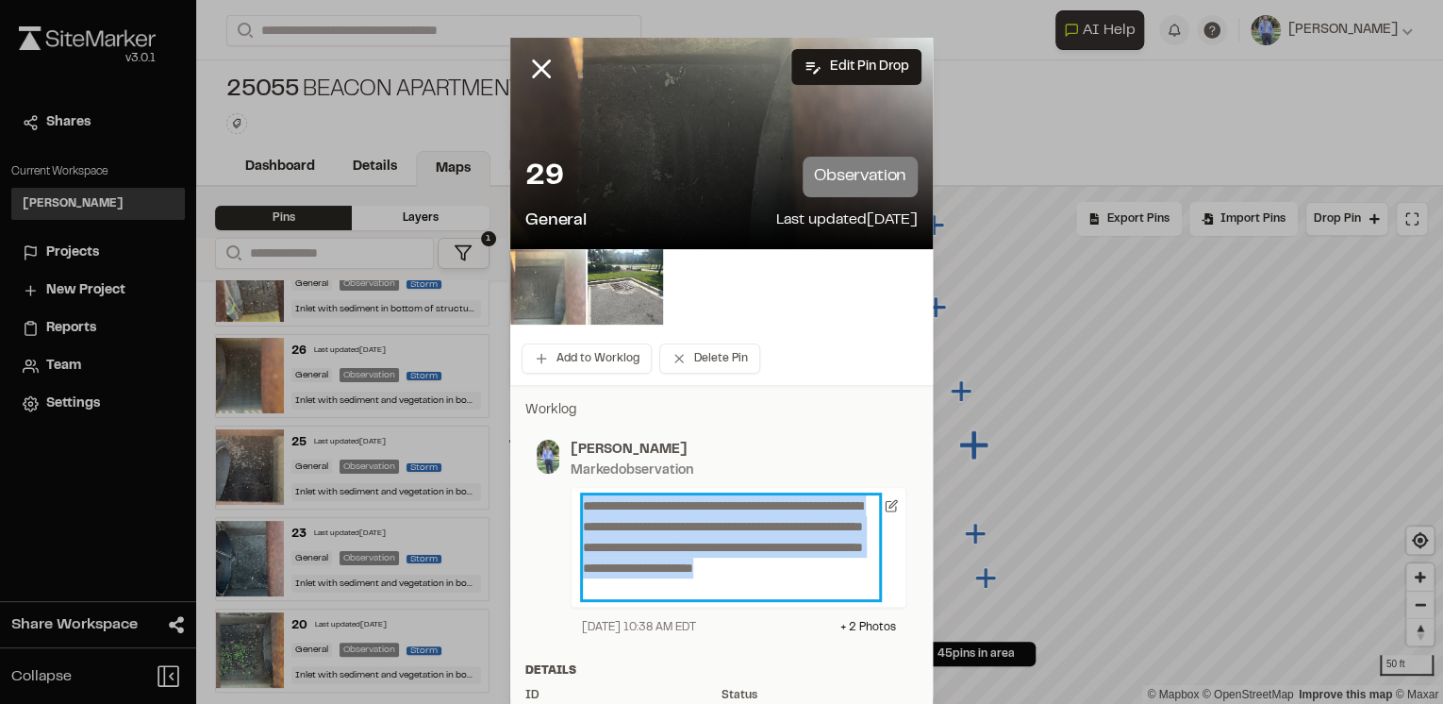
drag, startPoint x: 645, startPoint y: 589, endPoint x: 571, endPoint y: 505, distance: 112.2
click at [571, 505] on div "**********" at bounding box center [739, 547] width 336 height 121
copy p "**********"
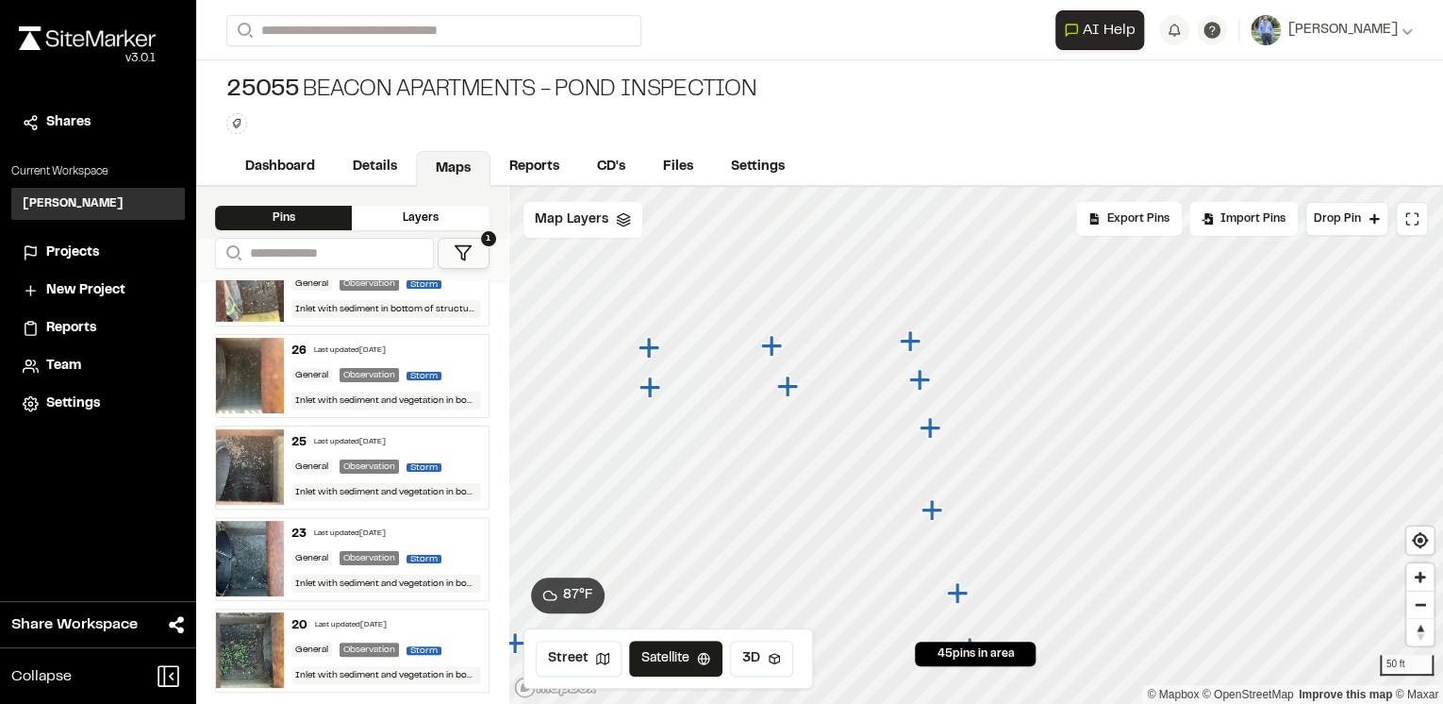
click at [919, 382] on icon "Map marker" at bounding box center [918, 379] width 21 height 21
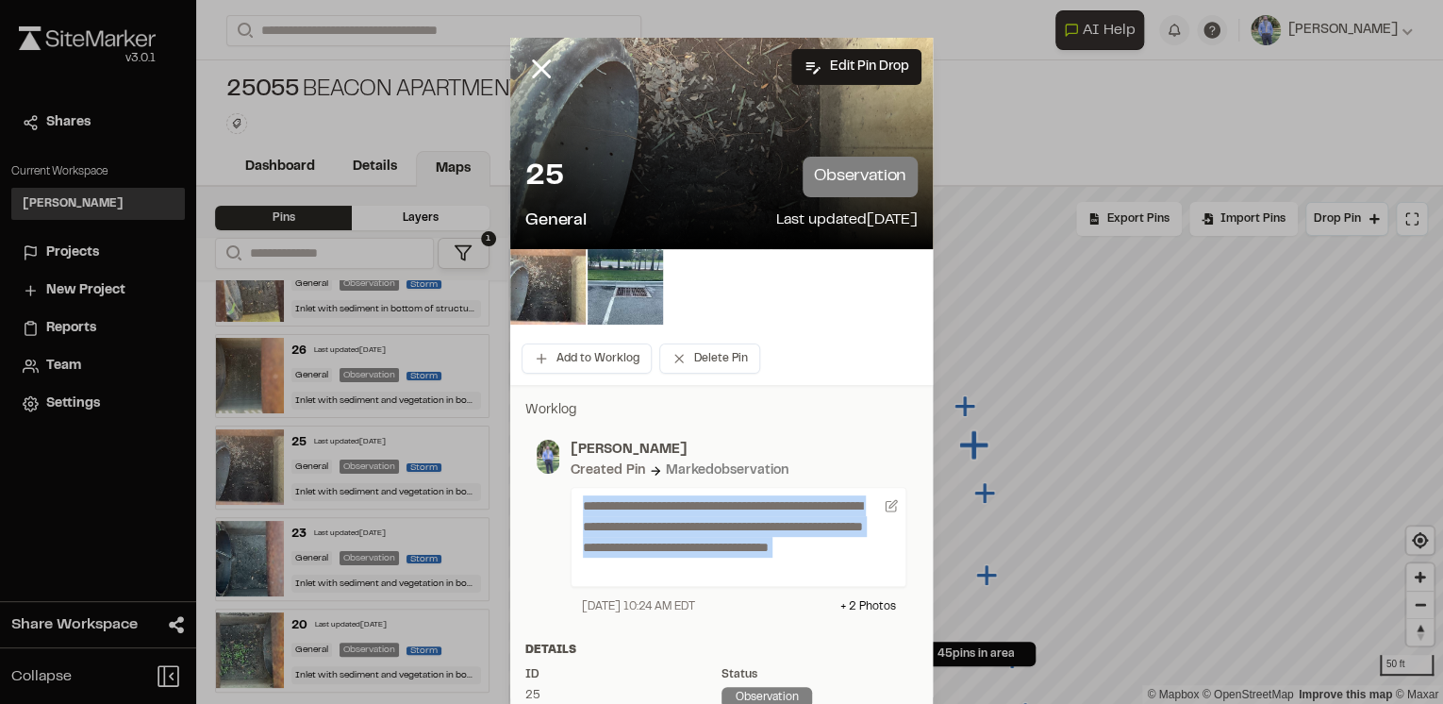
click at [890, 512] on div "**********" at bounding box center [739, 537] width 336 height 100
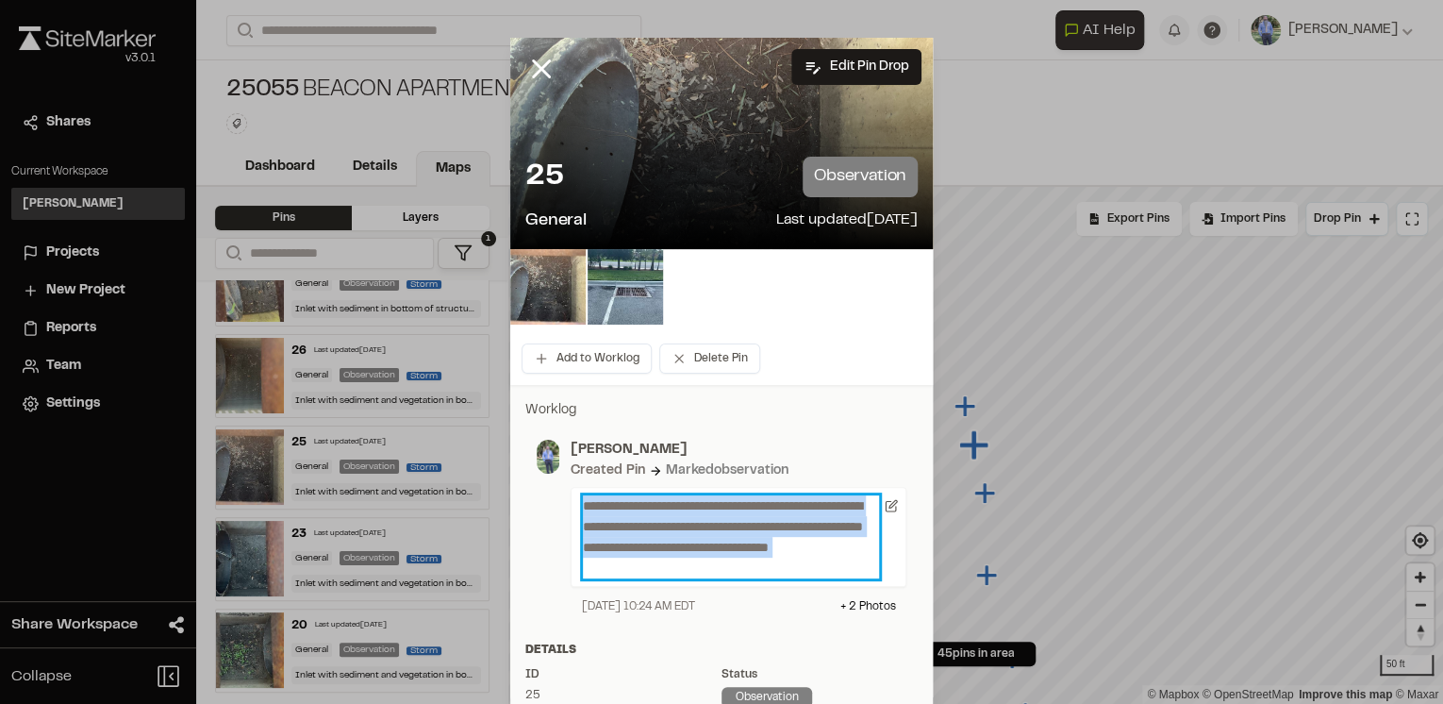
drag, startPoint x: 702, startPoint y: 538, endPoint x: 666, endPoint y: 562, distance: 43.4
click at [668, 548] on p "**********" at bounding box center [731, 536] width 296 height 83
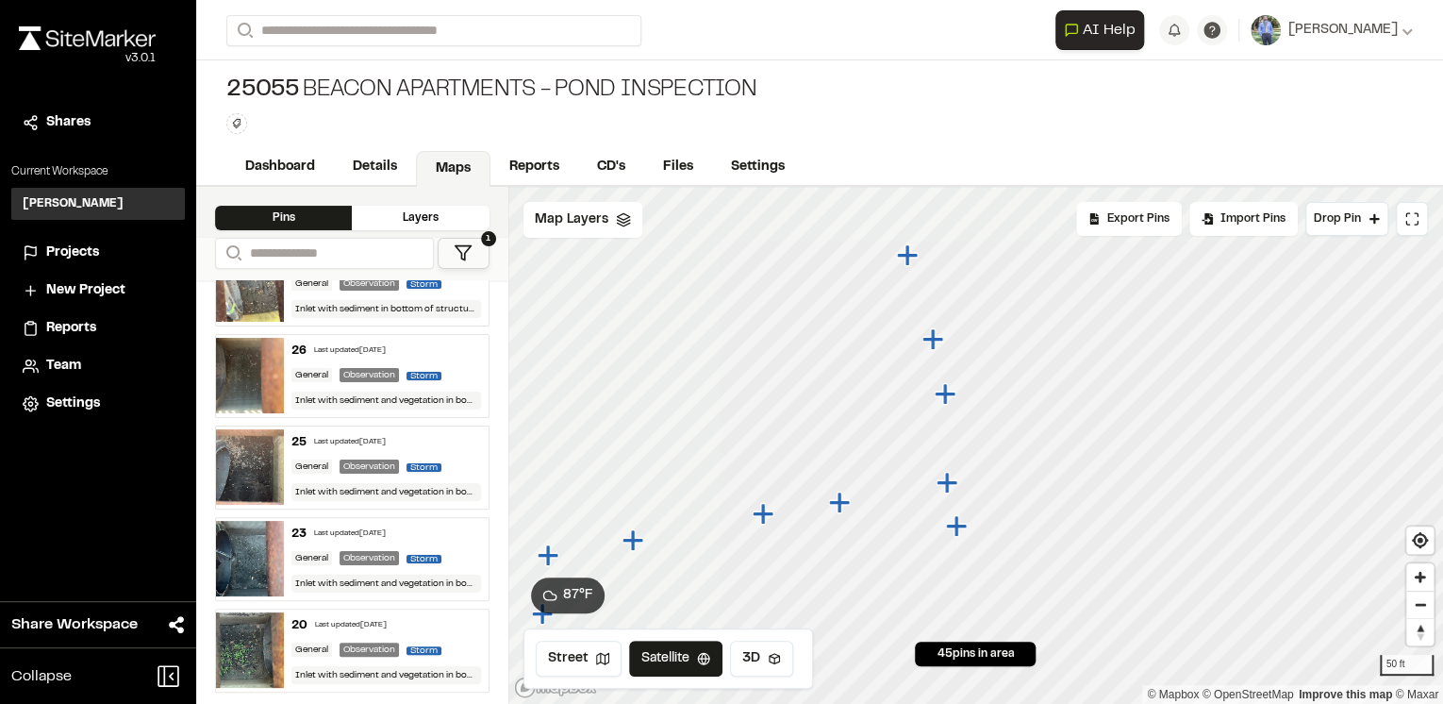
click at [946, 393] on icon "Map marker" at bounding box center [944, 393] width 21 height 21
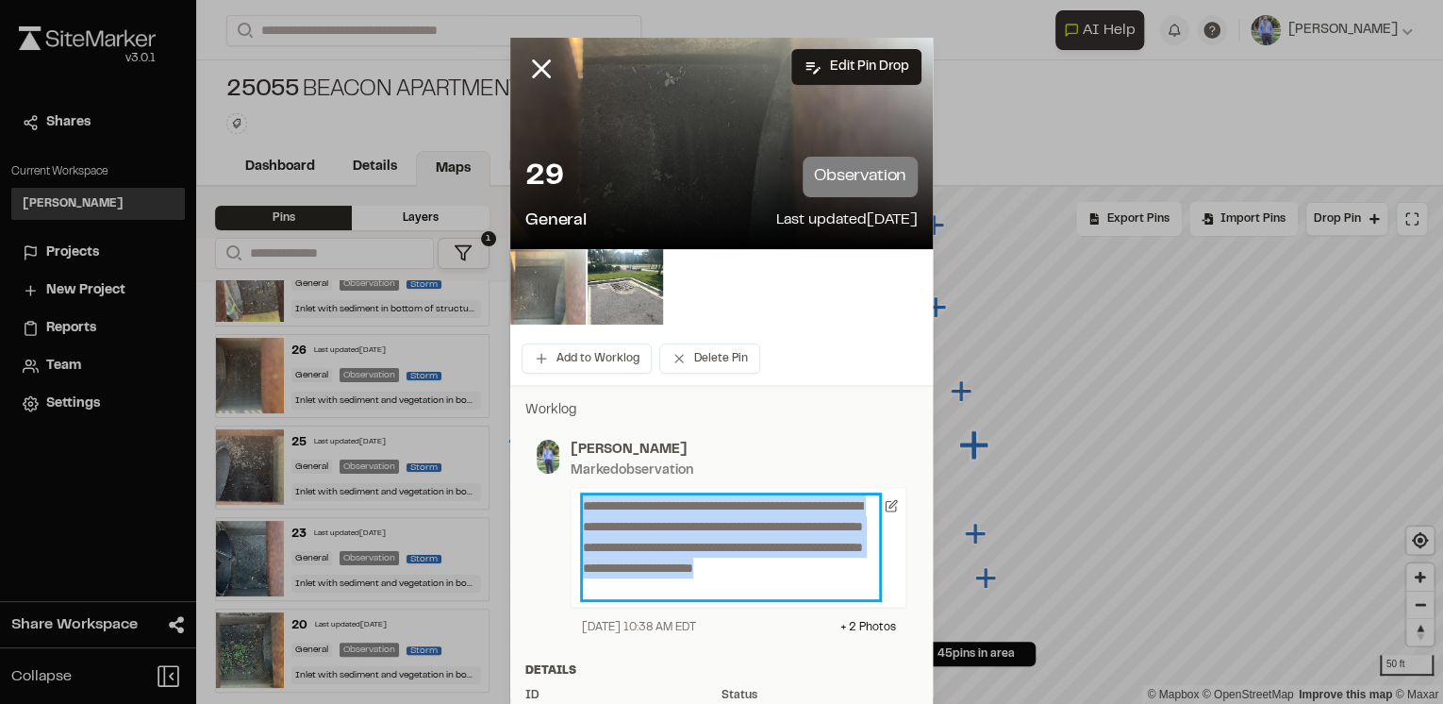
drag, startPoint x: 659, startPoint y: 591, endPoint x: 557, endPoint y: 491, distance: 142.7
click at [559, 491] on div "**********" at bounding box center [732, 537] width 347 height 196
copy p "**********"
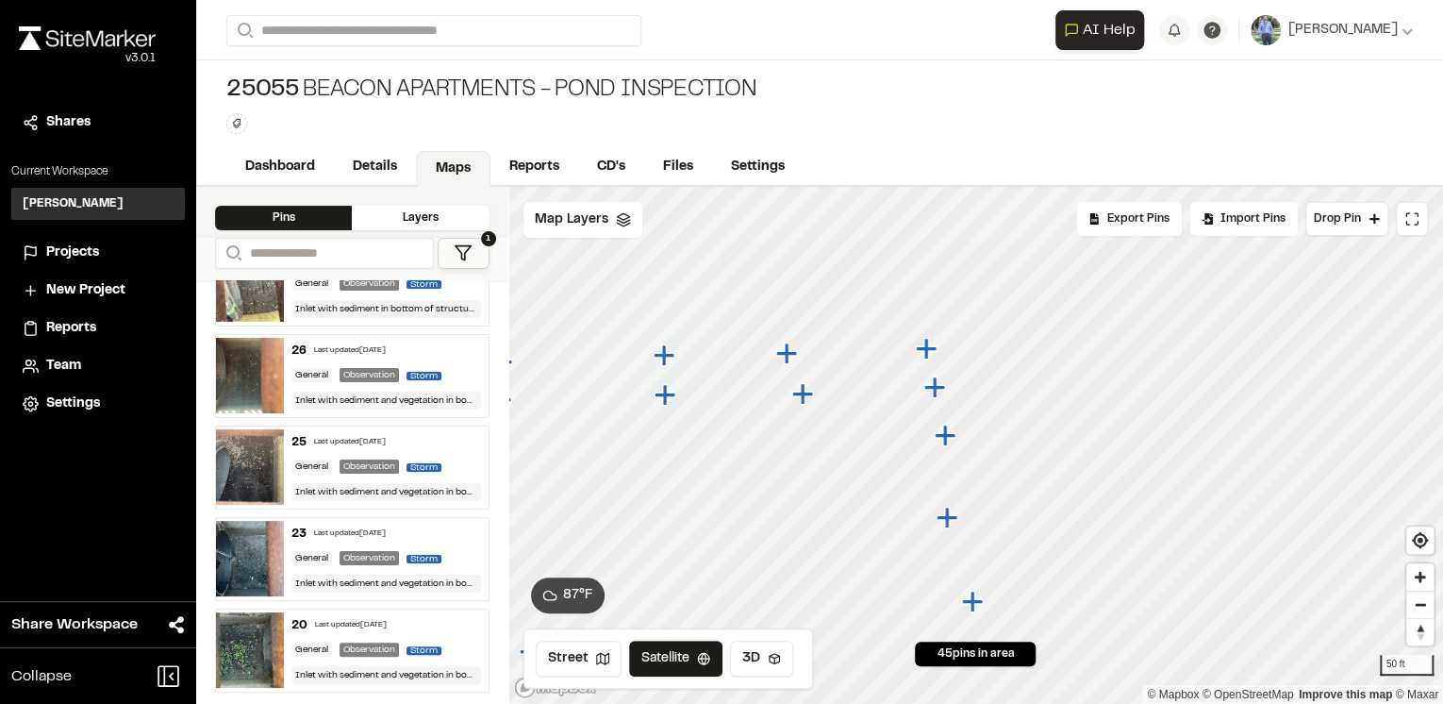
click at [936, 389] on icon "Map marker" at bounding box center [933, 386] width 21 height 21
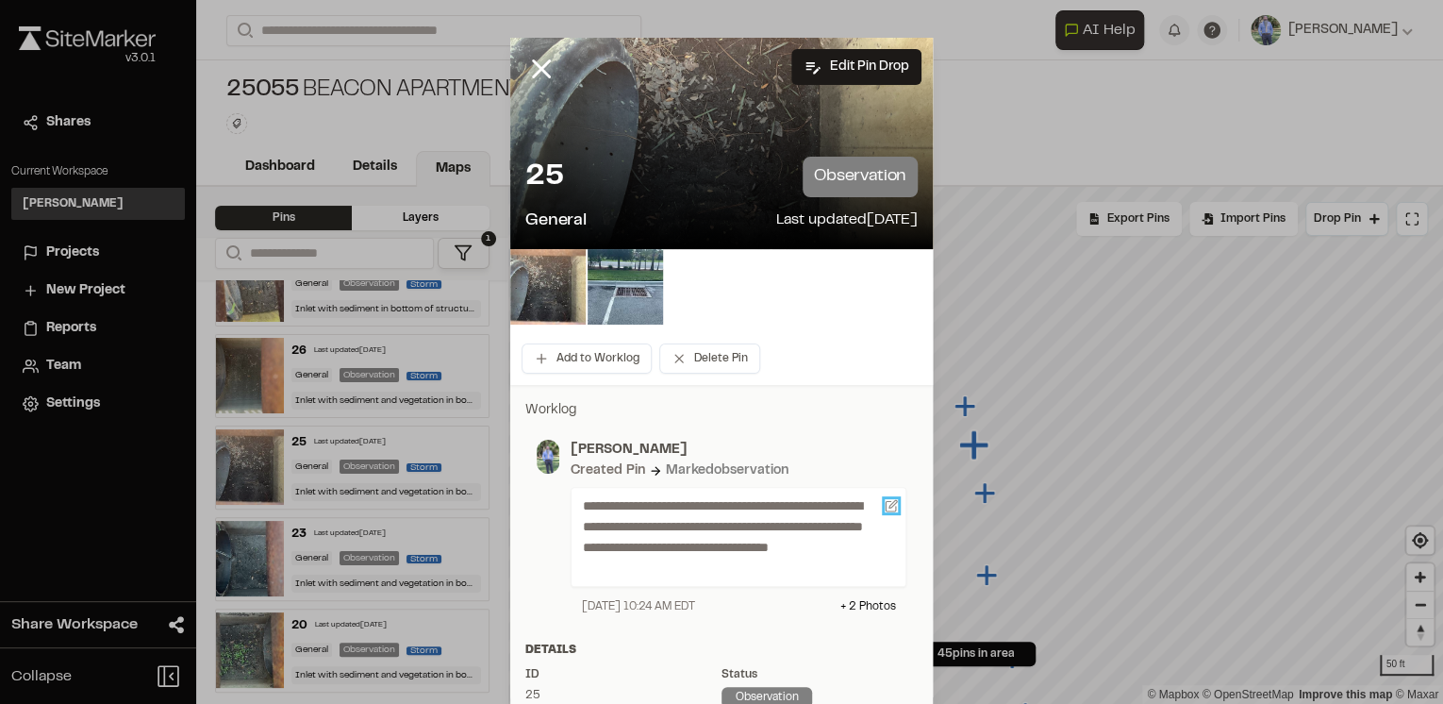
click at [885, 509] on icon at bounding box center [891, 505] width 13 height 13
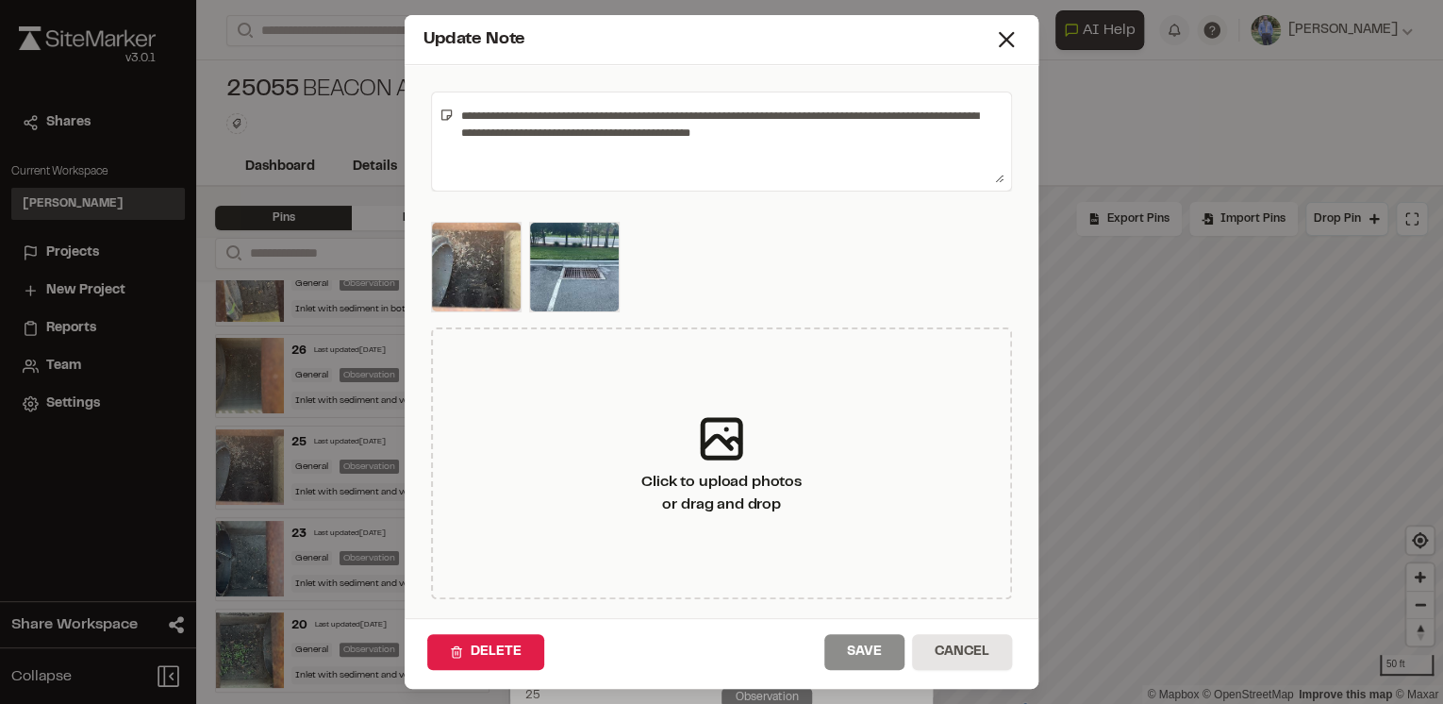
click at [774, 127] on textarea "**********" at bounding box center [729, 141] width 550 height 83
drag, startPoint x: 787, startPoint y: 134, endPoint x: 459, endPoint y: 117, distance: 327.7
click at [459, 117] on textarea "**********" at bounding box center [729, 141] width 550 height 83
drag, startPoint x: 563, startPoint y: 141, endPoint x: 664, endPoint y: 137, distance: 101.0
click at [565, 142] on textarea "**********" at bounding box center [729, 141] width 550 height 83
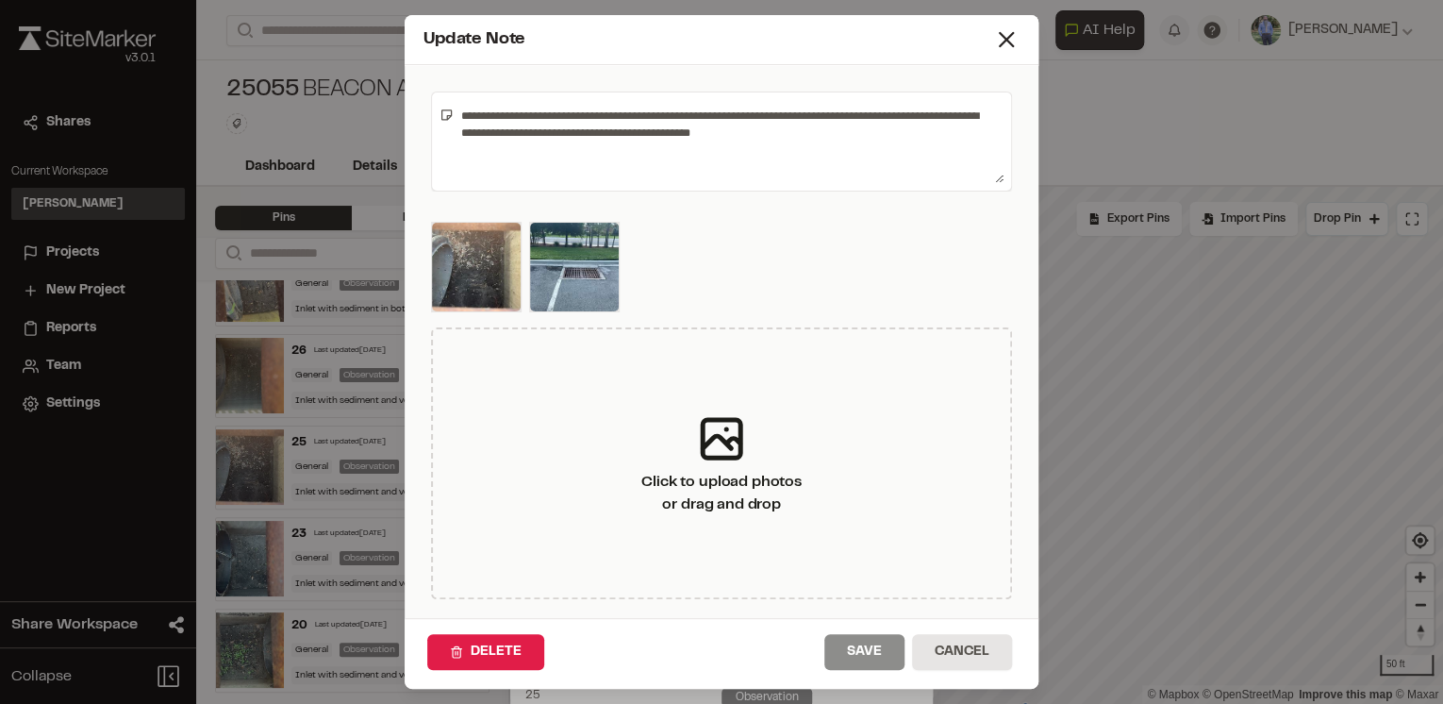
click at [777, 133] on textarea "**********" at bounding box center [729, 141] width 550 height 83
drag, startPoint x: 704, startPoint y: 133, endPoint x: 453, endPoint y: 112, distance: 252.7
click at [454, 112] on textarea "**********" at bounding box center [729, 141] width 550 height 83
paste textarea "**********"
type textarea "**********"
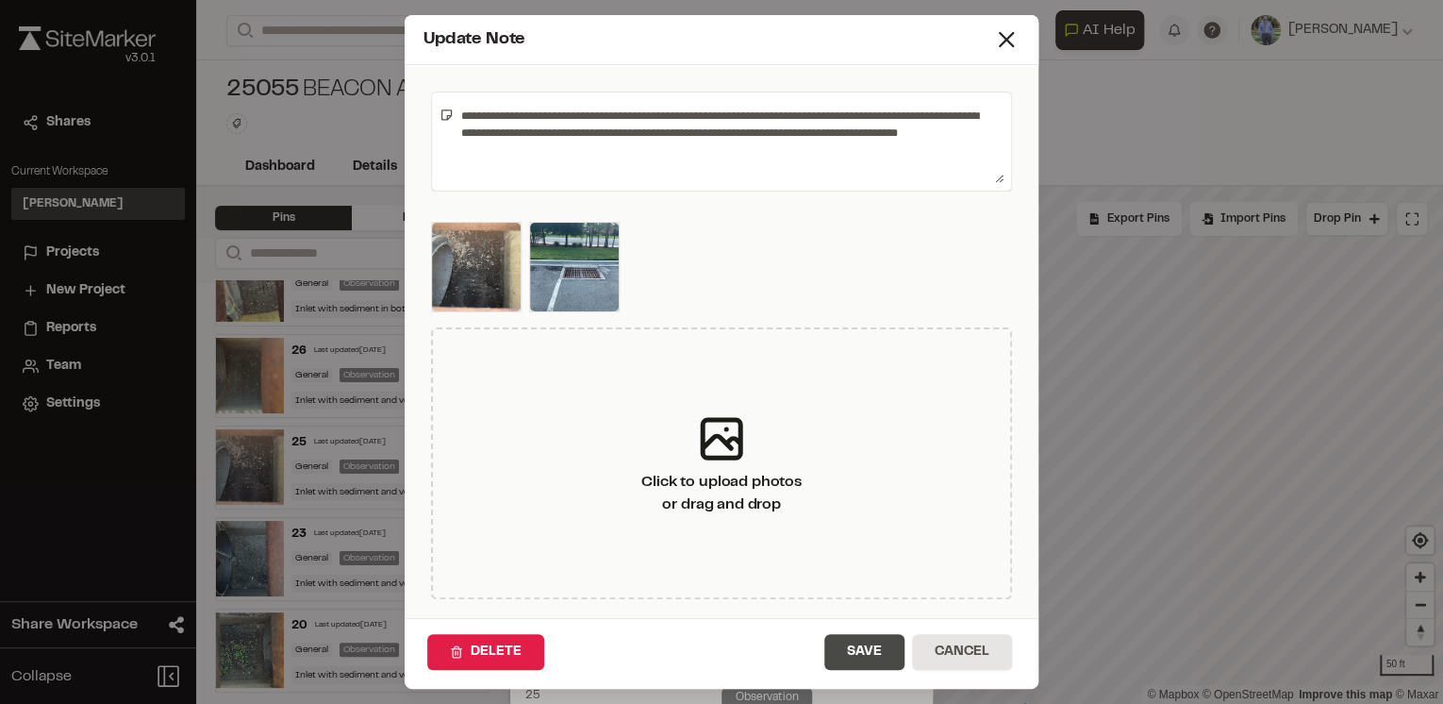
click at [877, 648] on button "Save" at bounding box center [864, 652] width 80 height 36
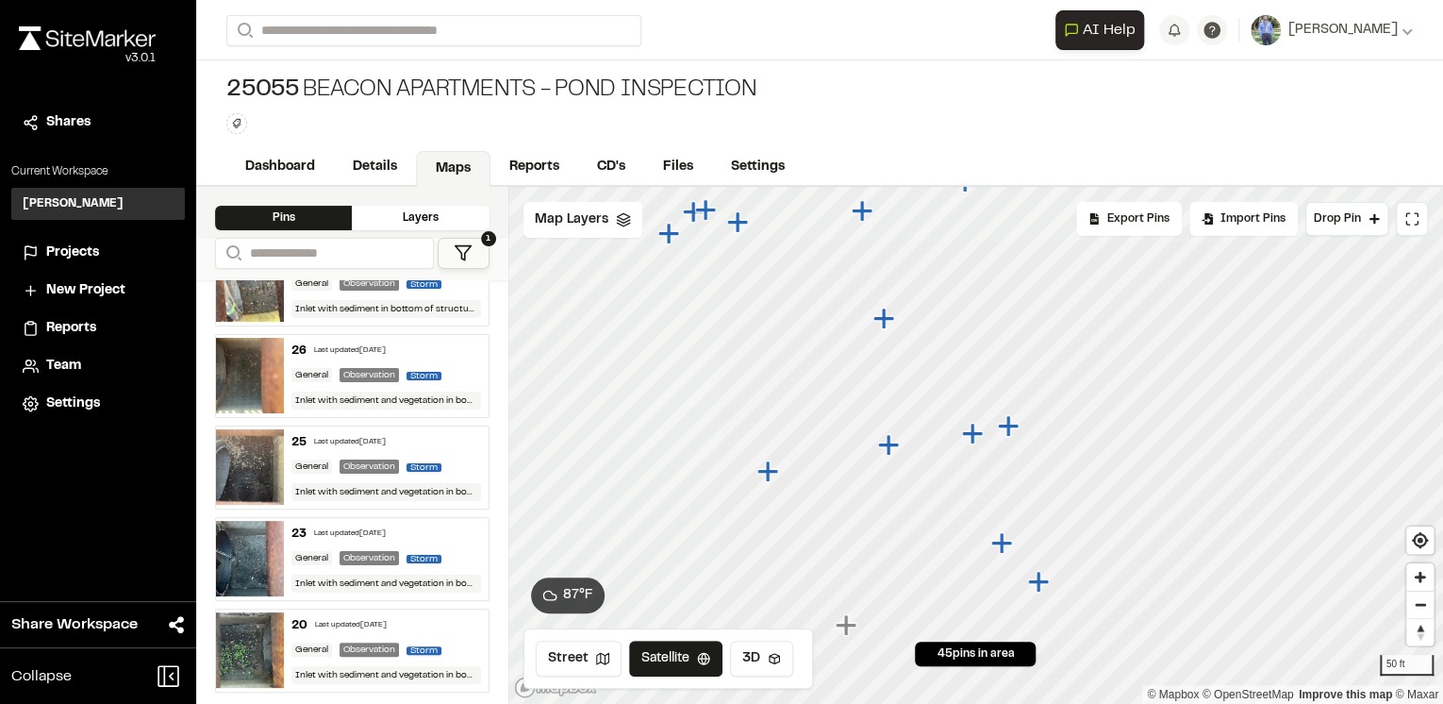
click at [769, 468] on icon "Map marker" at bounding box center [766, 470] width 21 height 21
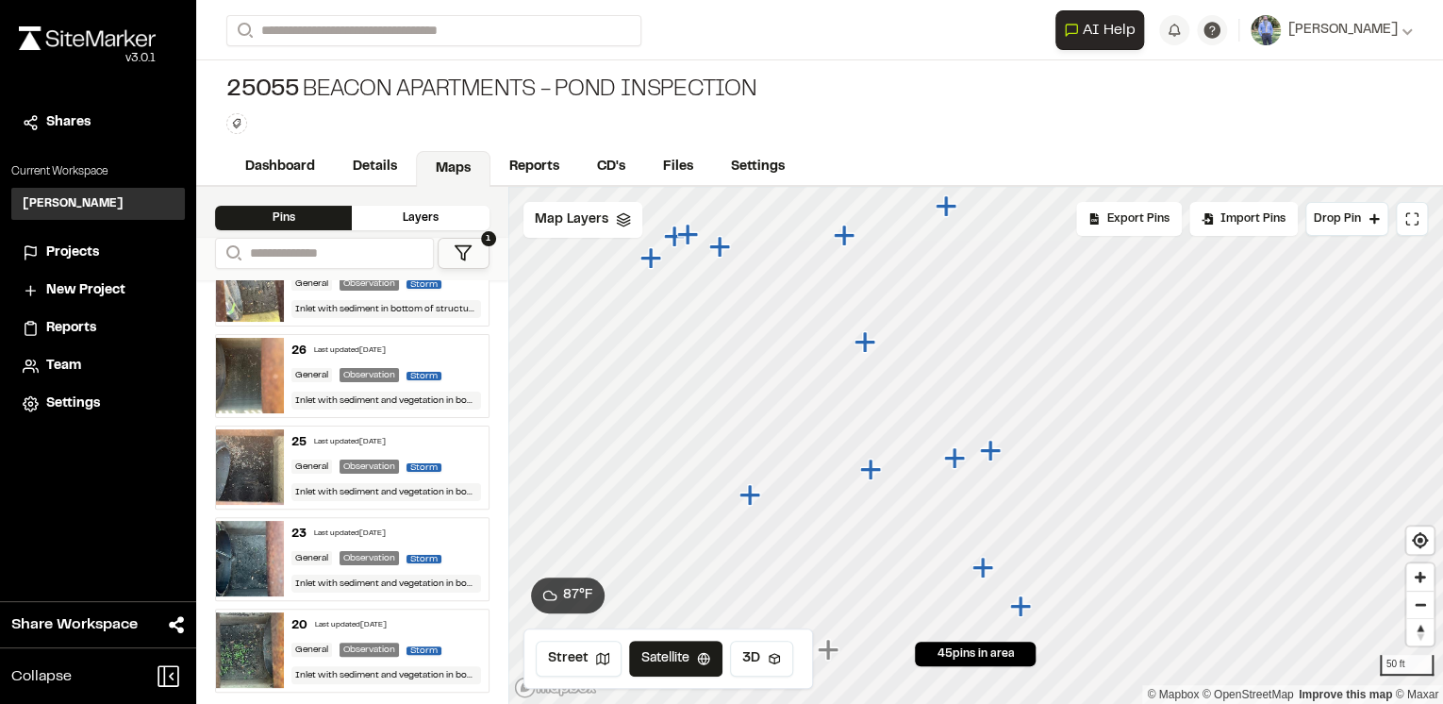
click at [988, 453] on icon "Map marker" at bounding box center [989, 449] width 21 height 21
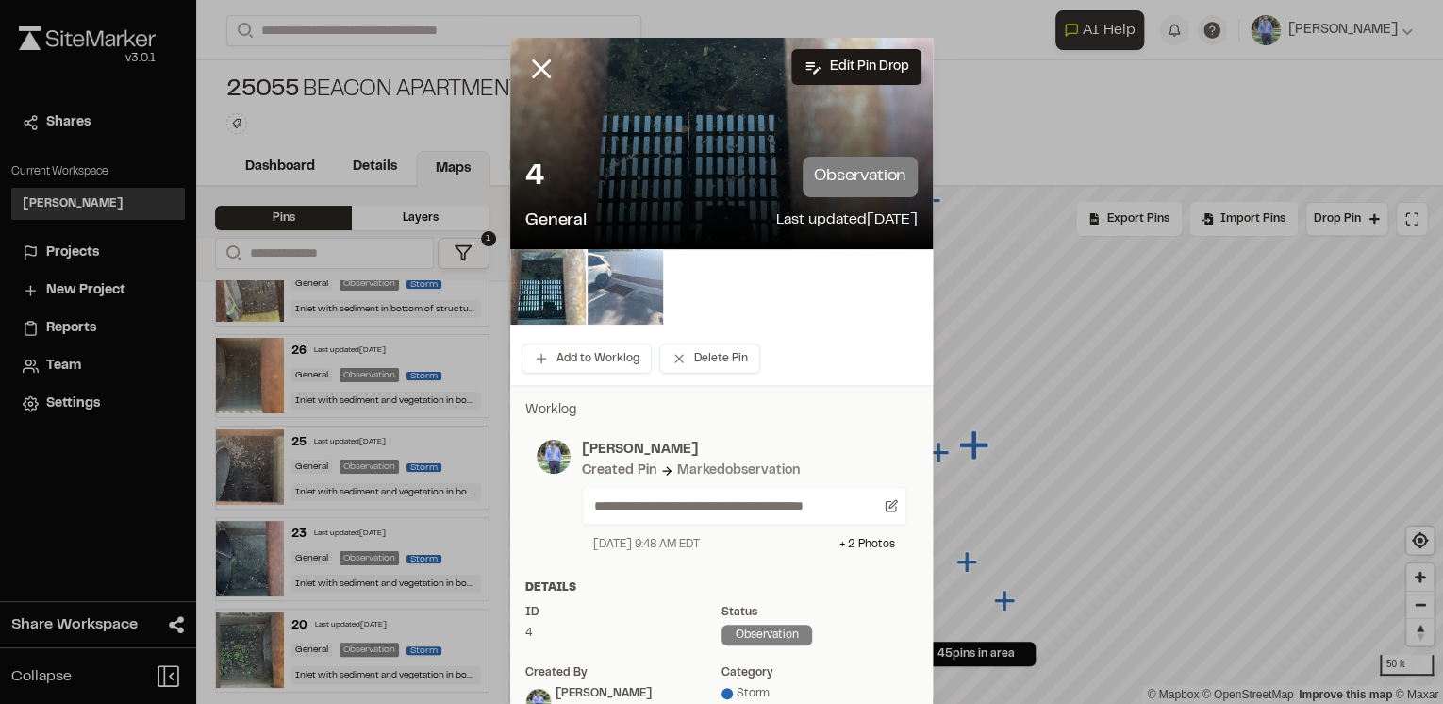
click at [621, 290] on img at bounding box center [625, 286] width 75 height 75
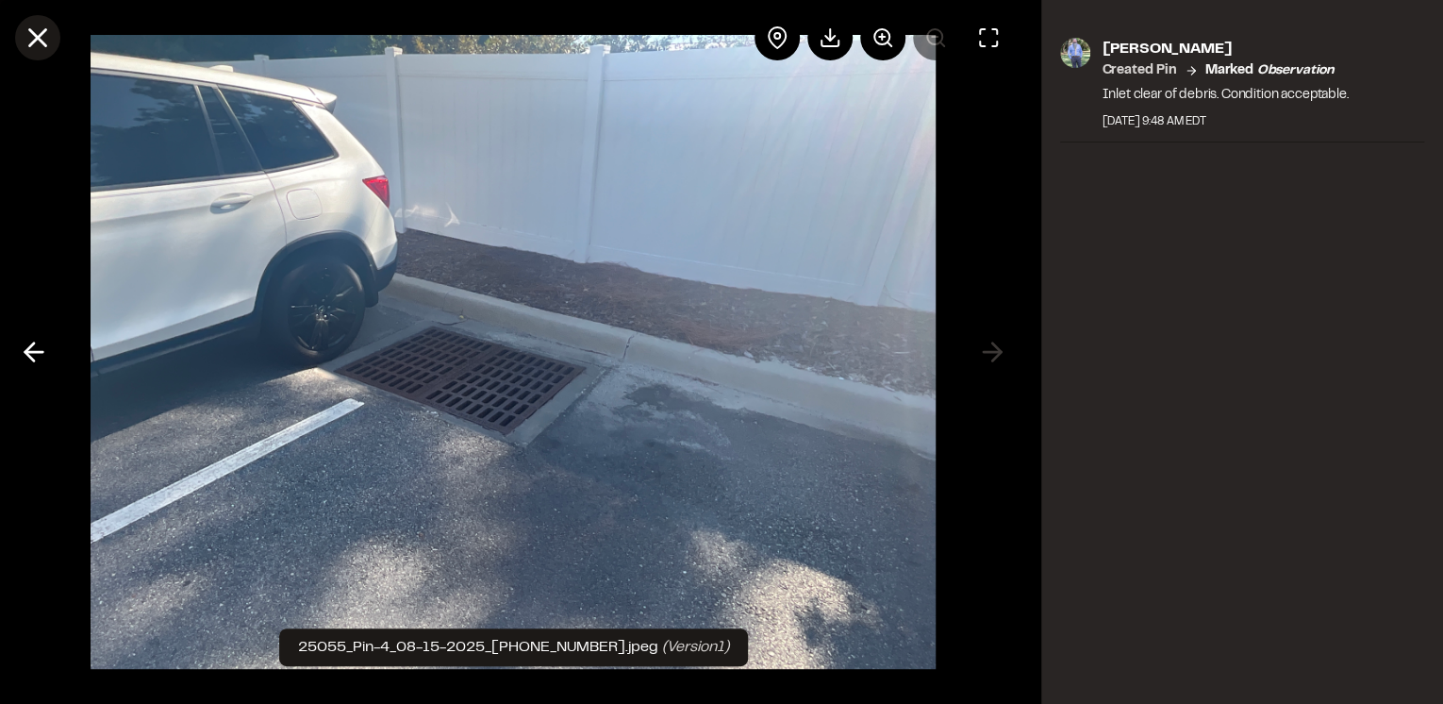
click at [45, 39] on icon at bounding box center [38, 38] width 32 height 32
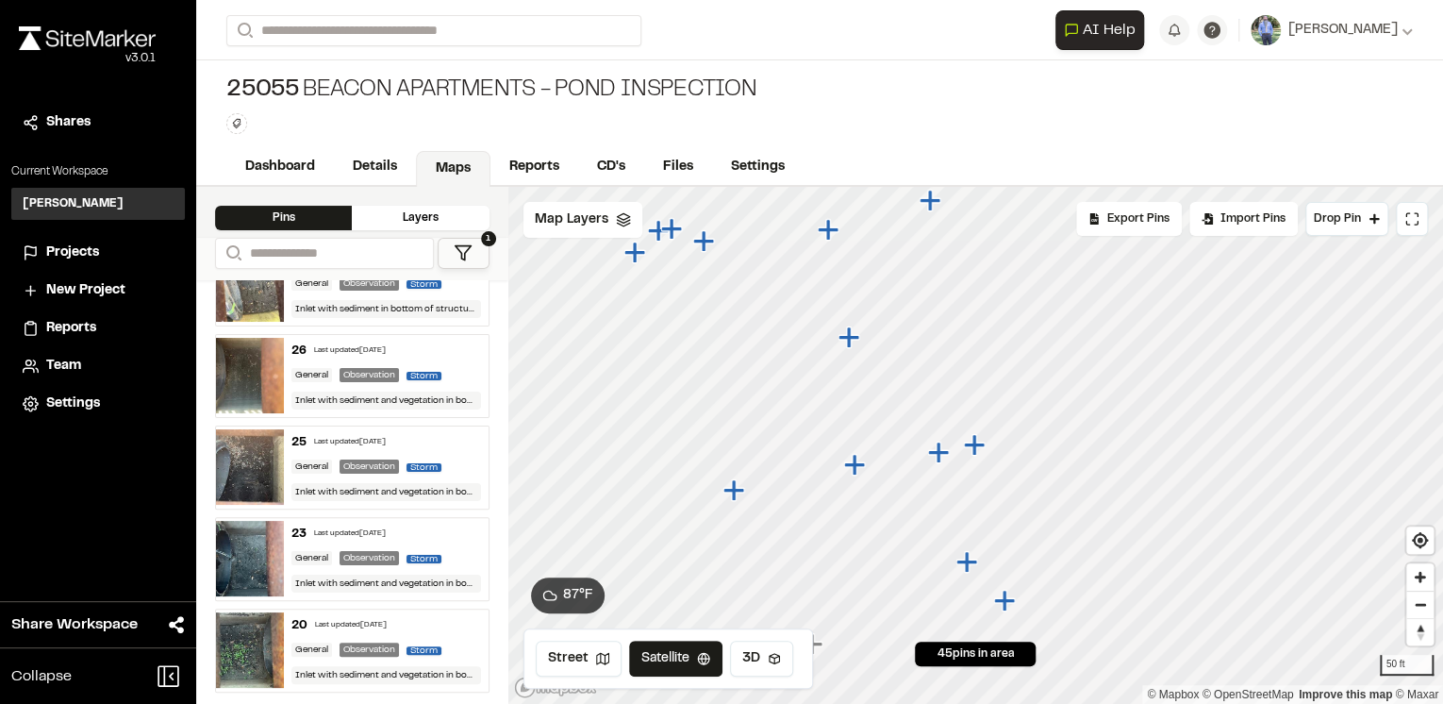
click at [861, 110] on div "25055 Beacon Apartments - Pond Inspection Type Enter or comma to add tag." at bounding box center [819, 104] width 1247 height 89
